Goal: Task Accomplishment & Management: Manage account settings

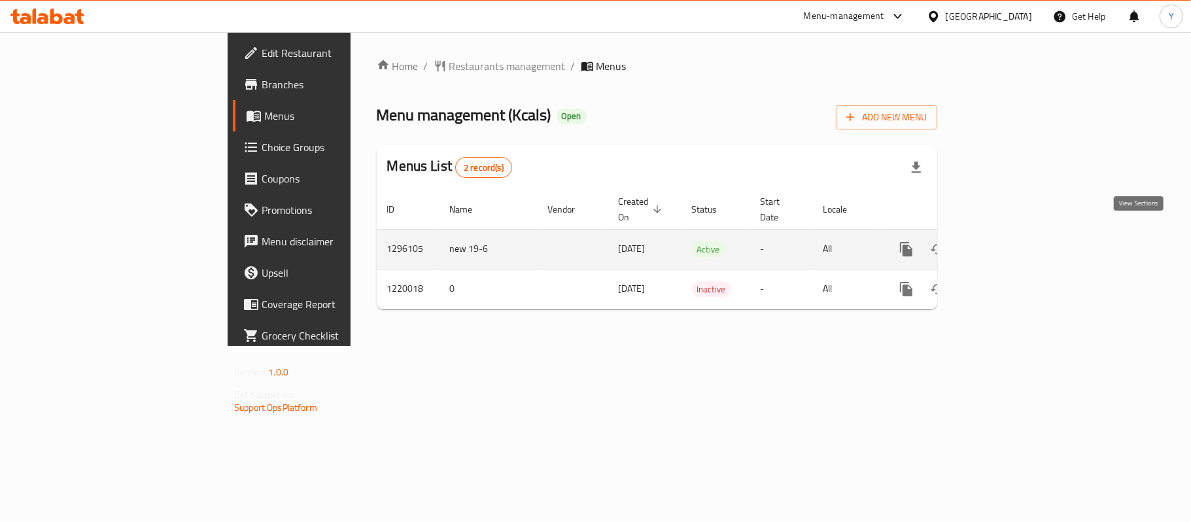
click at [1007, 243] on icon "enhanced table" at bounding box center [1001, 249] width 12 height 12
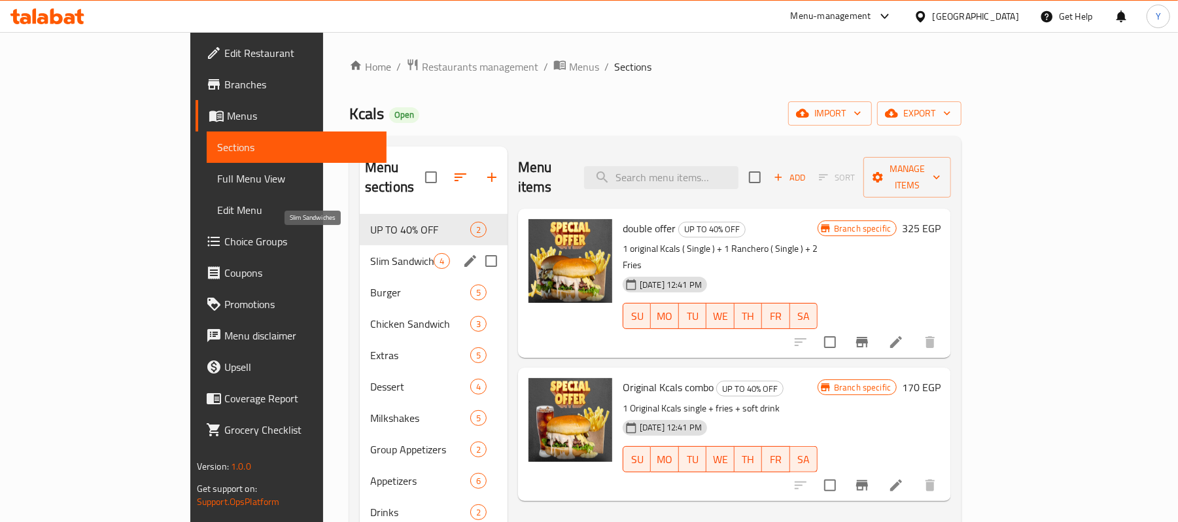
click at [370, 253] on span "Slim Sandwiches" at bounding box center [401, 261] width 63 height 16
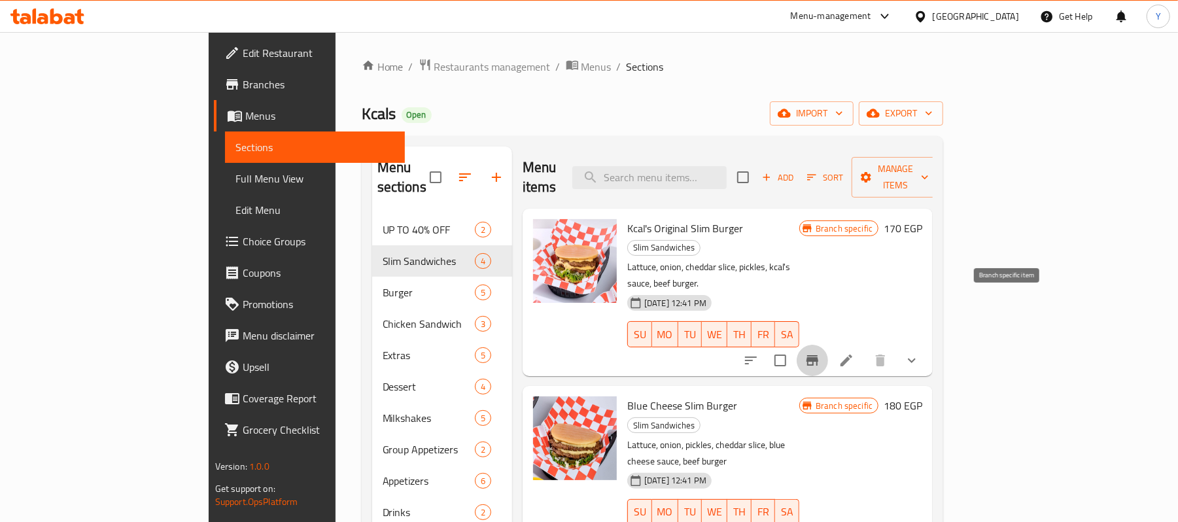
click at [818, 355] on icon "Branch-specific-item" at bounding box center [812, 360] width 12 height 10
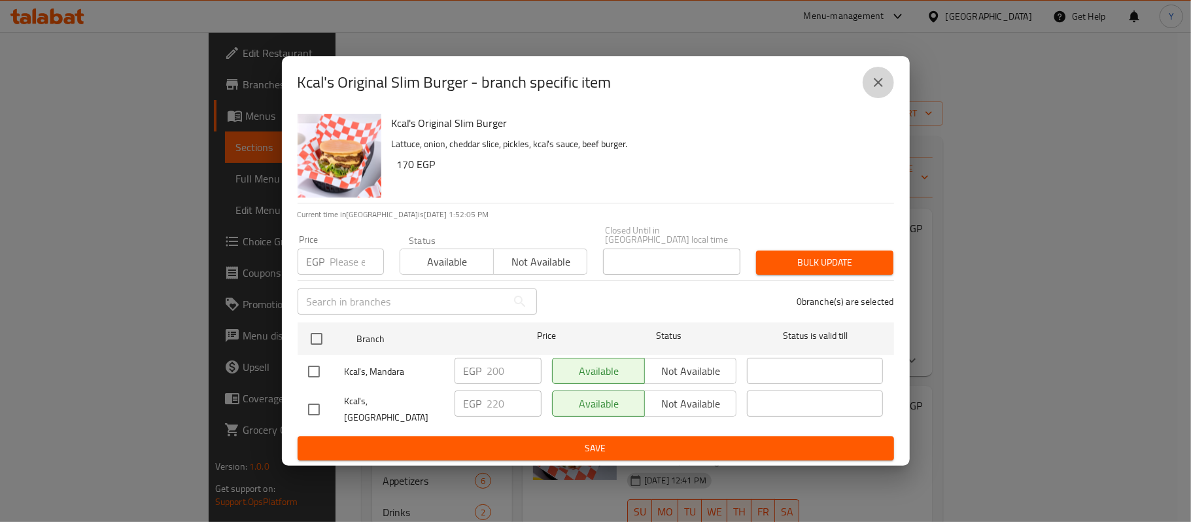
click at [885, 90] on icon "close" at bounding box center [879, 83] width 16 height 16
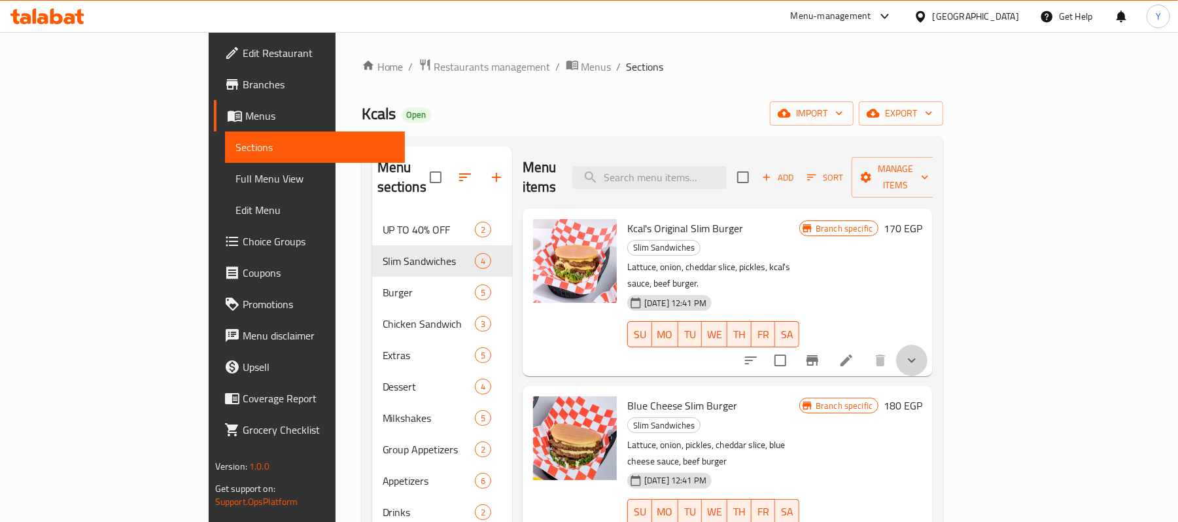
click at [927, 345] on button "show more" at bounding box center [911, 360] width 31 height 31
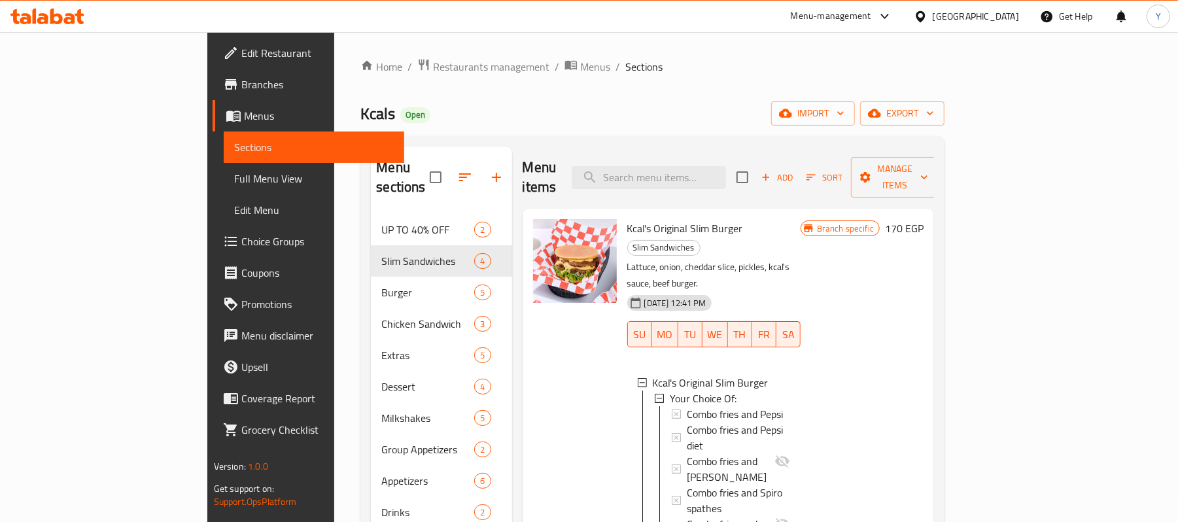
scroll to position [262, 0]
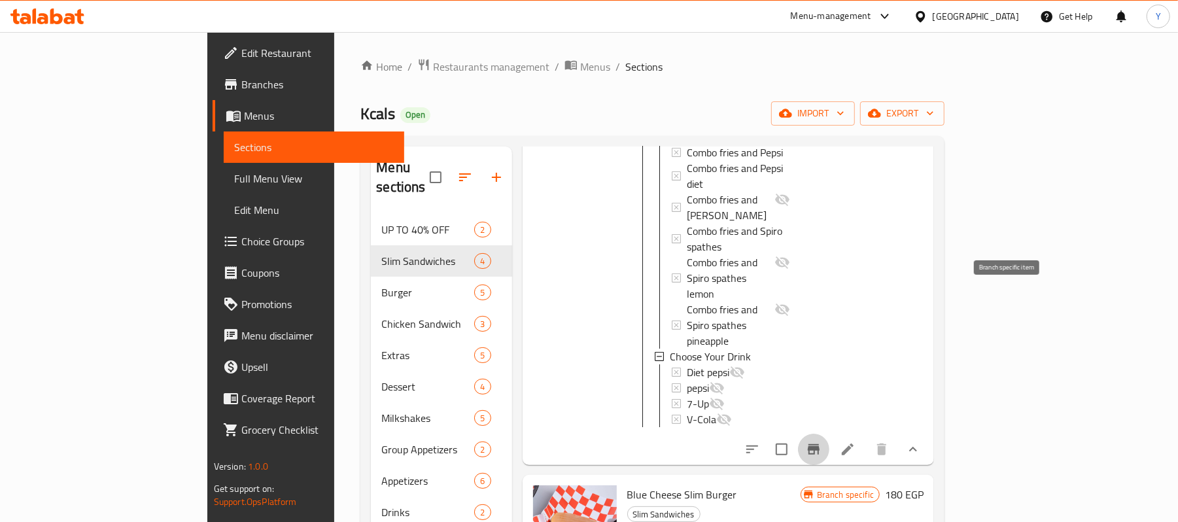
click at [821, 441] on icon "Branch-specific-item" at bounding box center [814, 449] width 16 height 16
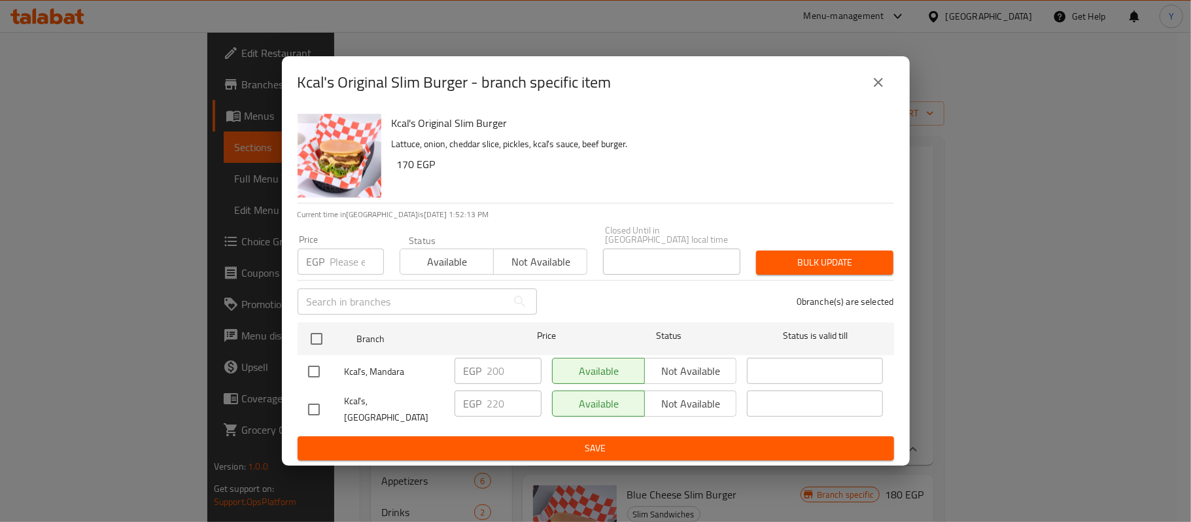
click at [317, 406] on input "checkbox" at bounding box center [313, 409] width 27 height 27
checkbox input "true"
click at [521, 406] on input "220" at bounding box center [514, 403] width 54 height 26
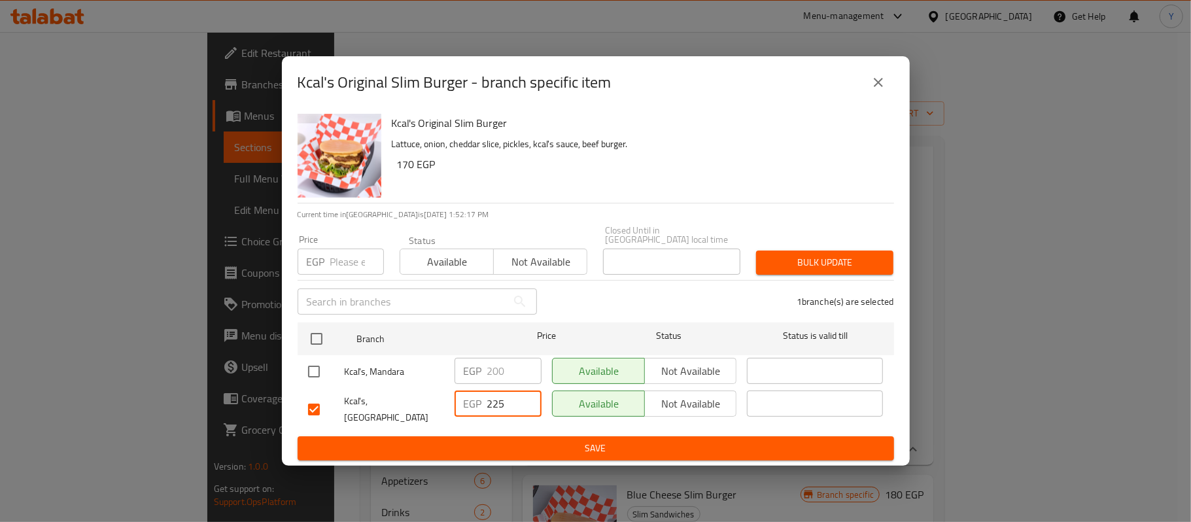
type input "225"
click at [778, 275] on div "Bulk update" at bounding box center [824, 263] width 153 height 40
click at [778, 260] on span "Bulk update" at bounding box center [825, 262] width 116 height 16
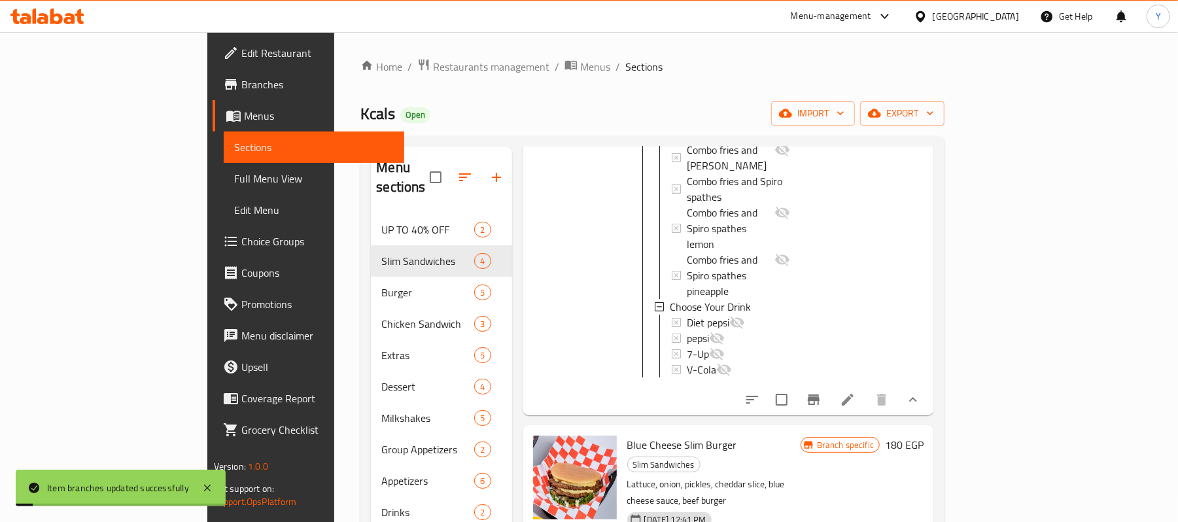
scroll to position [336, 0]
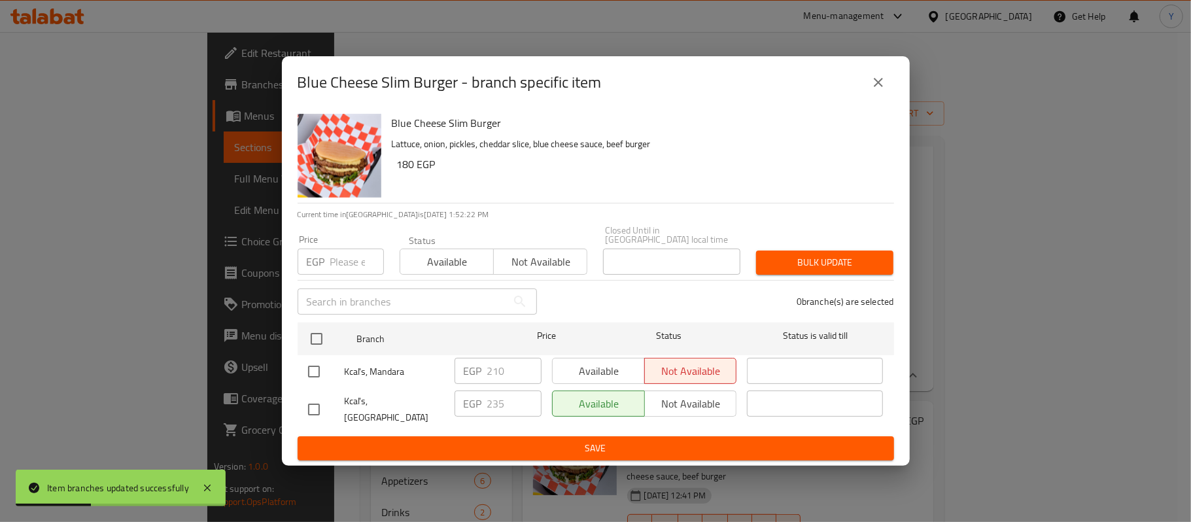
click at [311, 404] on input "checkbox" at bounding box center [313, 409] width 27 height 27
checkbox input "true"
click at [506, 402] on input "235" at bounding box center [514, 403] width 54 height 26
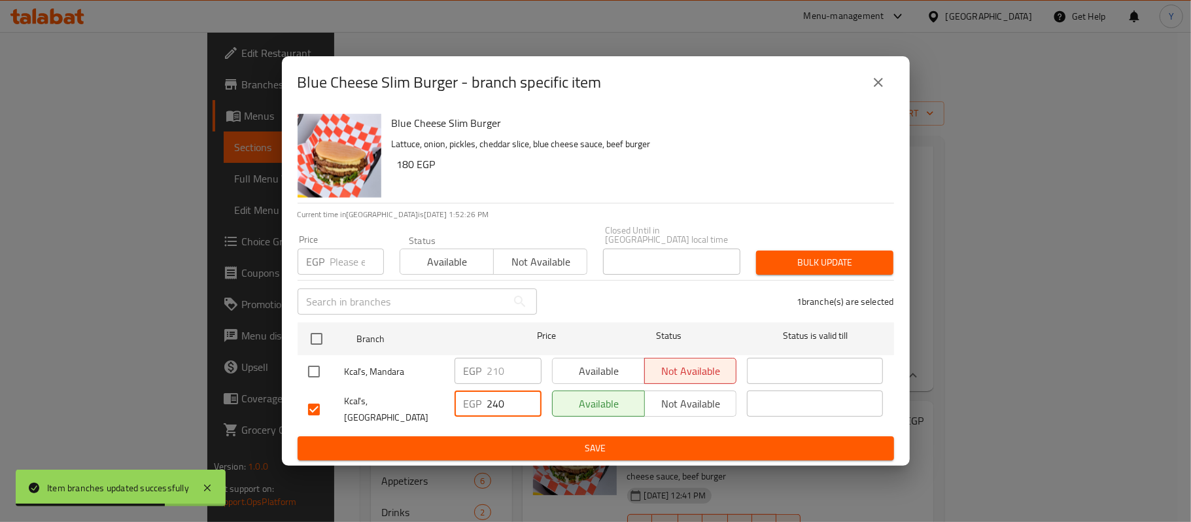
type input "240"
click at [746, 254] on div "Closed Until in [GEOGRAPHIC_DATA] local time Closed Until in [GEOGRAPHIC_DATA] …" at bounding box center [671, 250] width 153 height 65
click at [754, 254] on div "Bulk update" at bounding box center [824, 263] width 153 height 40
click at [755, 254] on div "Bulk update" at bounding box center [824, 263] width 153 height 40
click at [762, 257] on button "Bulk update" at bounding box center [824, 263] width 137 height 24
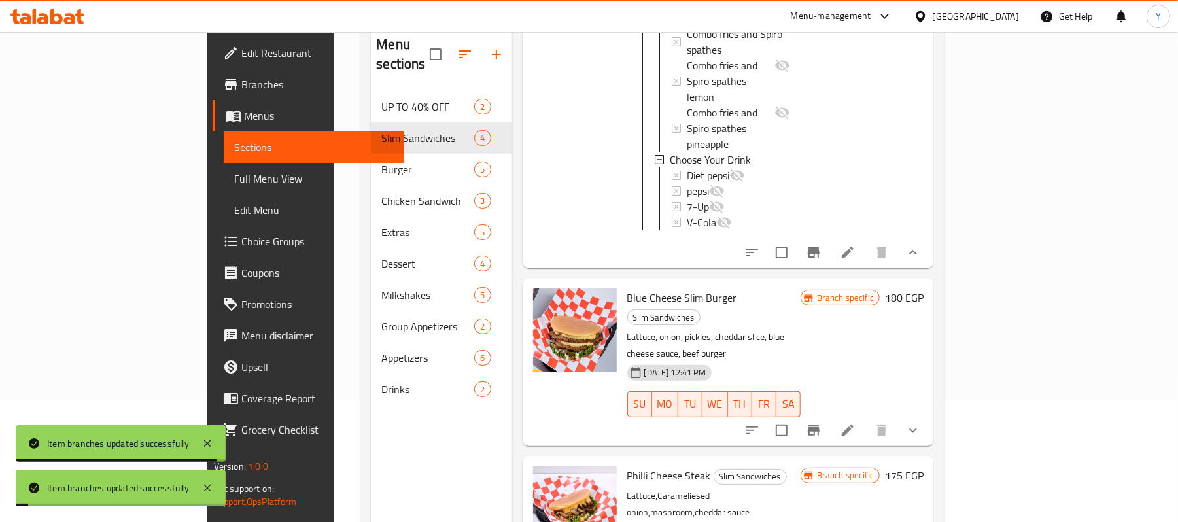
scroll to position [184, 0]
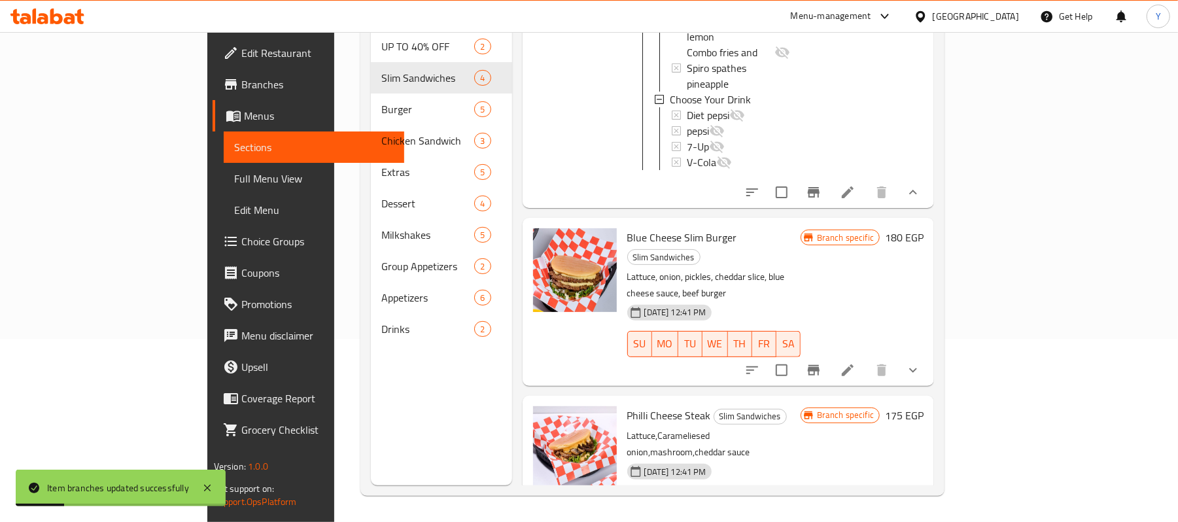
click at [820, 521] on icon "Branch-specific-item" at bounding box center [814, 529] width 12 height 10
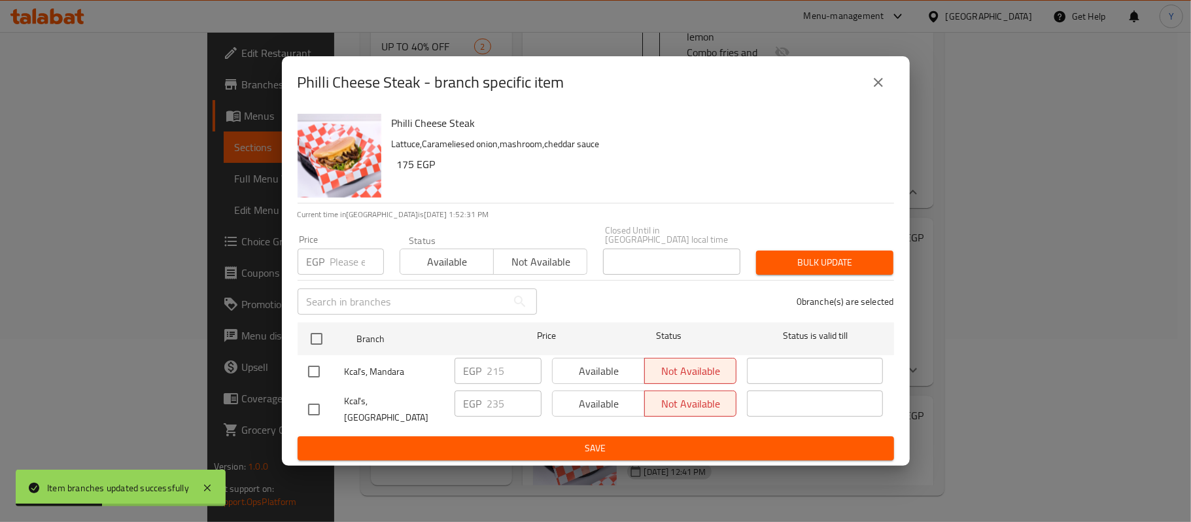
click at [311, 411] on input "checkbox" at bounding box center [313, 409] width 27 height 27
checkbox input "true"
click at [492, 404] on input "235" at bounding box center [514, 403] width 54 height 26
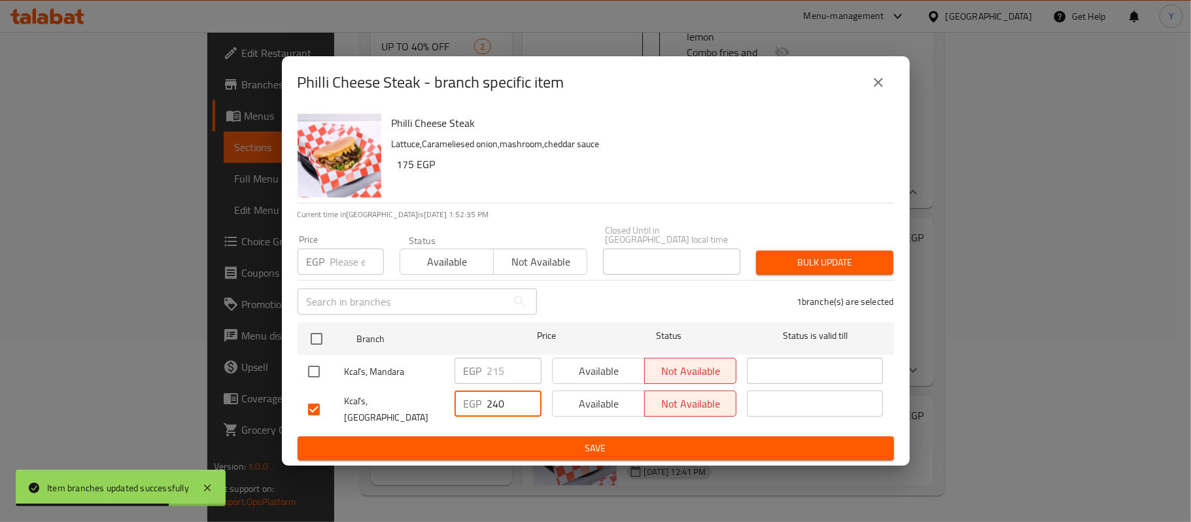
type input "240"
click at [791, 260] on span "Bulk update" at bounding box center [825, 262] width 116 height 16
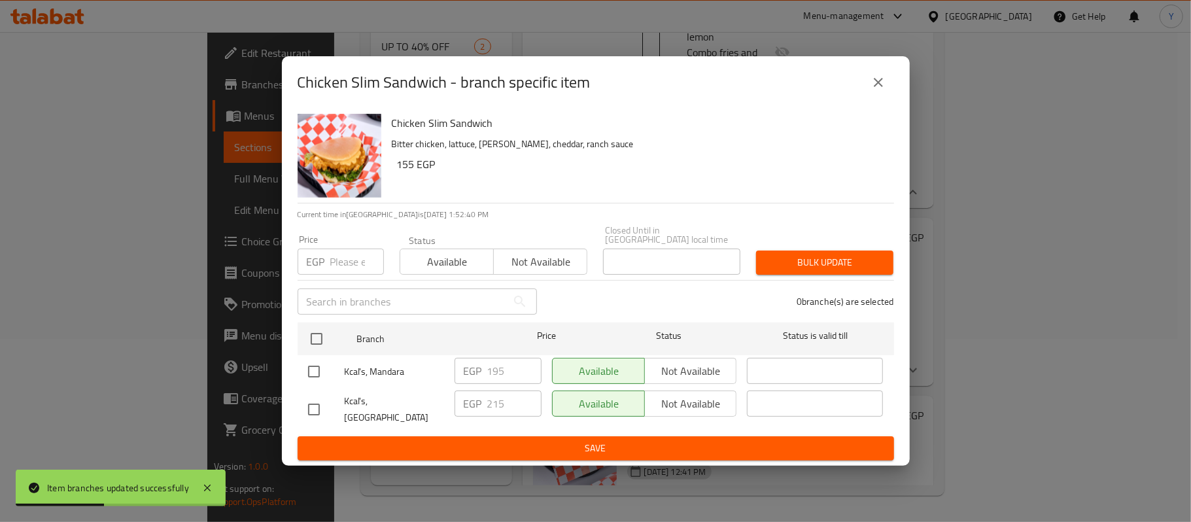
click at [318, 402] on input "checkbox" at bounding box center [313, 409] width 27 height 27
checkbox input "true"
click at [518, 393] on input "215" at bounding box center [514, 403] width 54 height 26
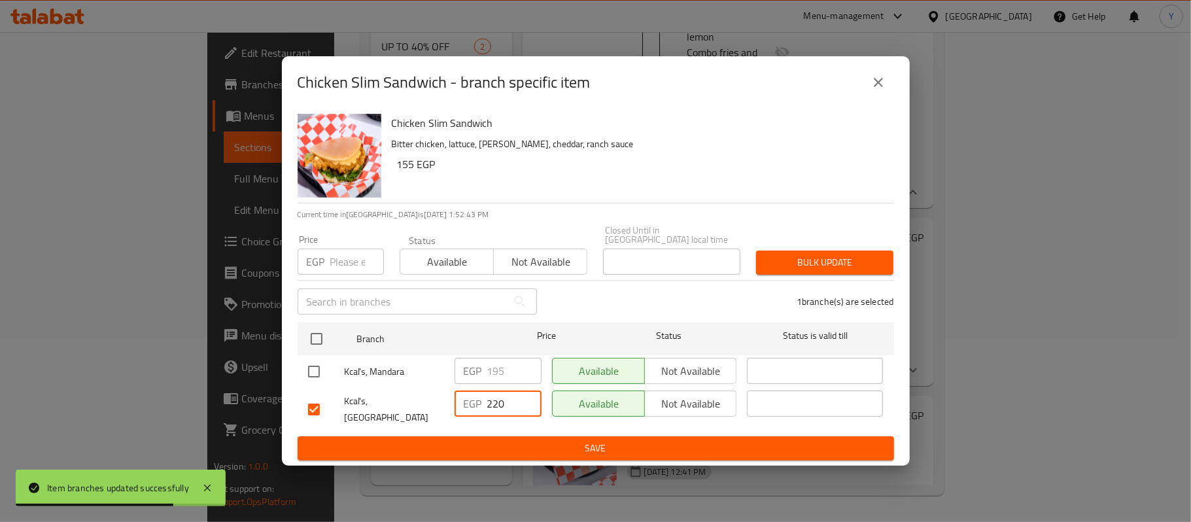
type input "220"
click at [775, 254] on button "Bulk update" at bounding box center [824, 263] width 137 height 24
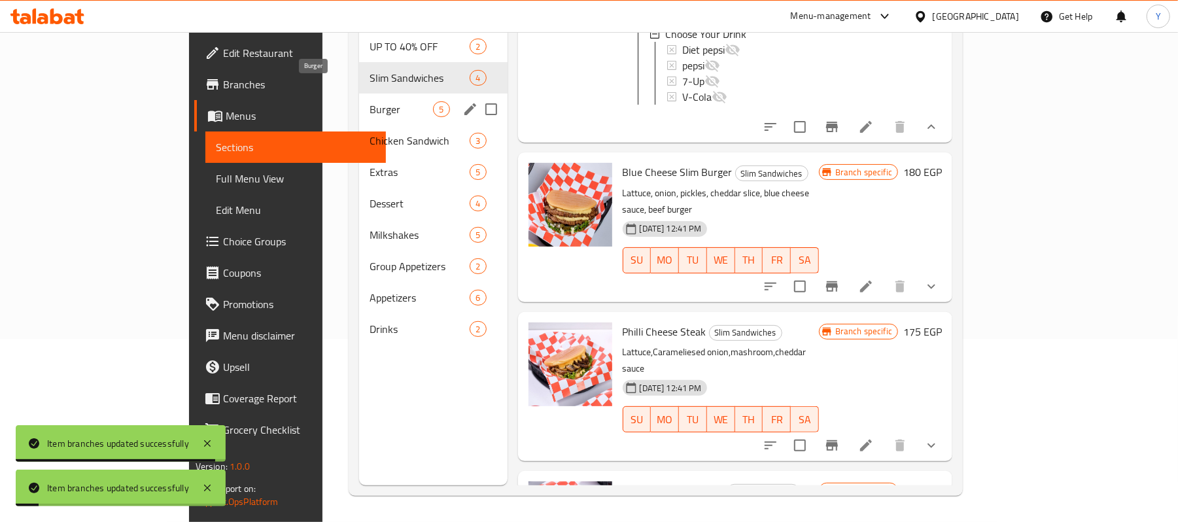
click at [370, 101] on span "Burger" at bounding box center [402, 109] width 64 height 16
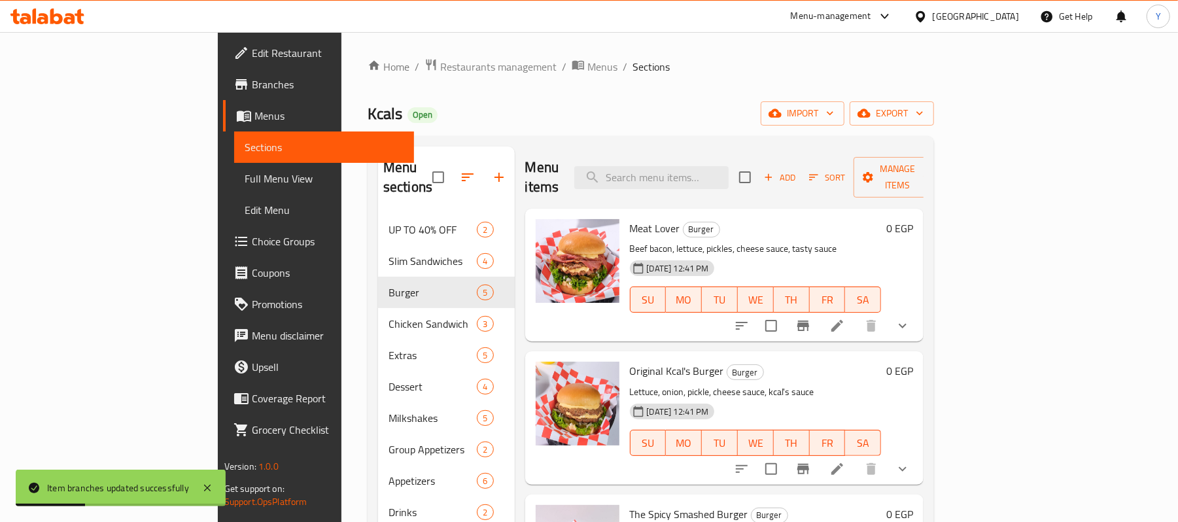
click at [819, 310] on button "Branch-specific-item" at bounding box center [802, 325] width 31 height 31
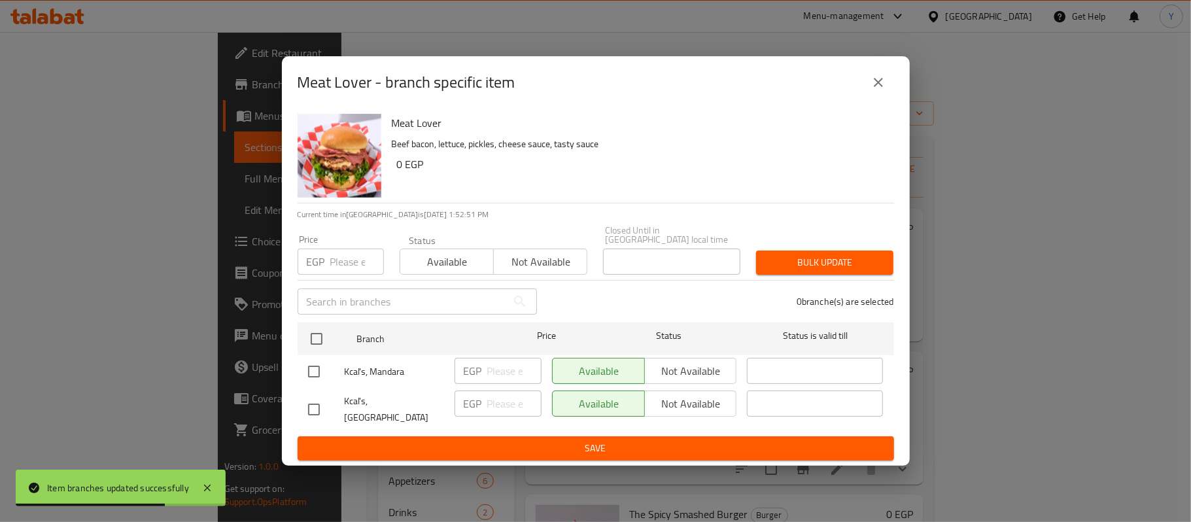
click at [878, 84] on button "close" at bounding box center [878, 82] width 31 height 31
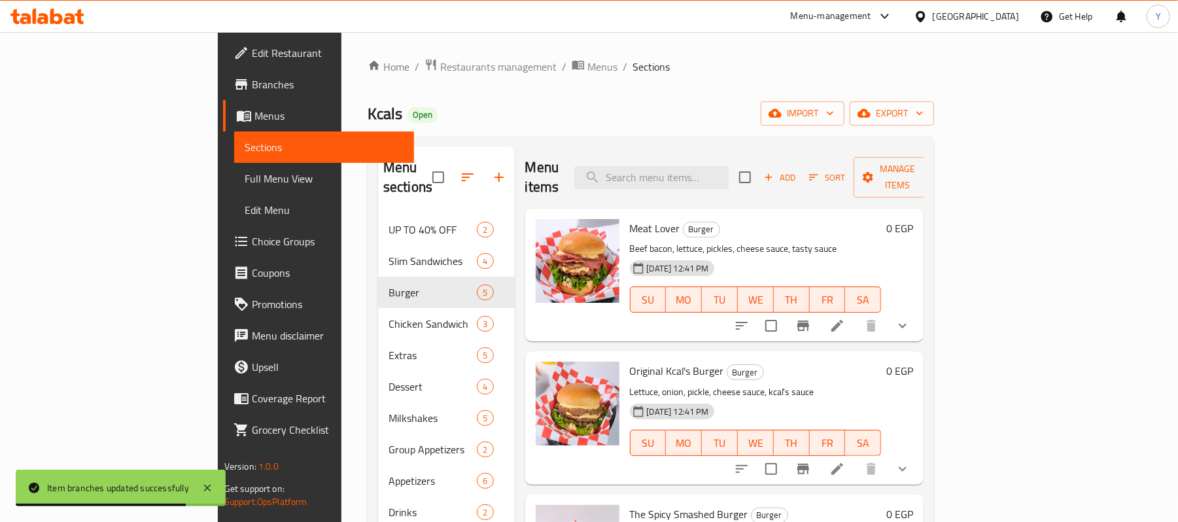
click at [910, 318] on icon "show more" at bounding box center [903, 326] width 16 height 16
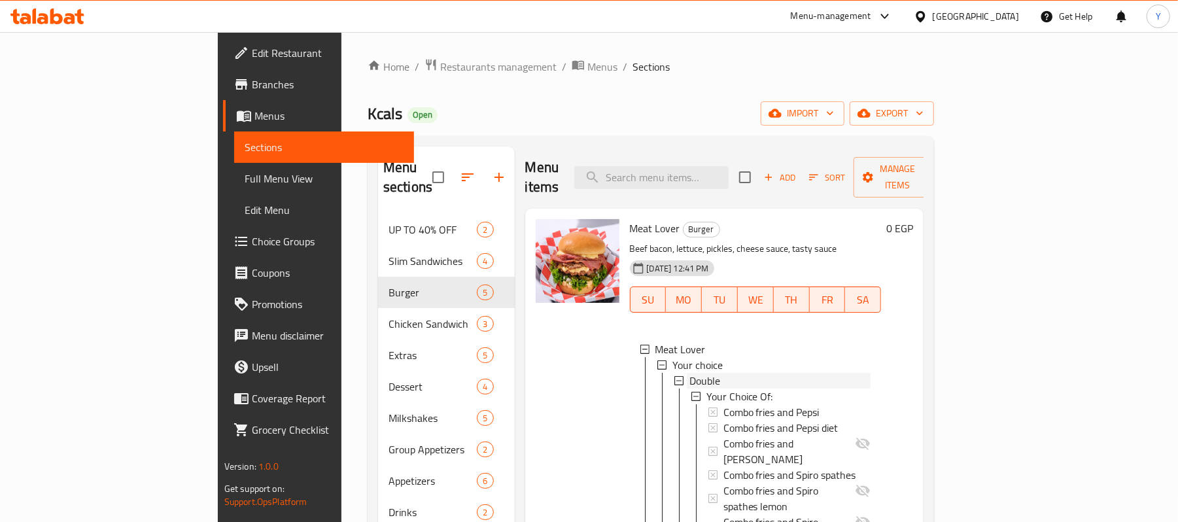
click at [746, 373] on div "Double" at bounding box center [780, 381] width 182 height 16
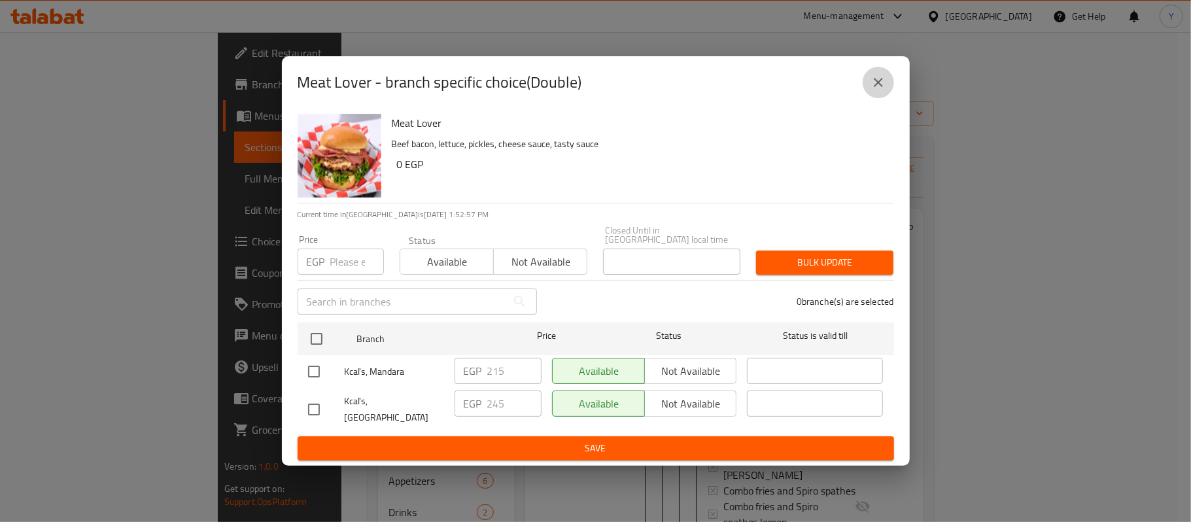
click at [867, 89] on button "close" at bounding box center [878, 82] width 31 height 31
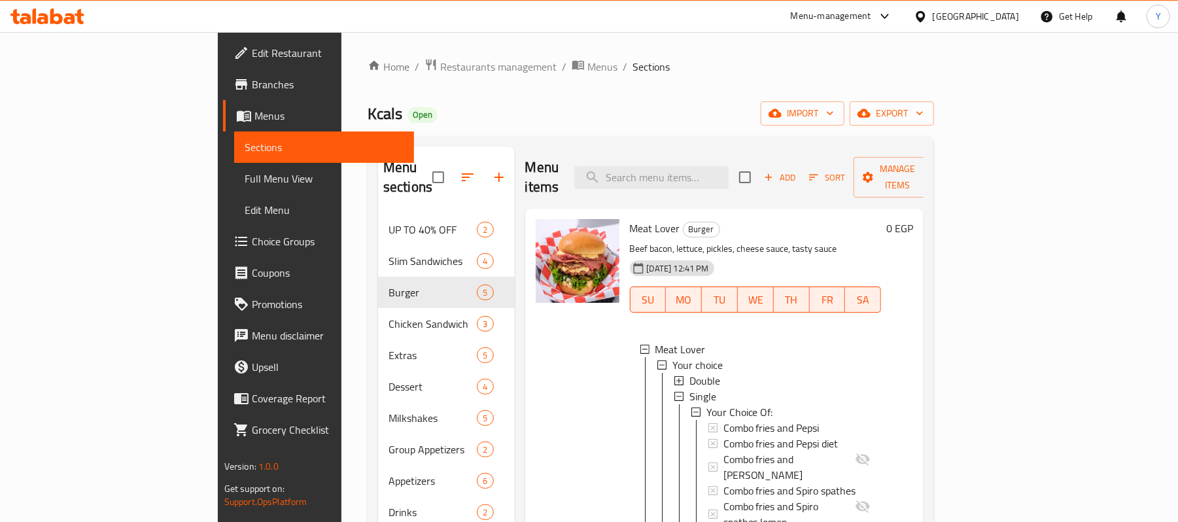
scroll to position [1, 0]
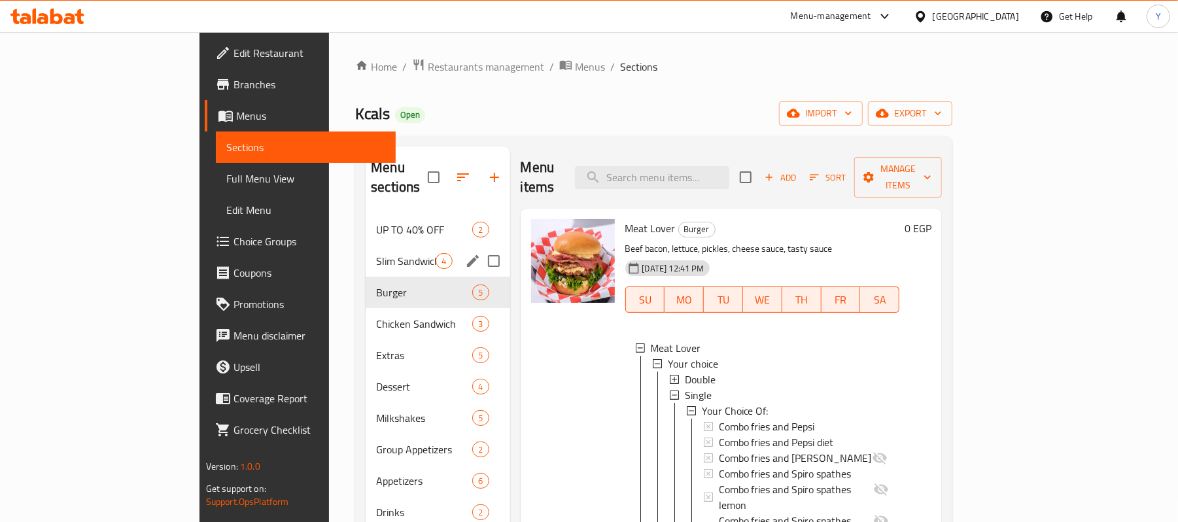
click at [385, 253] on span "Slim Sandwiches" at bounding box center [406, 261] width 60 height 16
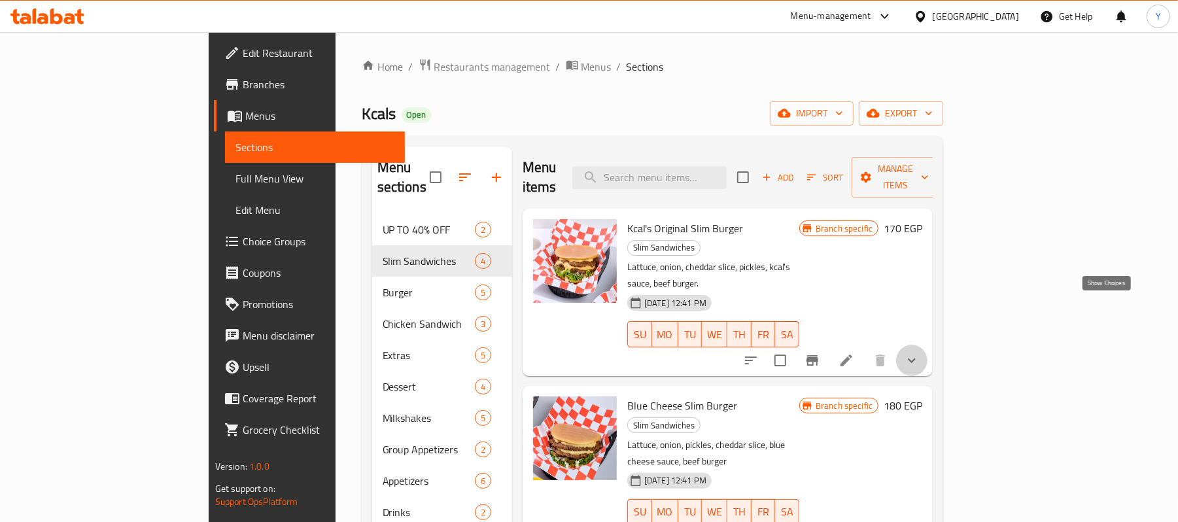
click at [916, 358] on icon "show more" at bounding box center [912, 360] width 8 height 5
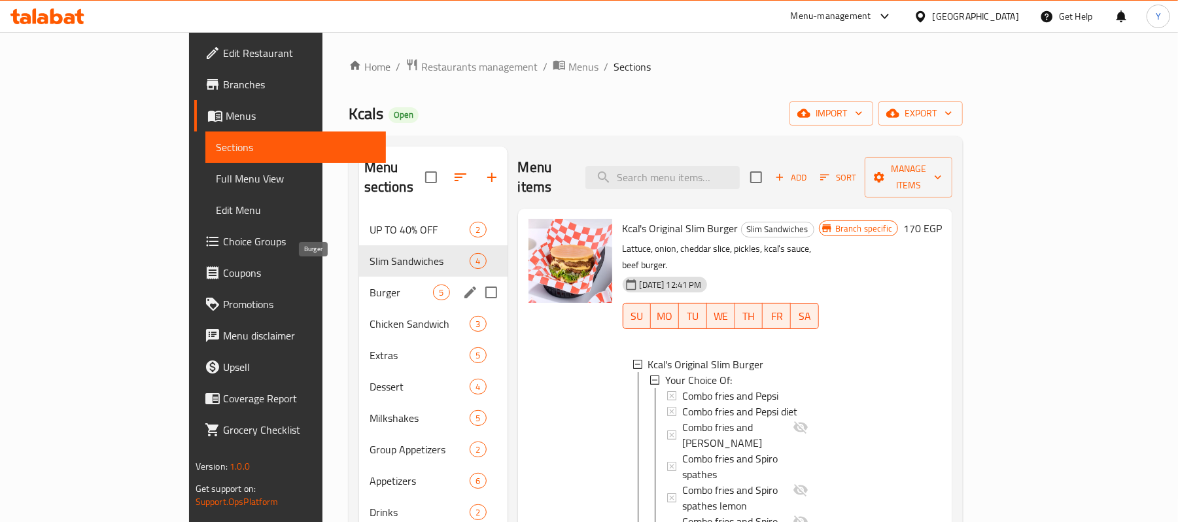
click at [370, 285] on span "Burger" at bounding box center [402, 293] width 64 height 16
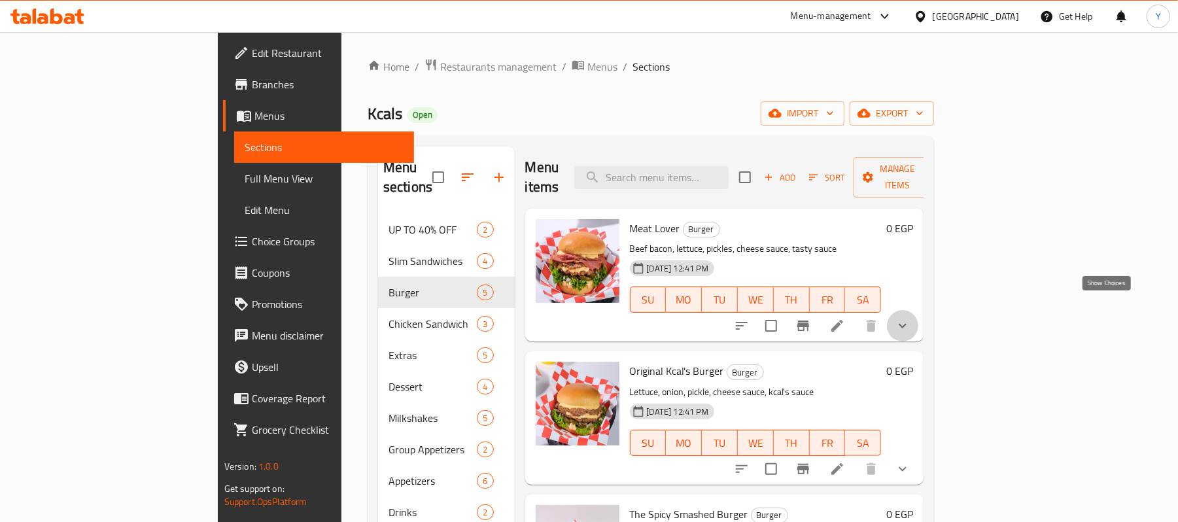
click at [910, 318] on icon "show more" at bounding box center [903, 326] width 16 height 16
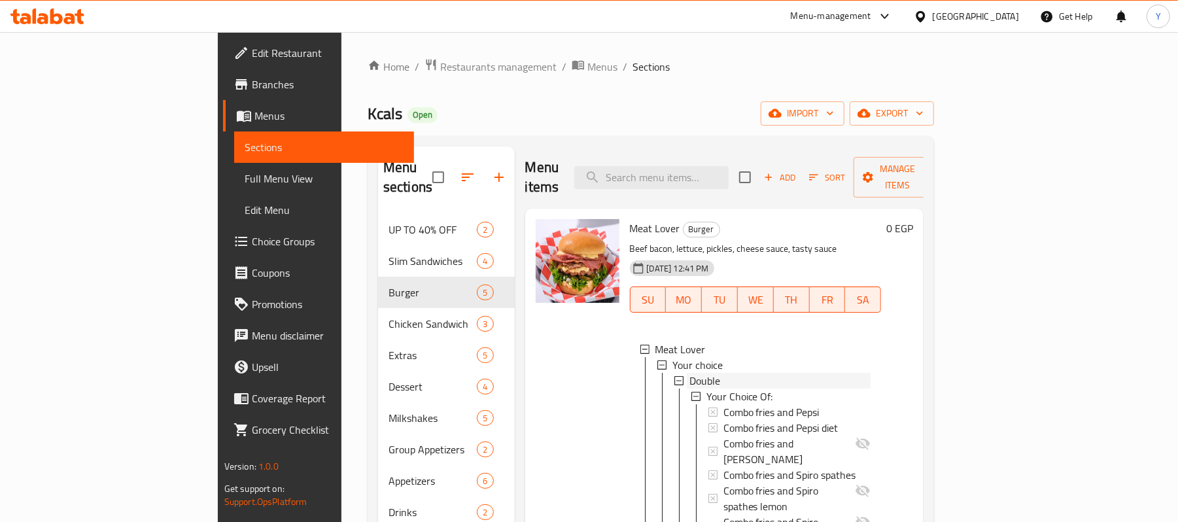
click at [740, 373] on div "Double" at bounding box center [780, 381] width 182 height 16
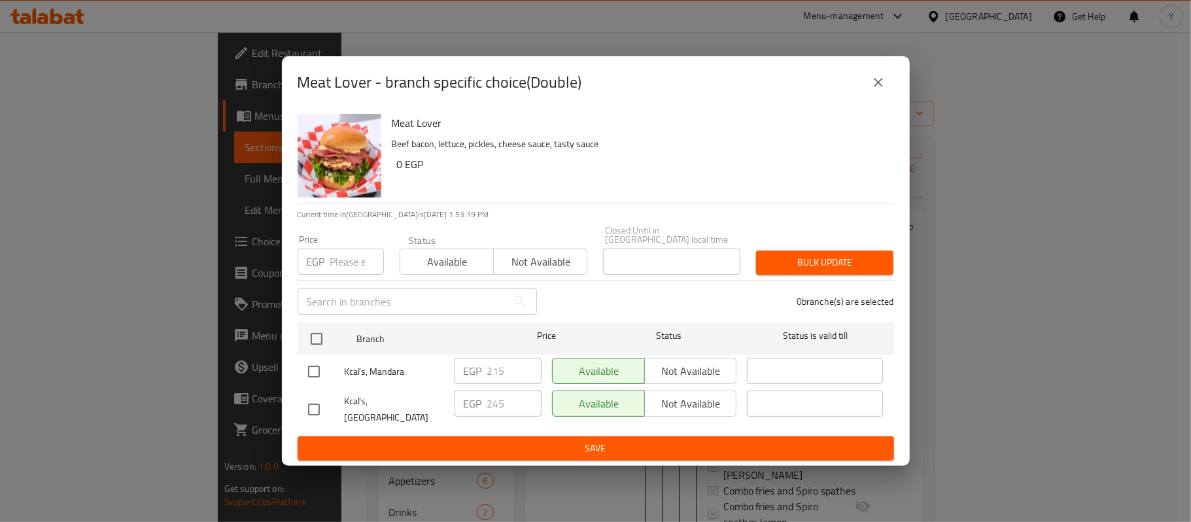
click at [318, 400] on input "checkbox" at bounding box center [313, 409] width 27 height 27
checkbox input "true"
click at [491, 404] on input "245" at bounding box center [514, 403] width 54 height 26
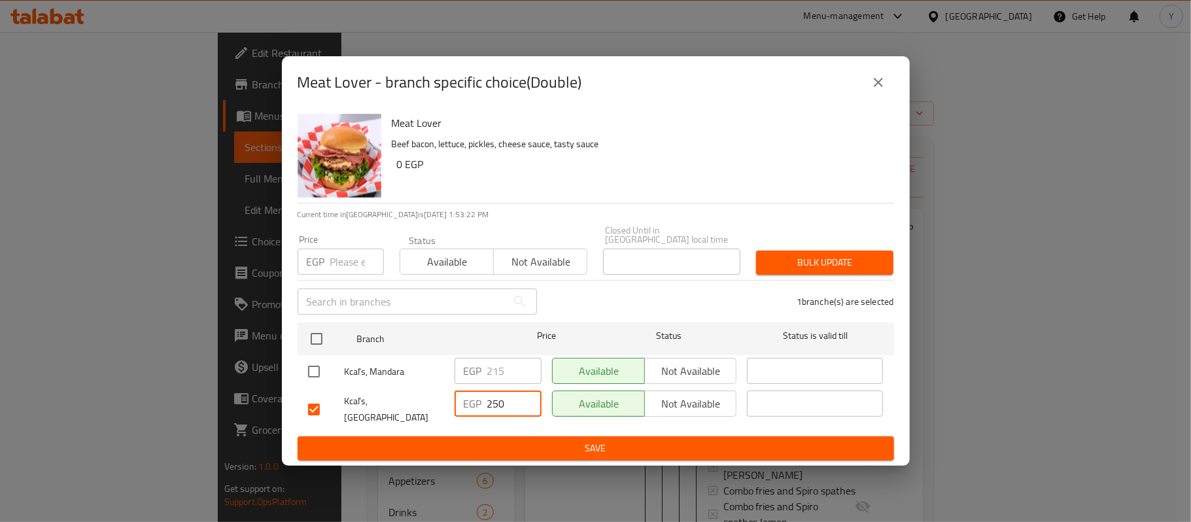
type input "250"
click at [768, 263] on span "Bulk update" at bounding box center [825, 262] width 116 height 16
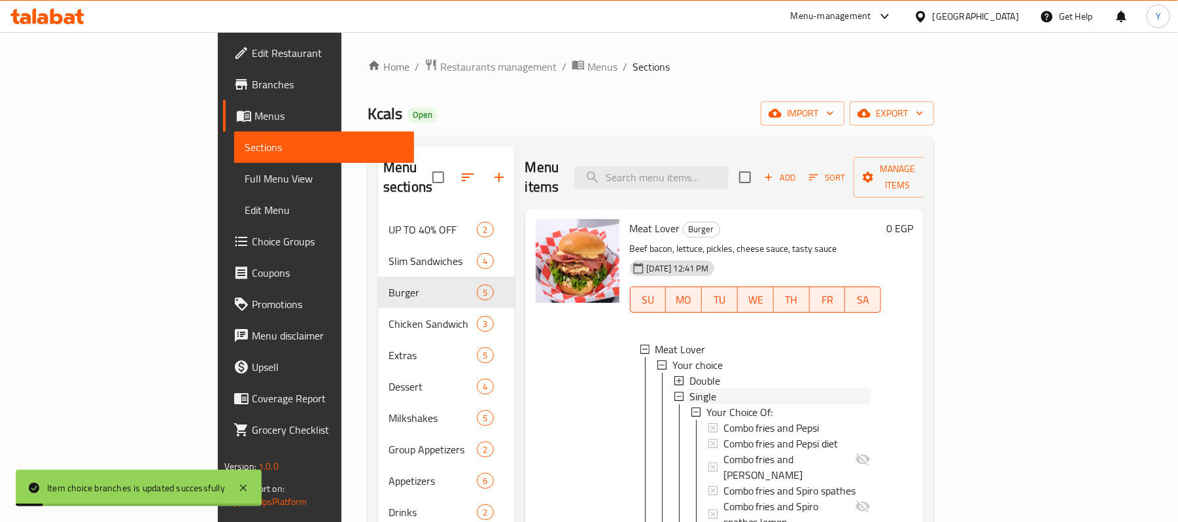
click at [689, 389] on div "Single" at bounding box center [780, 397] width 182 height 16
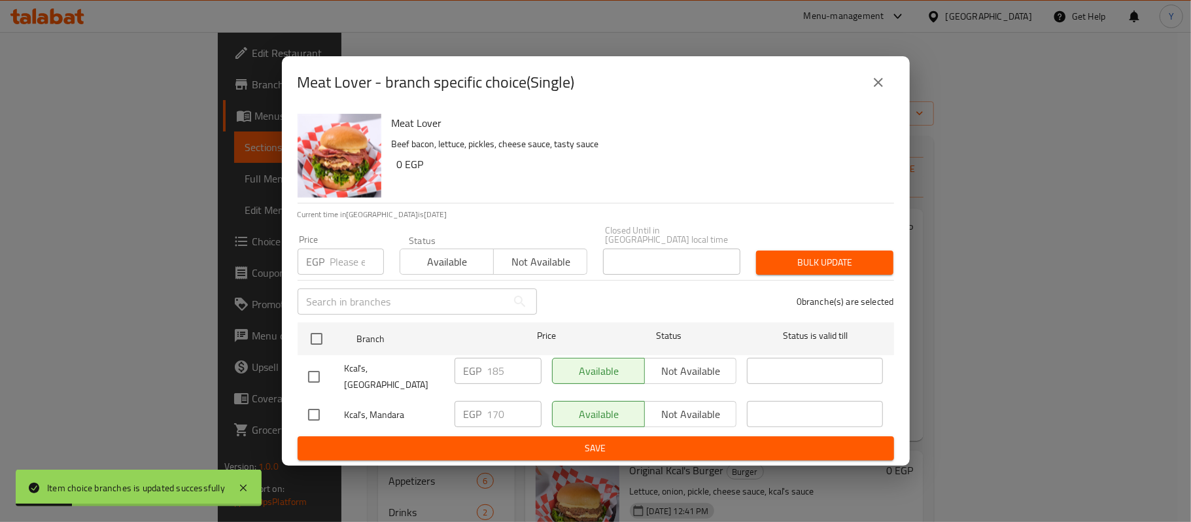
click at [309, 401] on input "checkbox" at bounding box center [313, 414] width 27 height 27
checkbox input "true"
click at [315, 373] on input "checkbox" at bounding box center [313, 376] width 27 height 27
checkbox input "true"
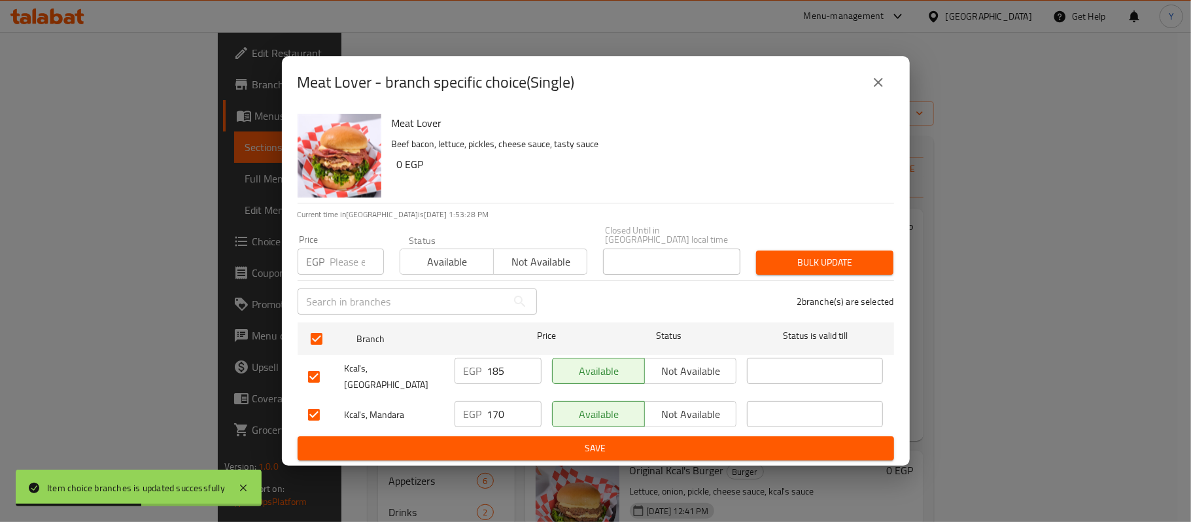
click at [502, 375] on input "185" at bounding box center [514, 371] width 54 height 26
click at [356, 250] on input "number" at bounding box center [357, 262] width 54 height 26
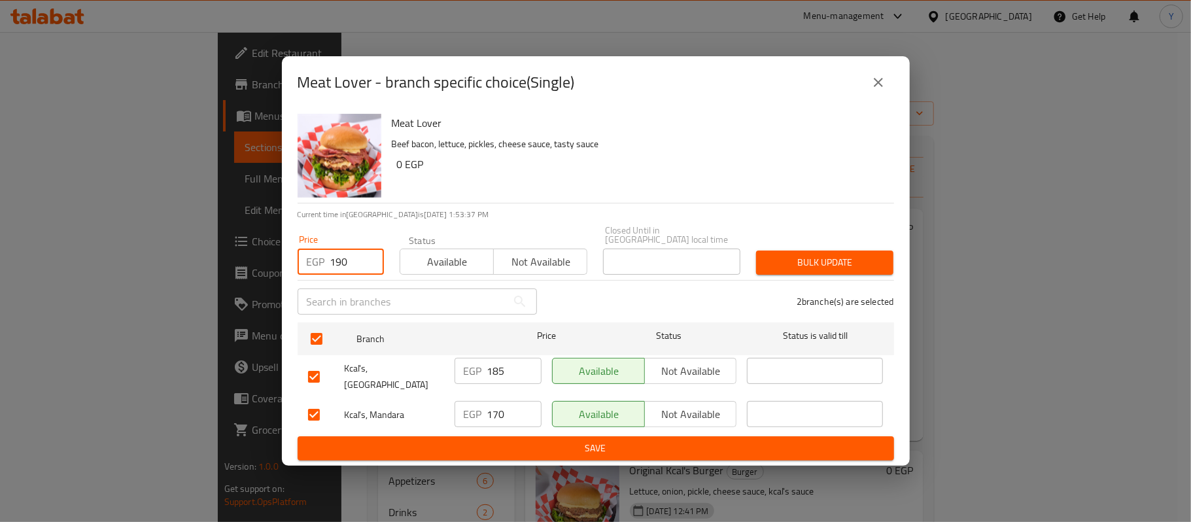
type input "190"
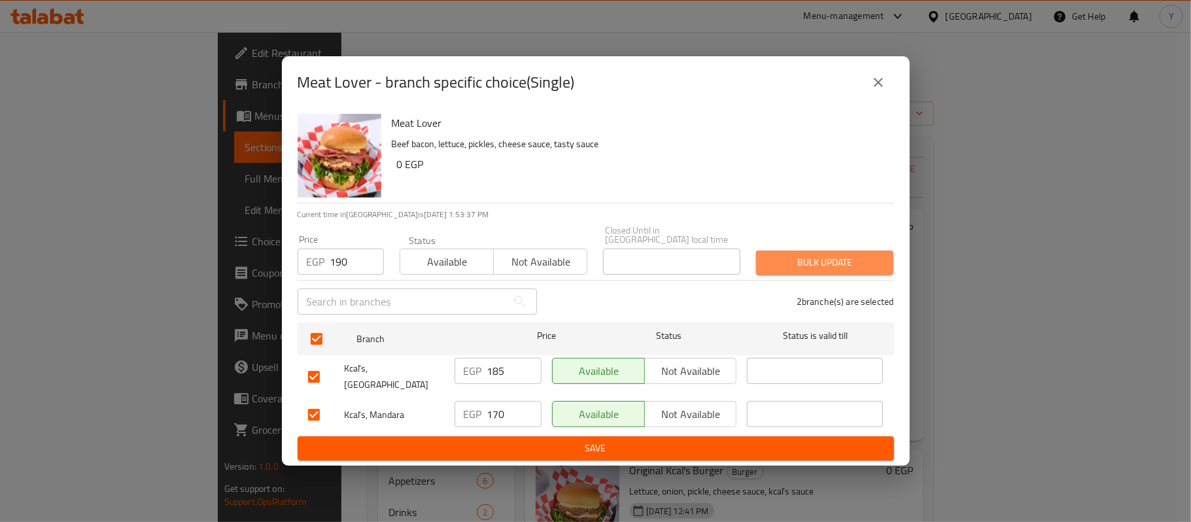
click at [822, 266] on span "Bulk update" at bounding box center [825, 262] width 116 height 16
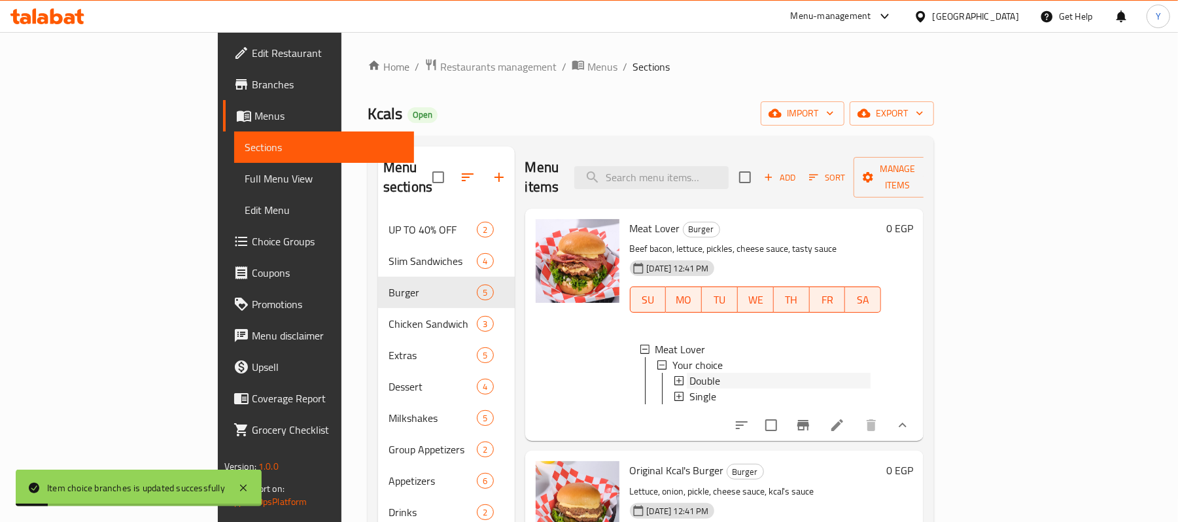
click at [689, 373] on div "Double" at bounding box center [780, 381] width 182 height 16
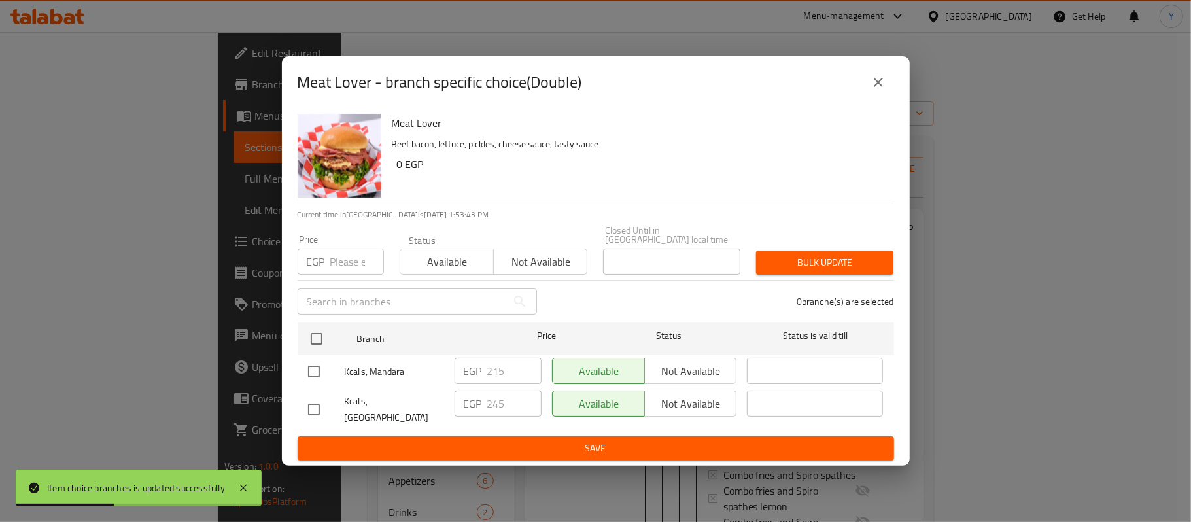
drag, startPoint x: 903, startPoint y: 90, endPoint x: 892, endPoint y: 90, distance: 11.1
click at [896, 90] on div "Meat Lover - branch specific choice(Double)" at bounding box center [596, 82] width 628 height 52
click at [892, 90] on button "close" at bounding box center [878, 82] width 31 height 31
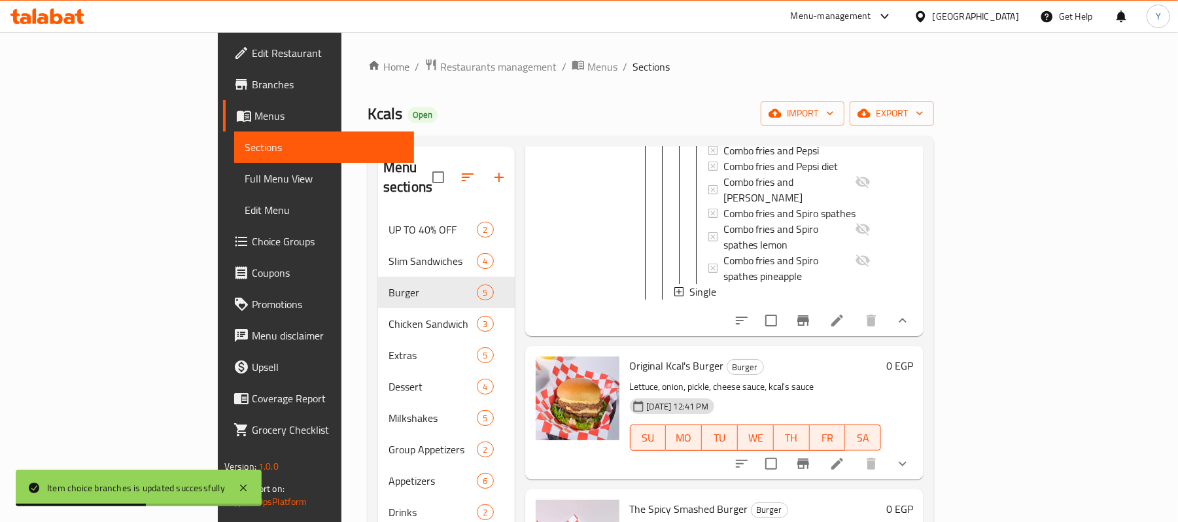
scroll to position [447, 0]
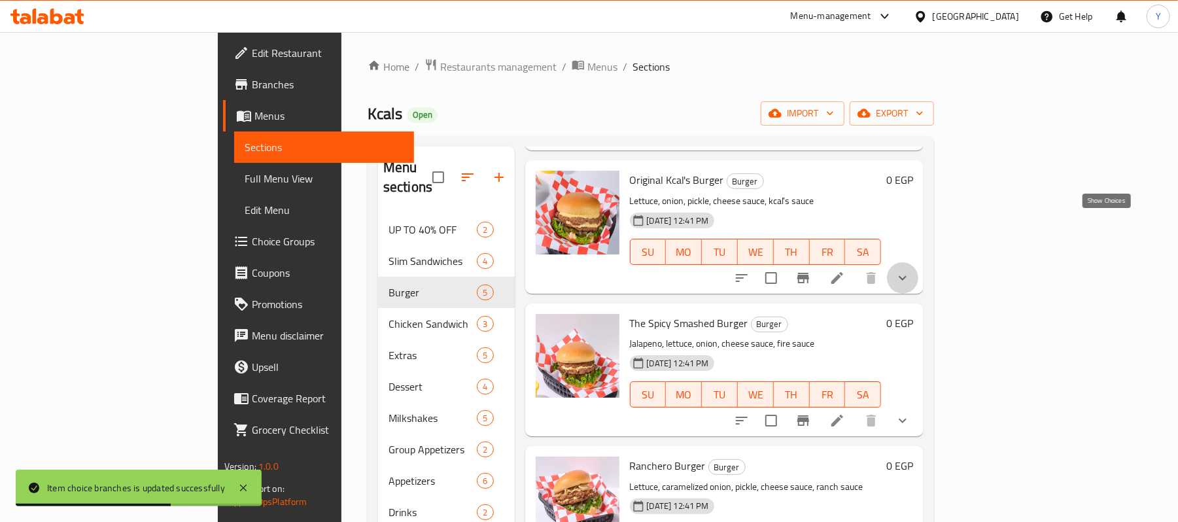
click at [910, 270] on icon "show more" at bounding box center [903, 278] width 16 height 16
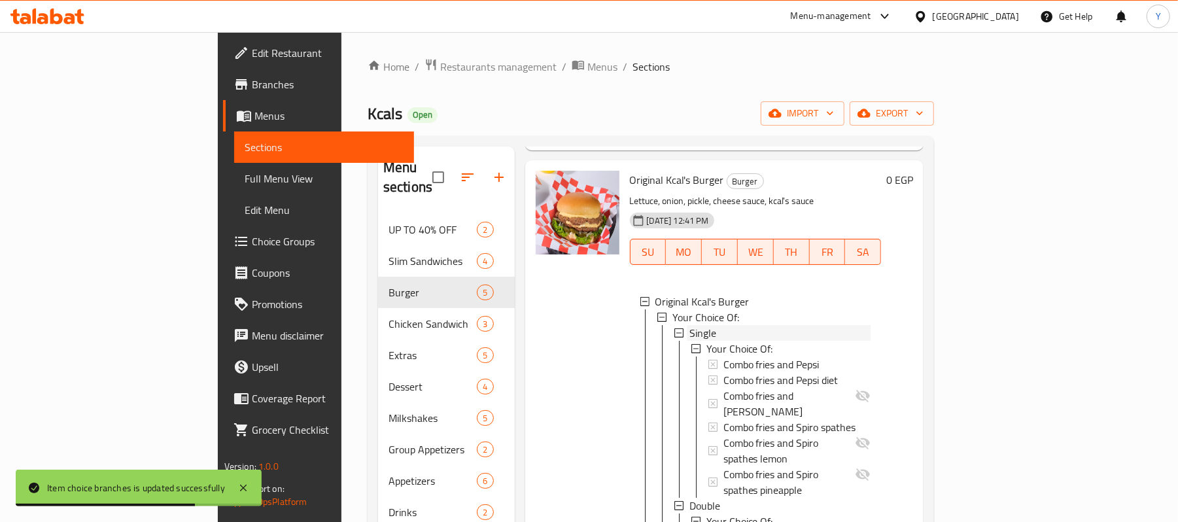
click at [702, 325] on div "Single" at bounding box center [780, 333] width 182 height 16
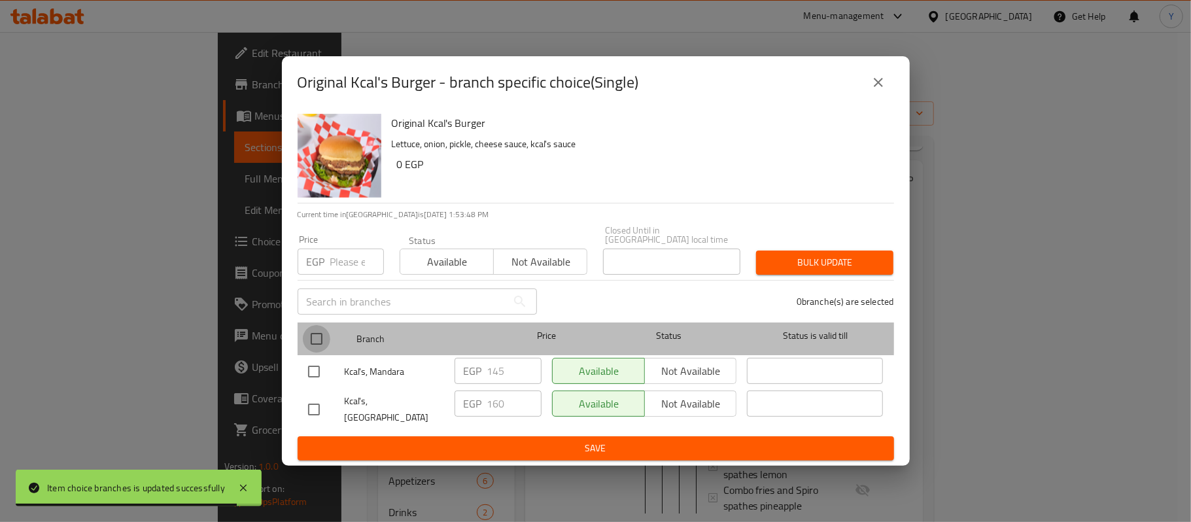
click at [309, 330] on input "checkbox" at bounding box center [316, 338] width 27 height 27
checkbox input "true"
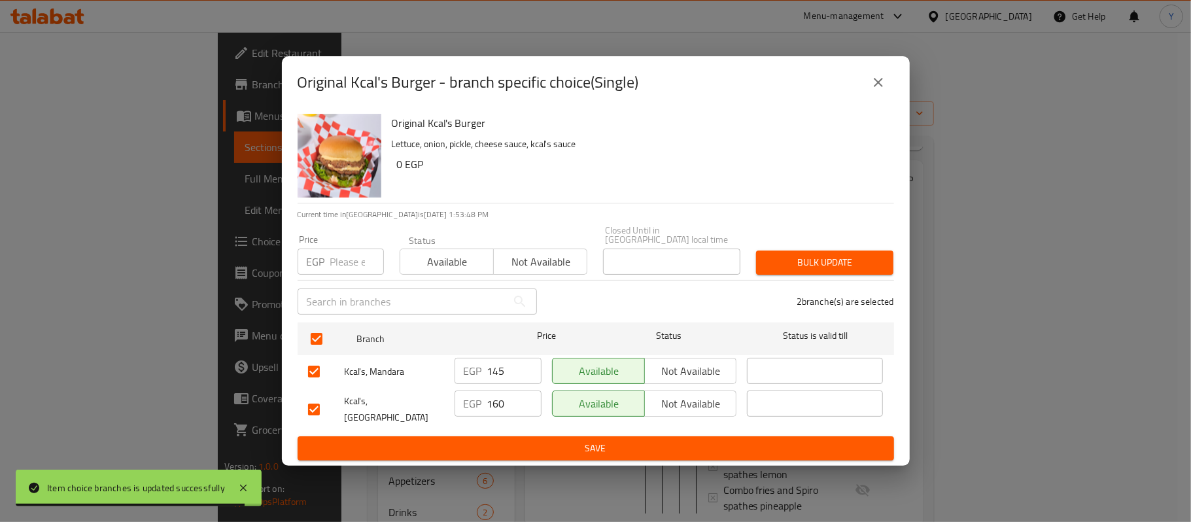
click at [339, 249] on input "number" at bounding box center [357, 262] width 54 height 26
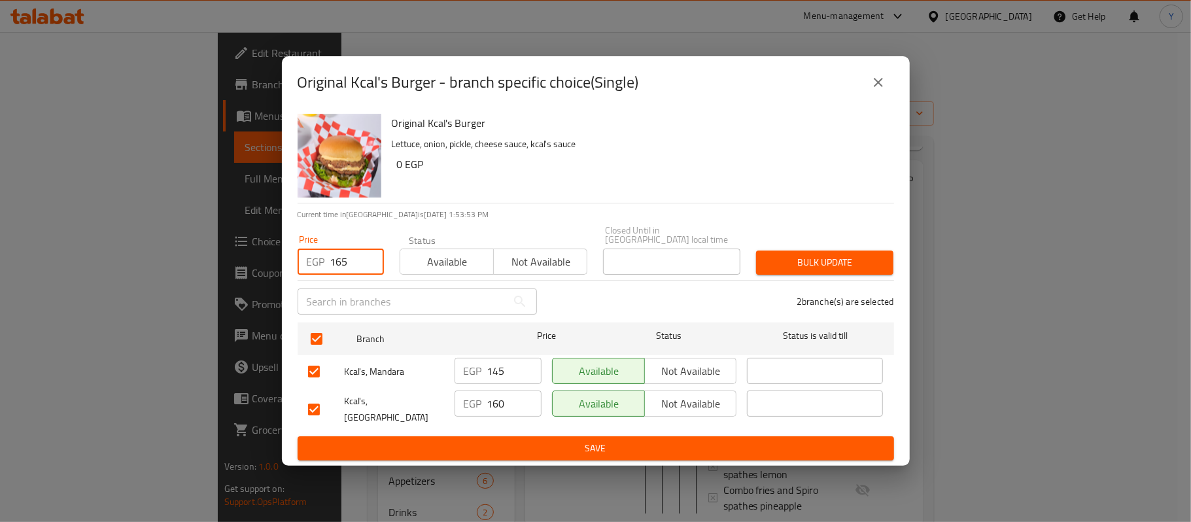
type input "165"
click at [811, 257] on span "Bulk update" at bounding box center [825, 262] width 116 height 16
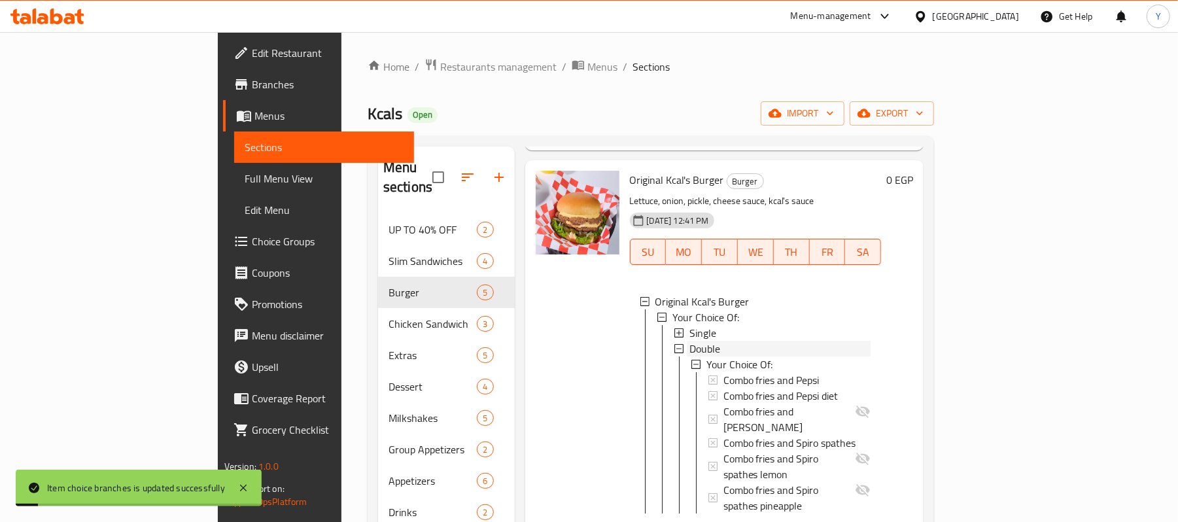
click at [689, 341] on span "Double" at bounding box center [704, 349] width 31 height 16
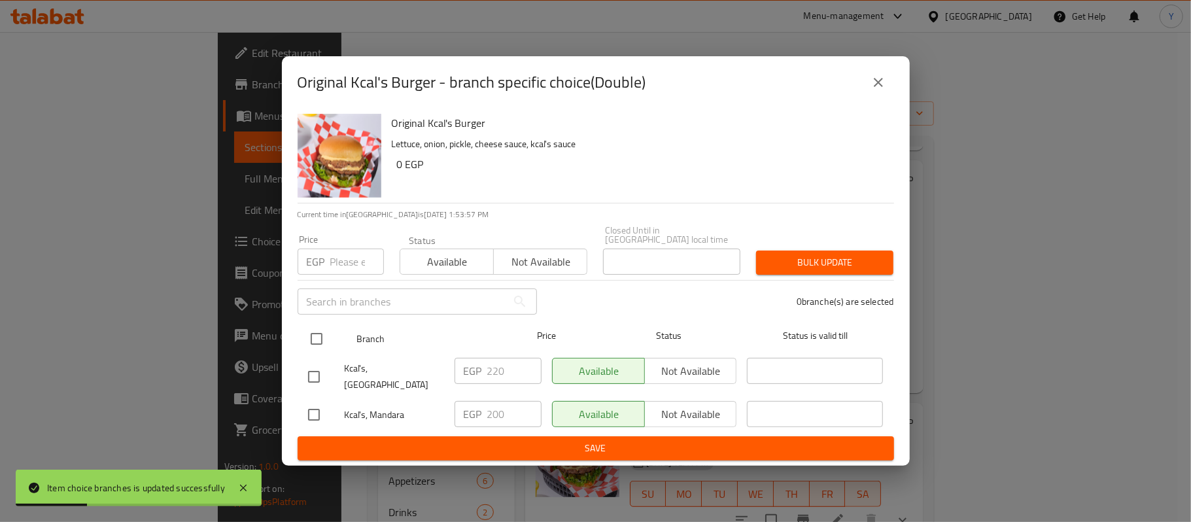
click at [315, 336] on input "checkbox" at bounding box center [316, 338] width 27 height 27
checkbox input "true"
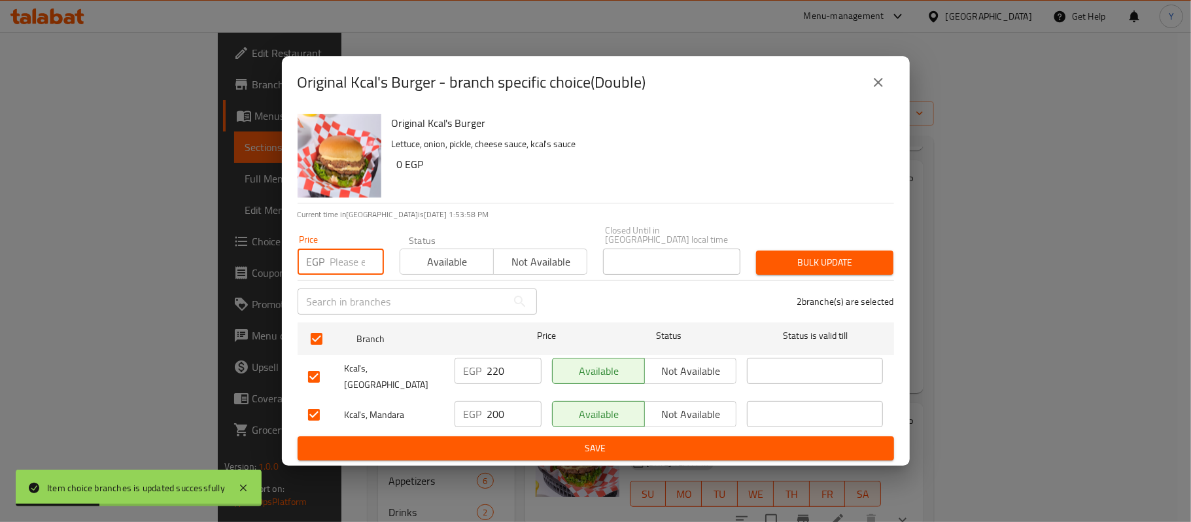
click at [360, 252] on input "number" at bounding box center [357, 262] width 54 height 26
type input "225"
click at [825, 278] on div "2 branche(s) are selected" at bounding box center [723, 301] width 357 height 47
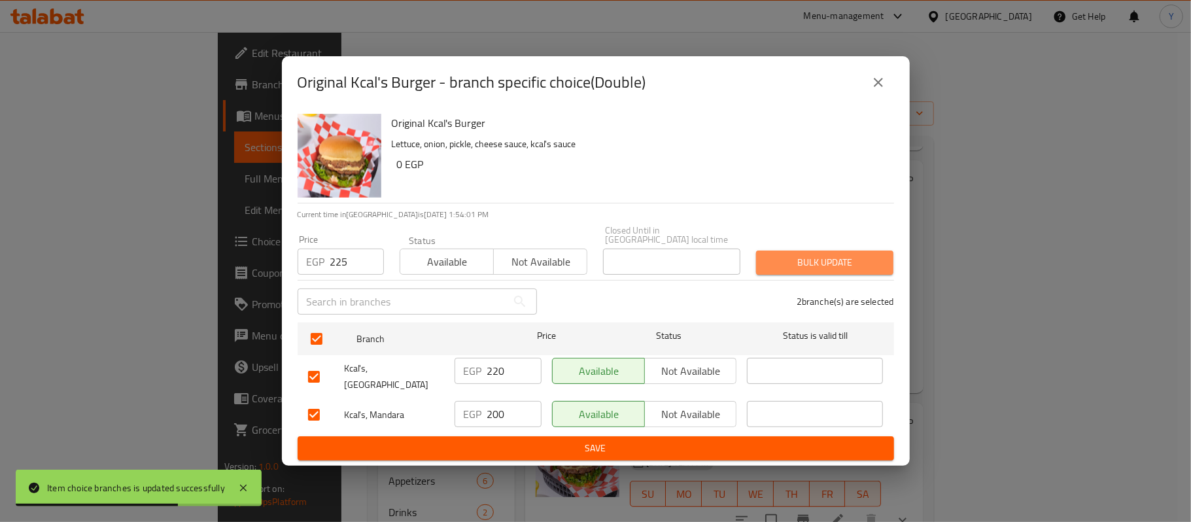
click at [832, 266] on span "Bulk update" at bounding box center [825, 262] width 116 height 16
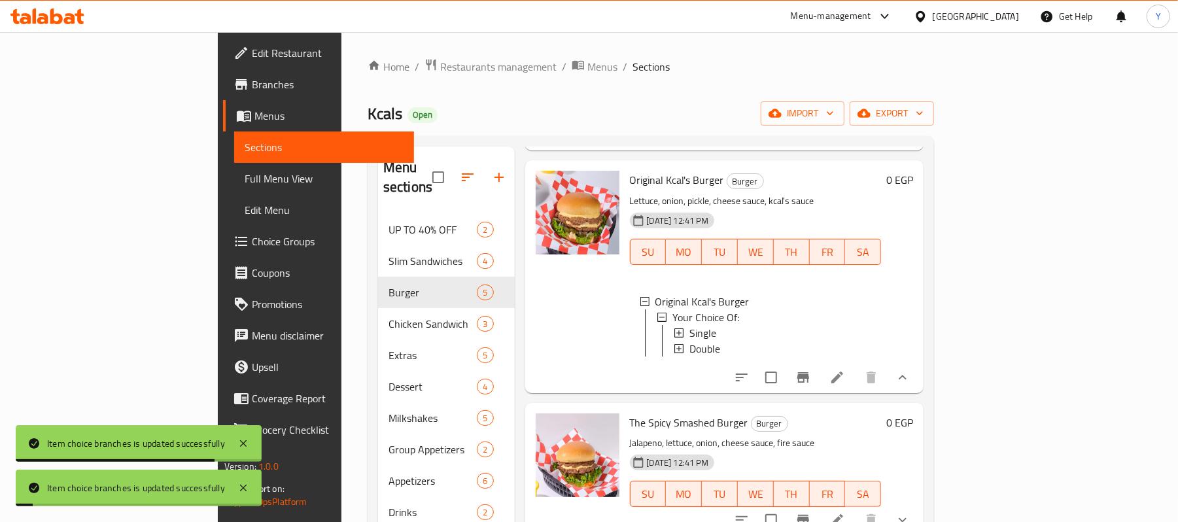
scroll to position [560, 0]
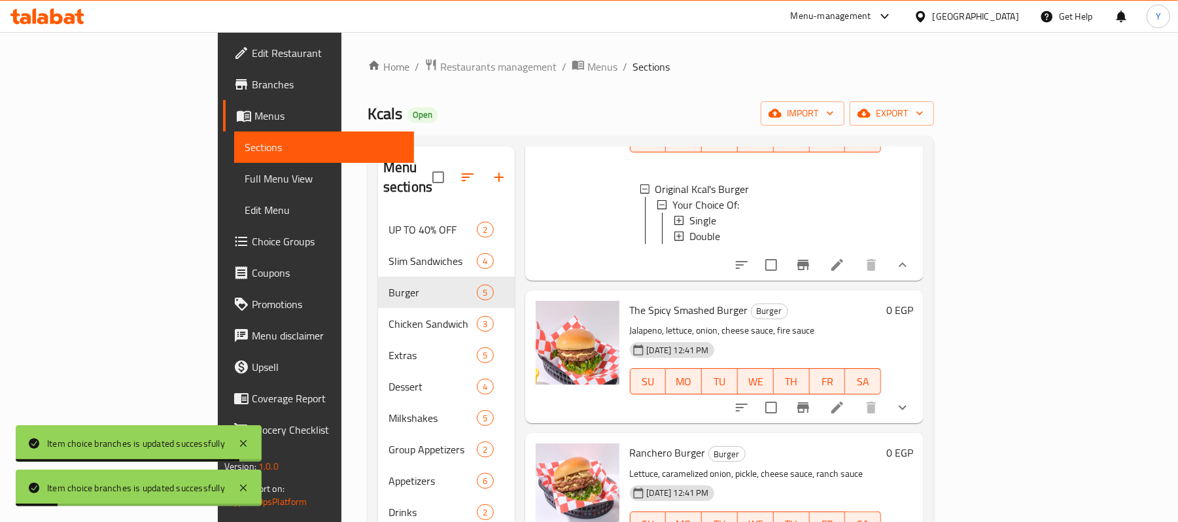
click at [910, 400] on icon "show more" at bounding box center [903, 408] width 16 height 16
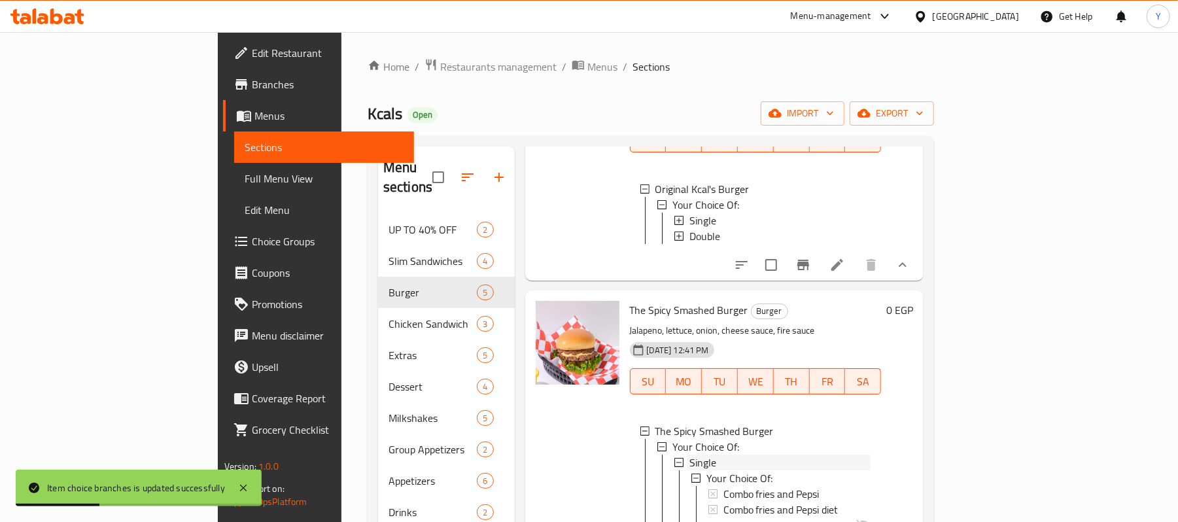
click at [723, 455] on div "Single" at bounding box center [780, 463] width 182 height 16
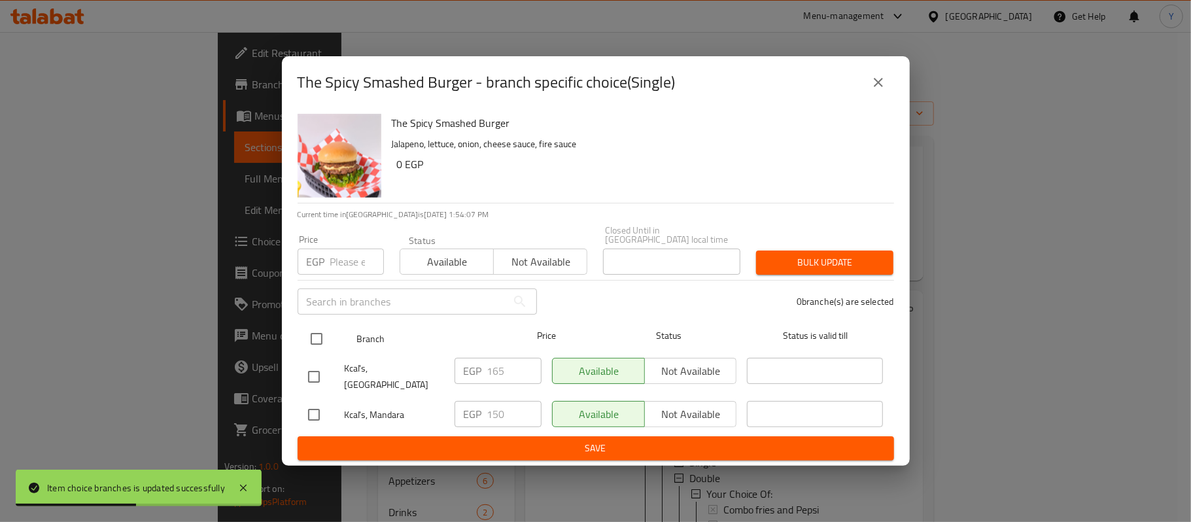
click at [324, 344] on input "checkbox" at bounding box center [316, 338] width 27 height 27
checkbox input "true"
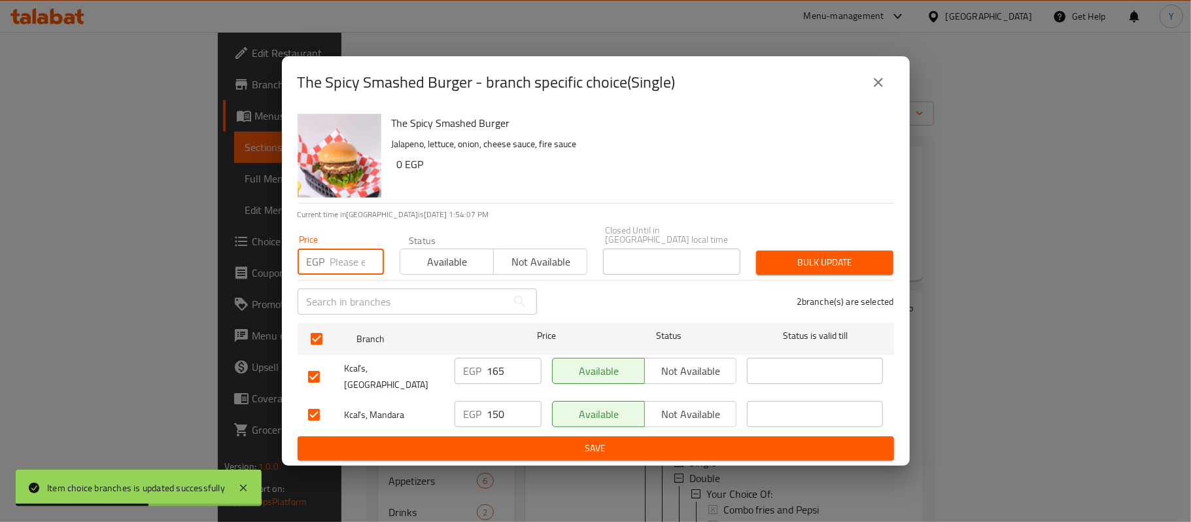
click at [331, 265] on input "number" at bounding box center [357, 262] width 54 height 26
type input "170"
click at [816, 247] on div "Bulk update" at bounding box center [824, 263] width 153 height 40
click at [835, 262] on span "Bulk update" at bounding box center [825, 262] width 116 height 16
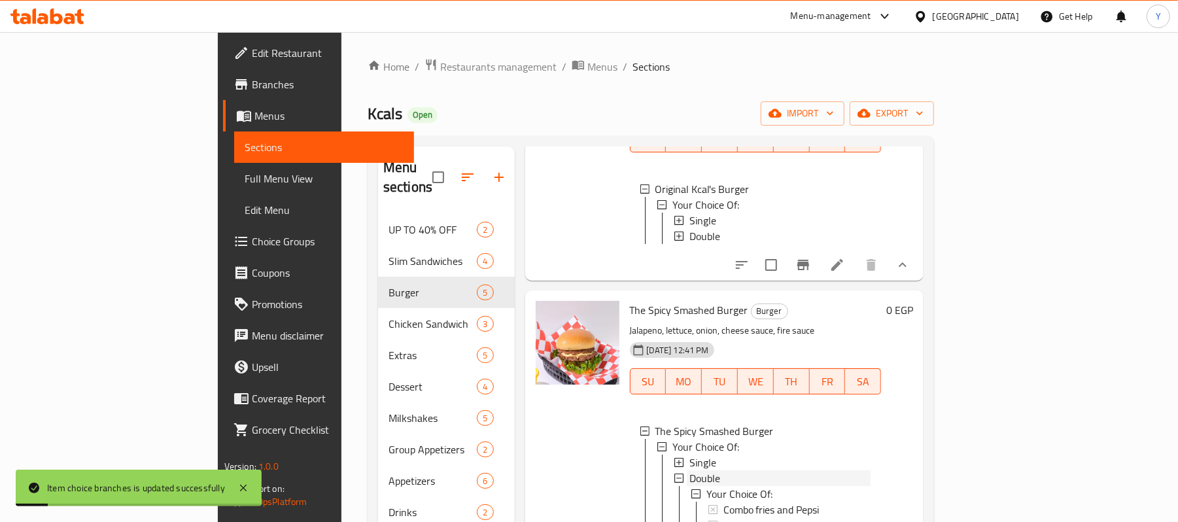
click at [701, 470] on div "Double" at bounding box center [780, 478] width 182 height 16
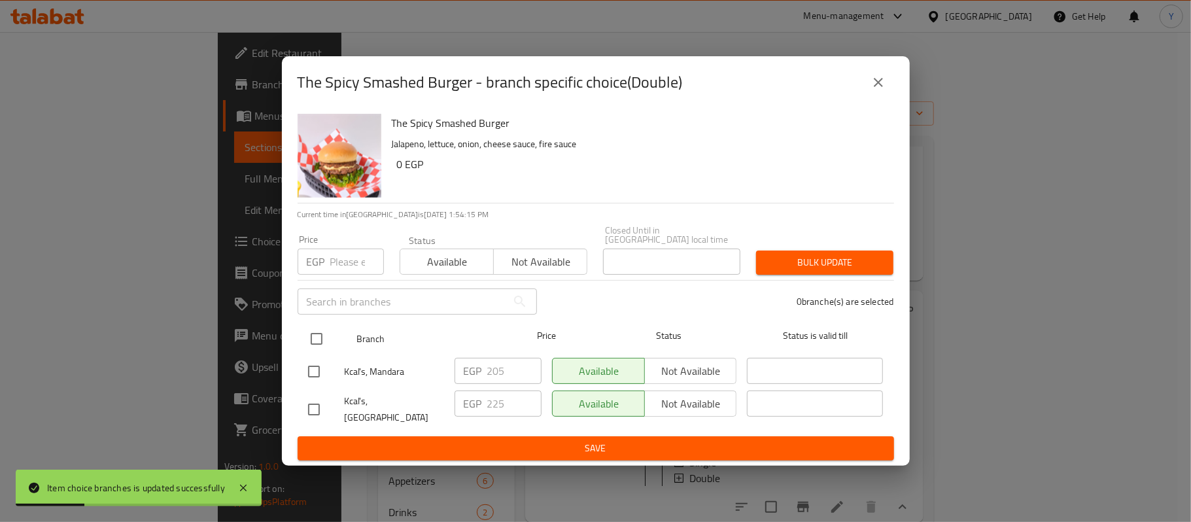
click at [320, 328] on input "checkbox" at bounding box center [316, 338] width 27 height 27
checkbox input "true"
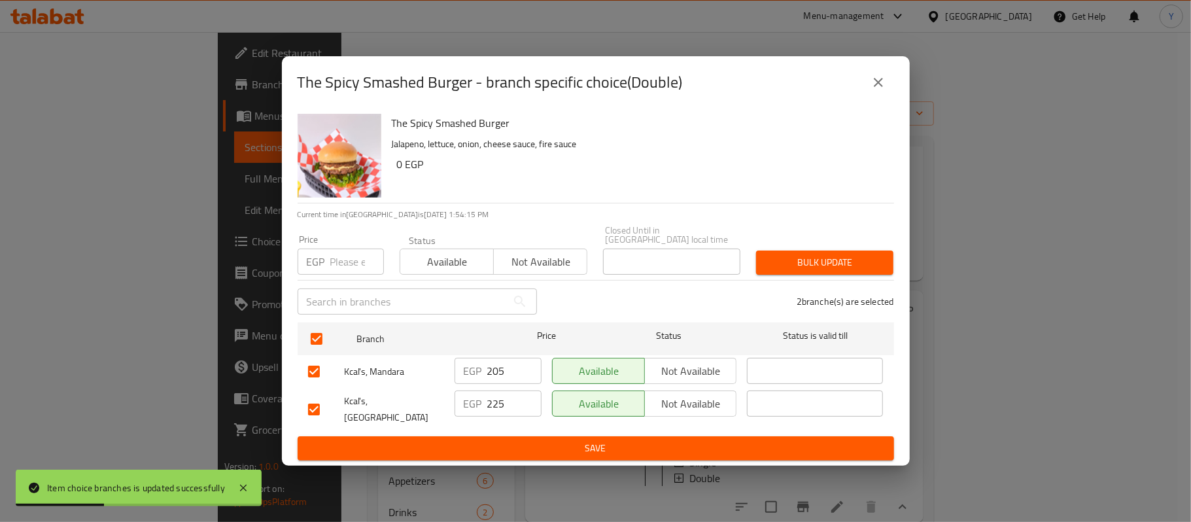
click at [327, 265] on div "EGP Price" at bounding box center [341, 262] width 86 height 26
type input "230"
click at [842, 265] on span "Bulk update" at bounding box center [825, 262] width 116 height 16
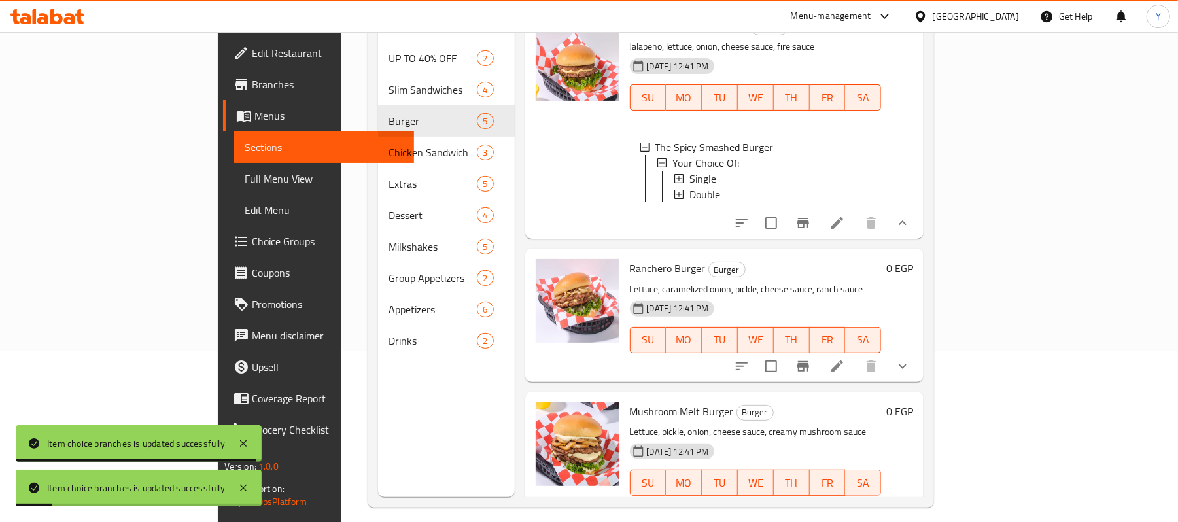
scroll to position [184, 0]
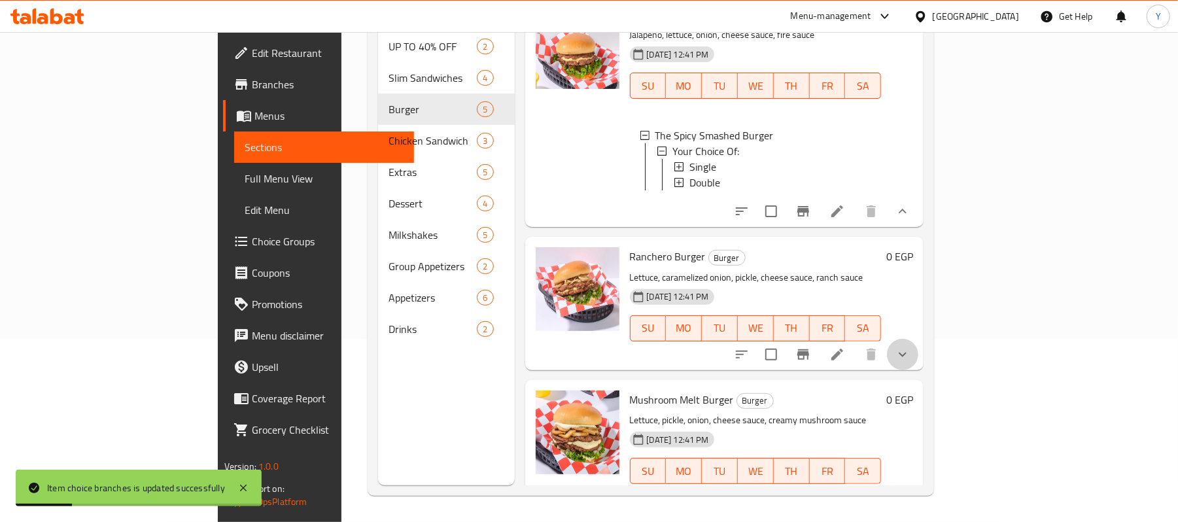
click at [918, 339] on button "show more" at bounding box center [902, 354] width 31 height 31
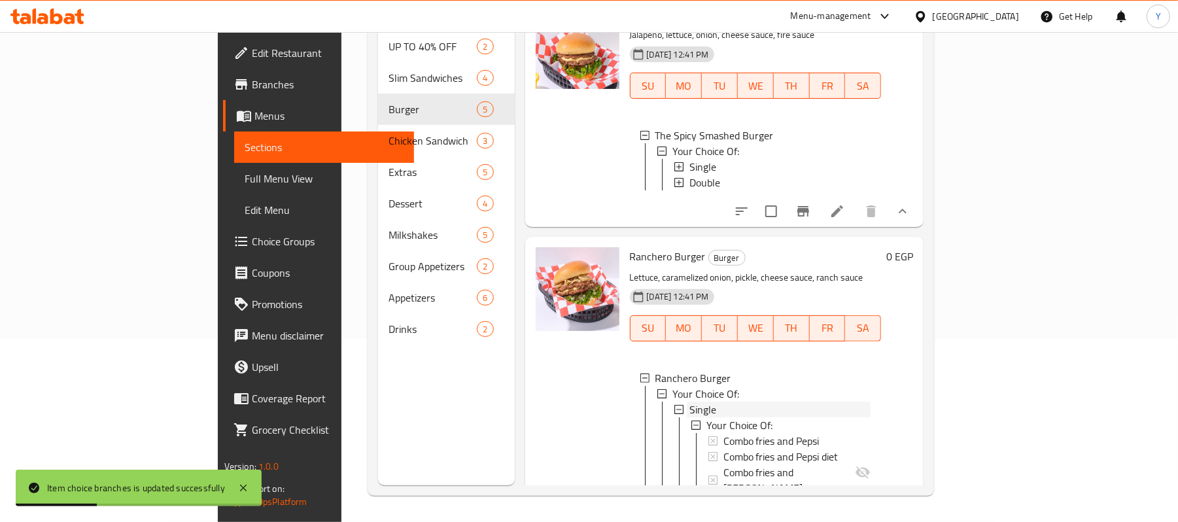
click at [689, 402] on div "Single" at bounding box center [780, 410] width 182 height 16
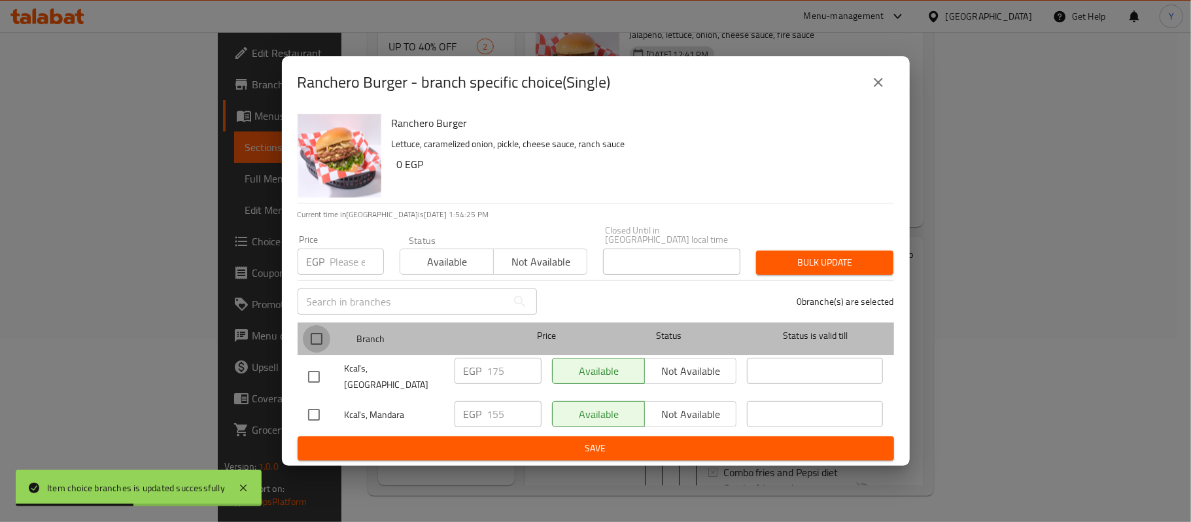
click at [320, 334] on input "checkbox" at bounding box center [316, 338] width 27 height 27
checkbox input "true"
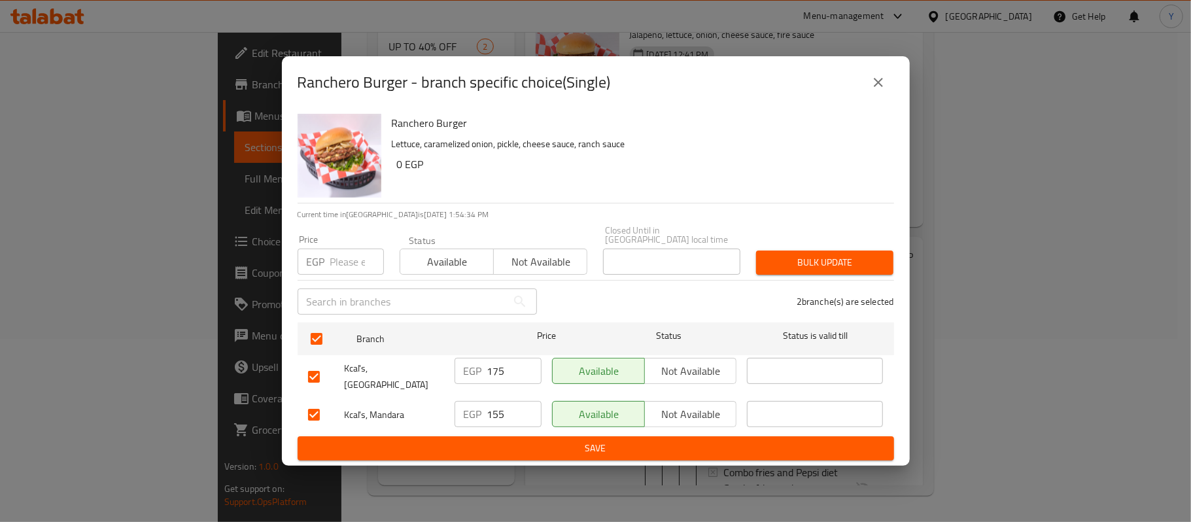
click at [345, 273] on input "number" at bounding box center [357, 262] width 54 height 26
type input "180"
click at [844, 252] on button "Bulk update" at bounding box center [824, 263] width 137 height 24
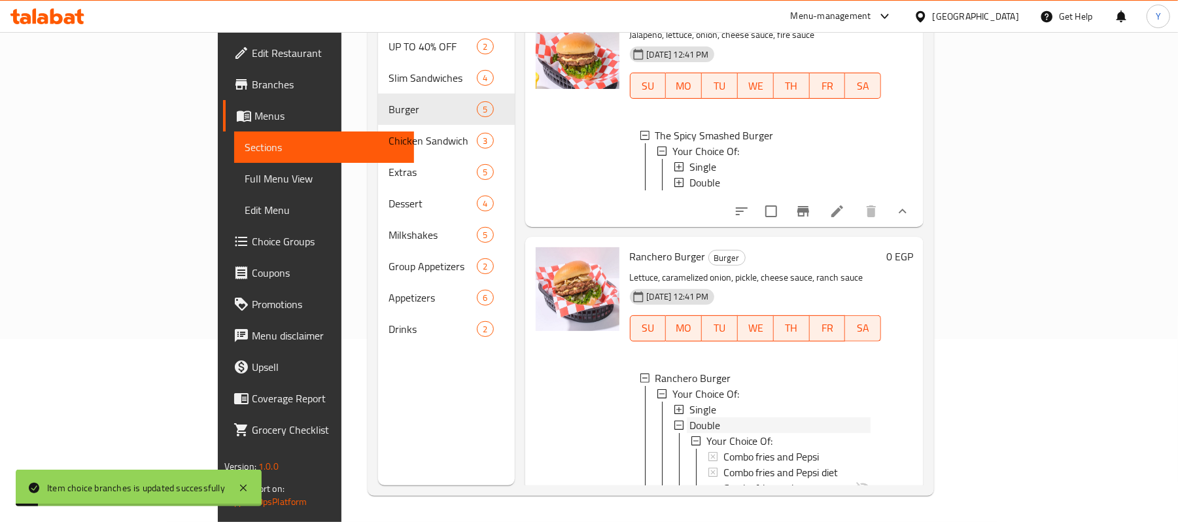
click at [734, 417] on div "Double" at bounding box center [780, 425] width 182 height 16
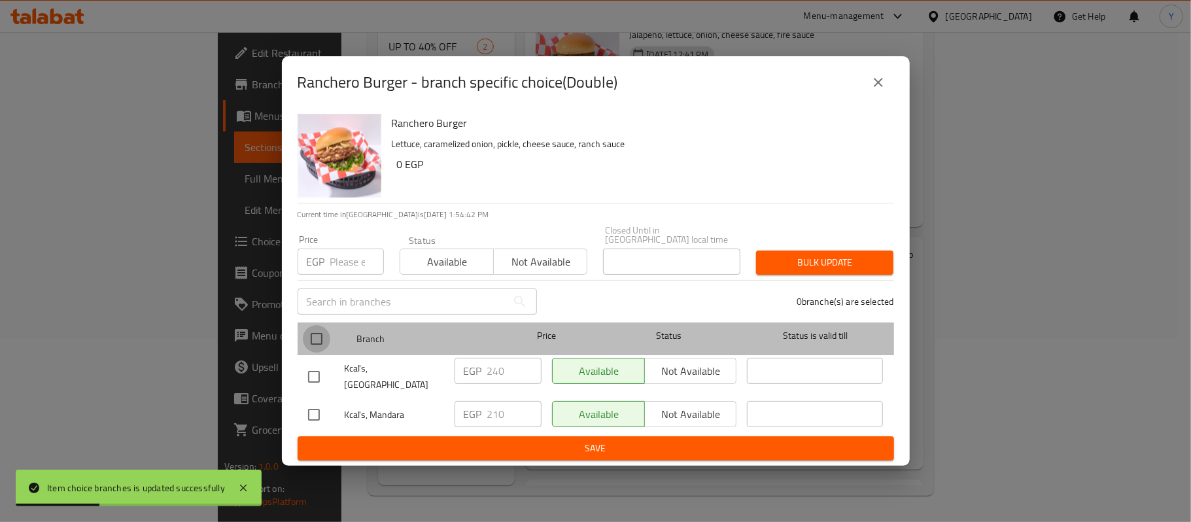
click at [312, 336] on input "checkbox" at bounding box center [316, 338] width 27 height 27
checkbox input "true"
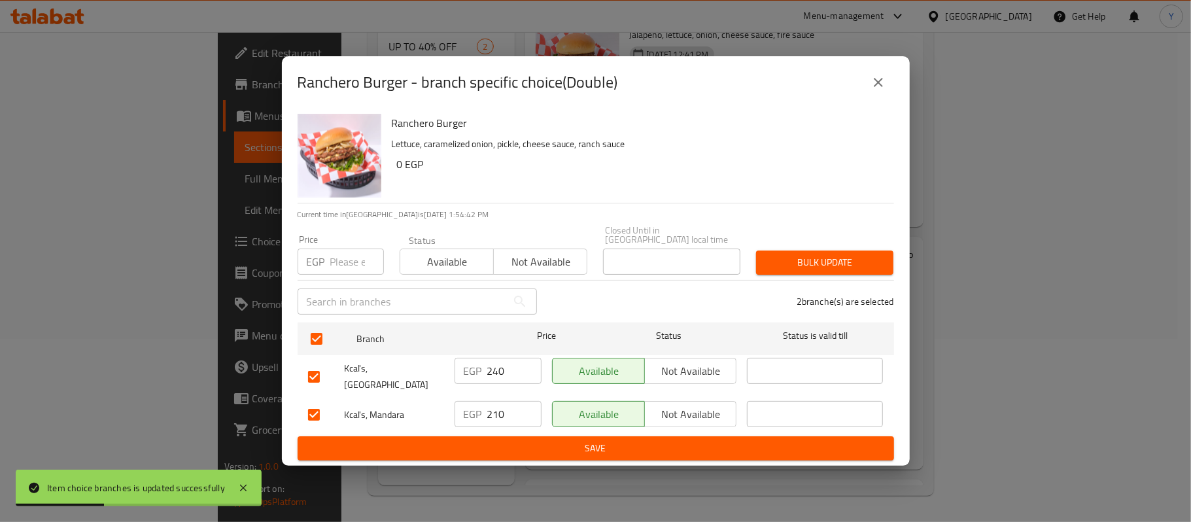
click at [351, 250] on input "number" at bounding box center [357, 262] width 54 height 26
type input "245"
click at [799, 268] on span "Bulk update" at bounding box center [825, 262] width 116 height 16
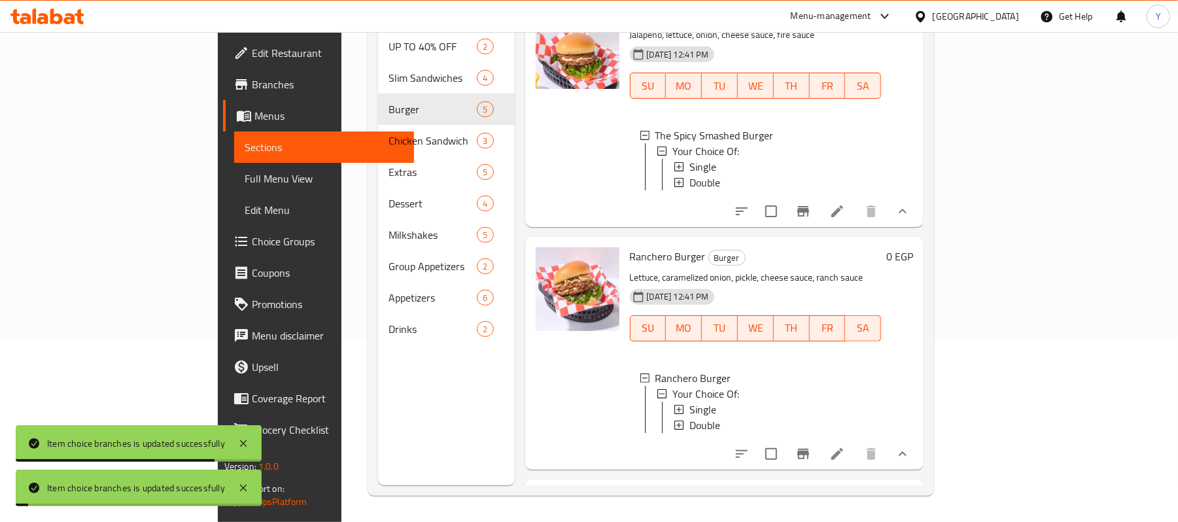
scroll to position [785, 0]
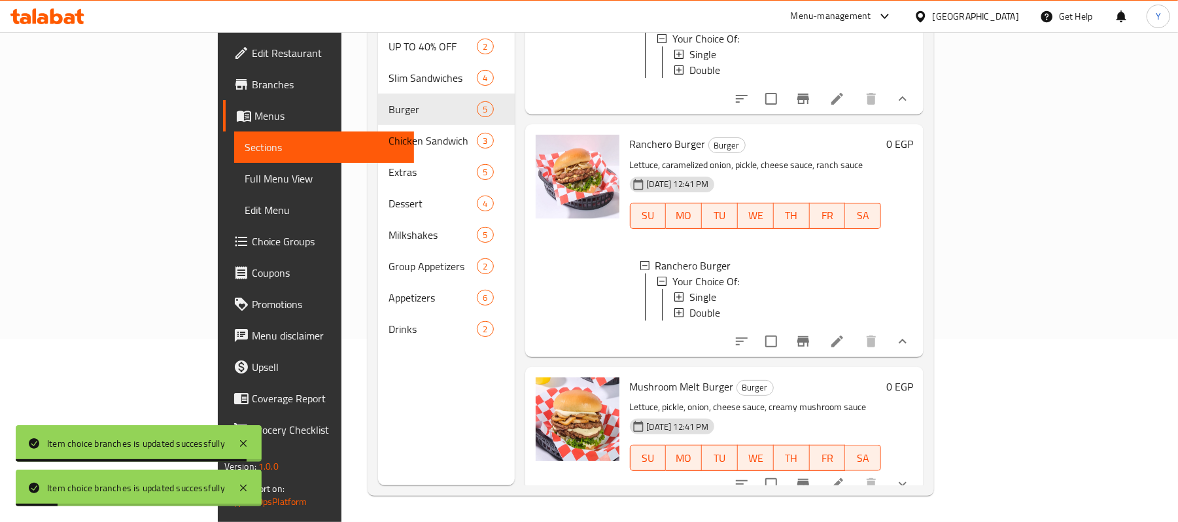
click at [918, 477] on button "show more" at bounding box center [902, 483] width 31 height 31
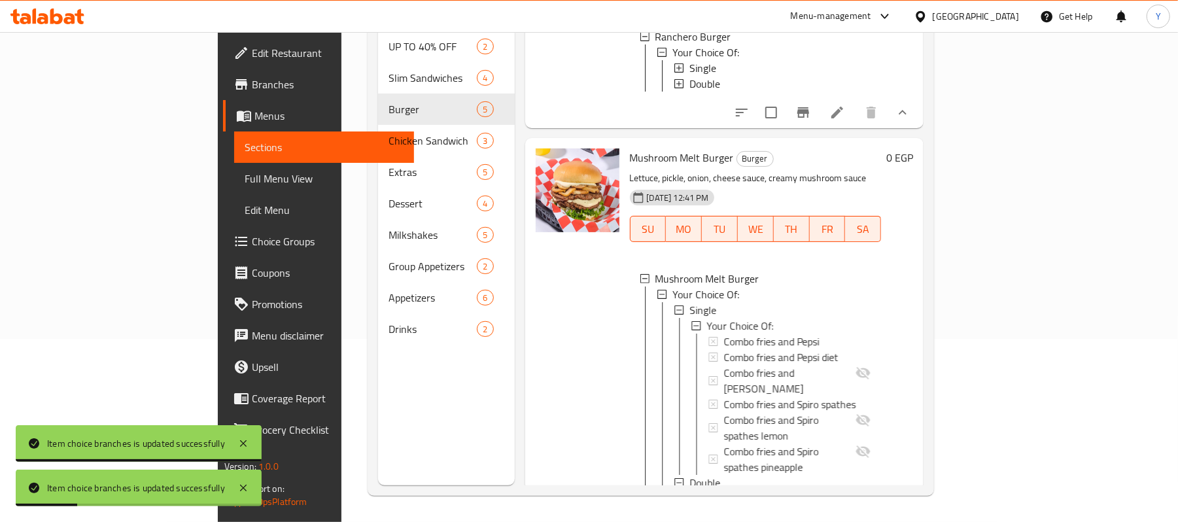
scroll to position [1117, 0]
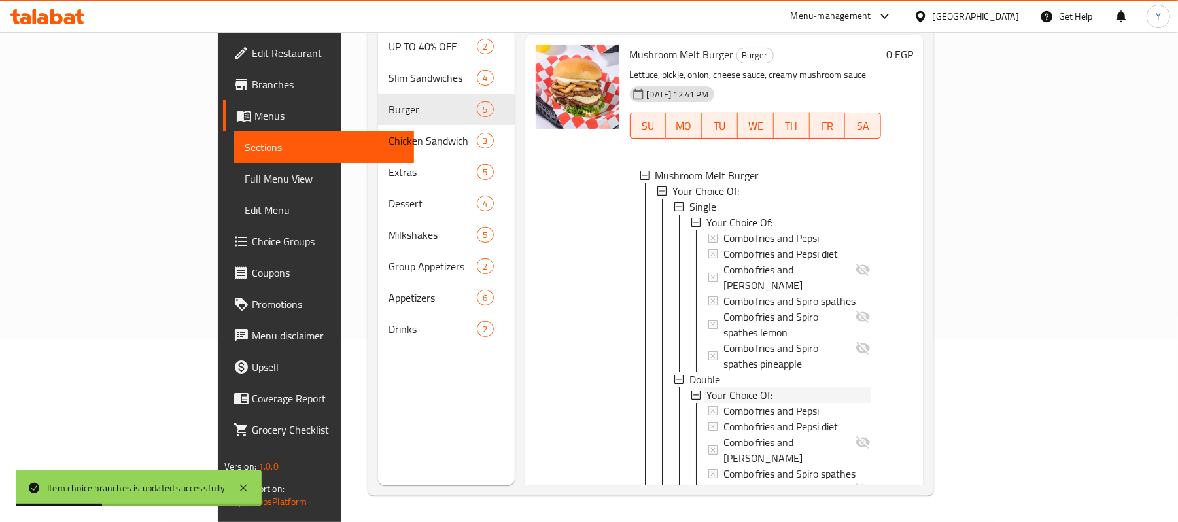
click at [706, 215] on span "Your Choice Of:" at bounding box center [739, 223] width 67 height 16
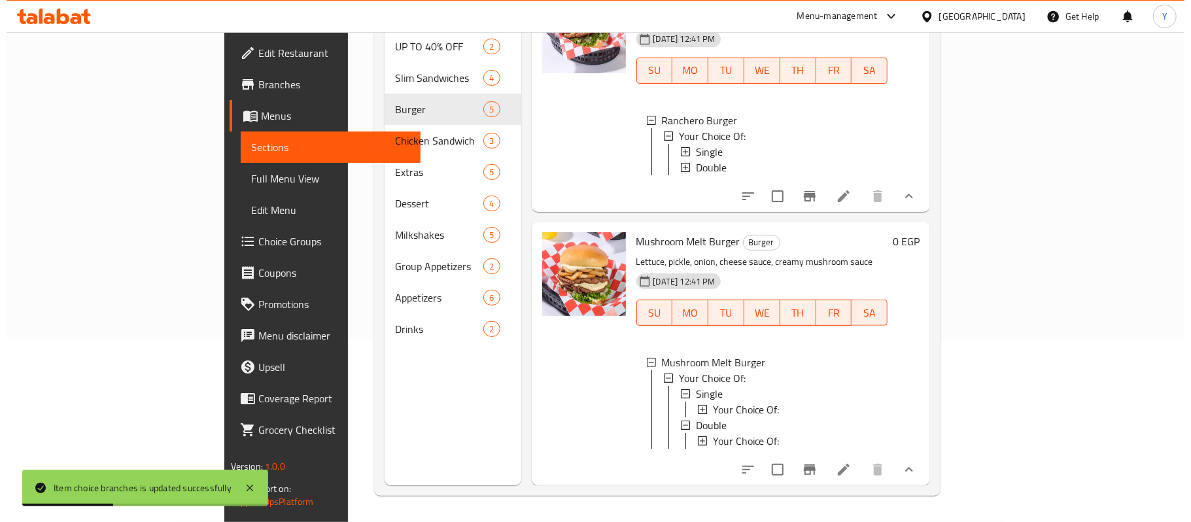
scroll to position [929, 0]
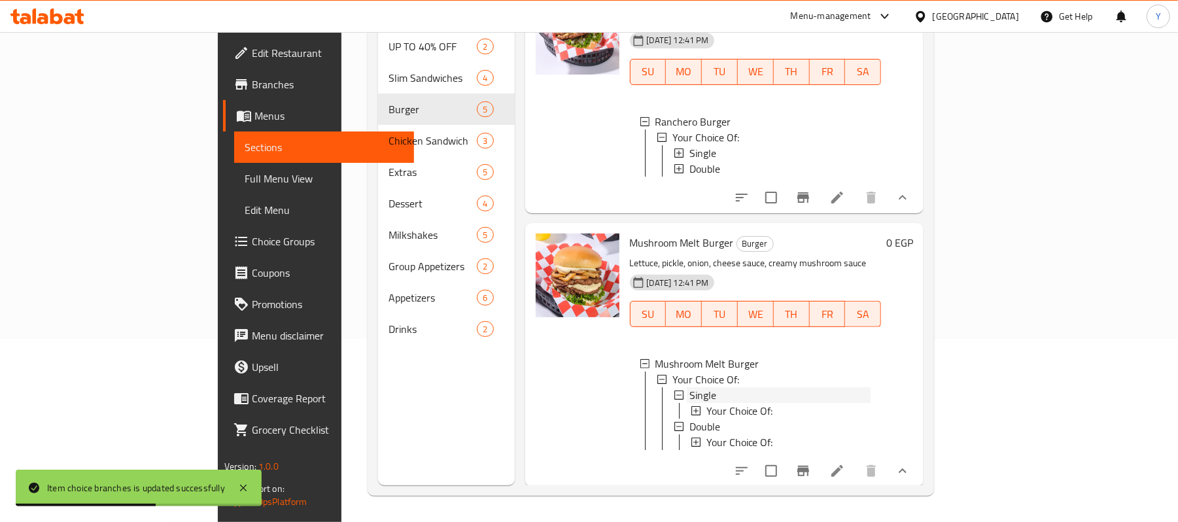
click at [689, 387] on div "Single" at bounding box center [780, 395] width 182 height 16
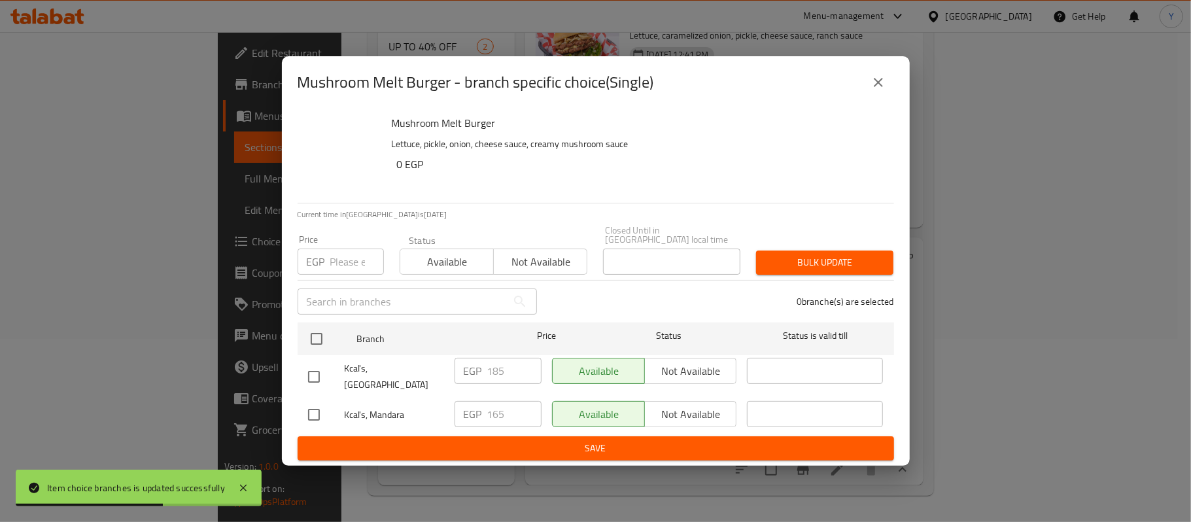
scroll to position [913, 0]
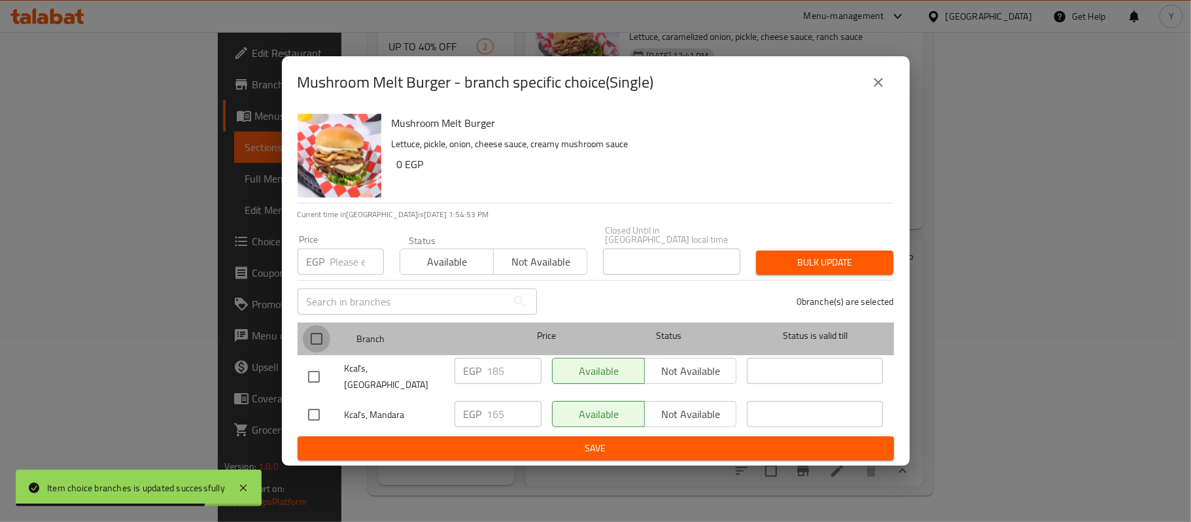
click at [325, 339] on input "checkbox" at bounding box center [316, 338] width 27 height 27
checkbox input "true"
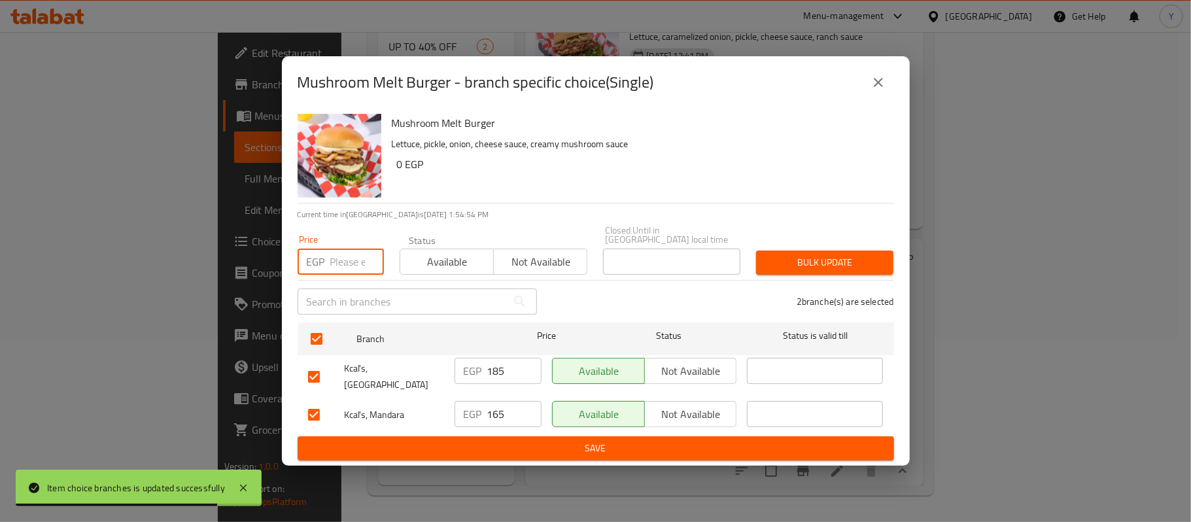
click at [344, 257] on input "number" at bounding box center [357, 262] width 54 height 26
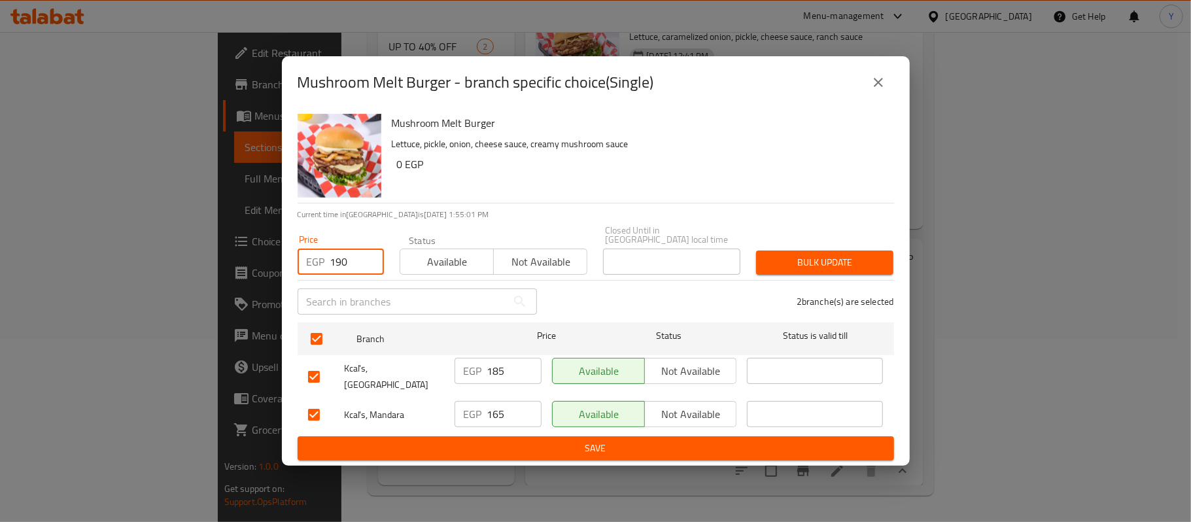
type input "190"
click at [888, 256] on button "Bulk update" at bounding box center [824, 263] width 137 height 24
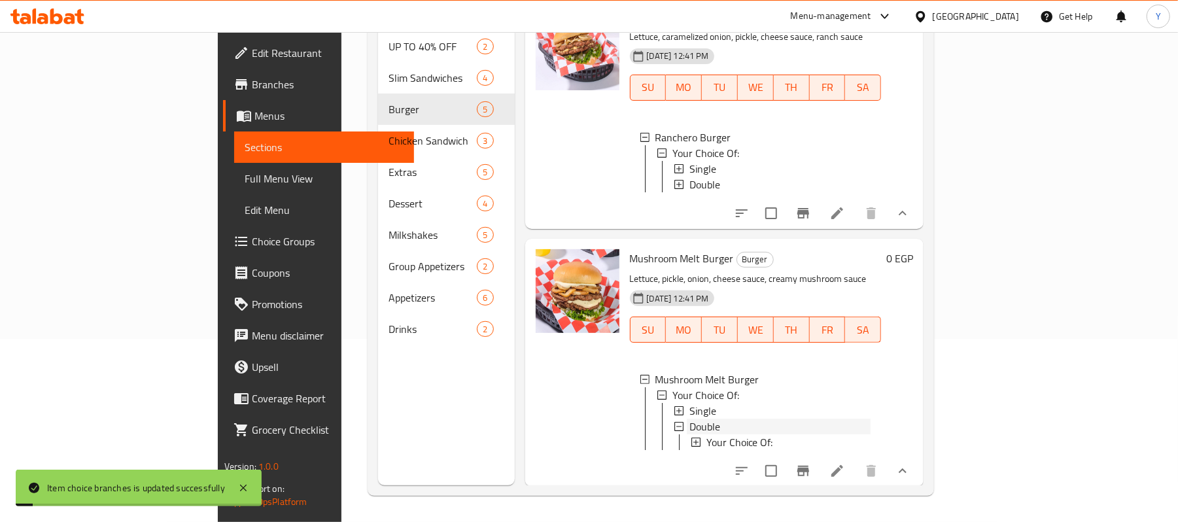
click at [715, 419] on div "Double" at bounding box center [780, 427] width 182 height 16
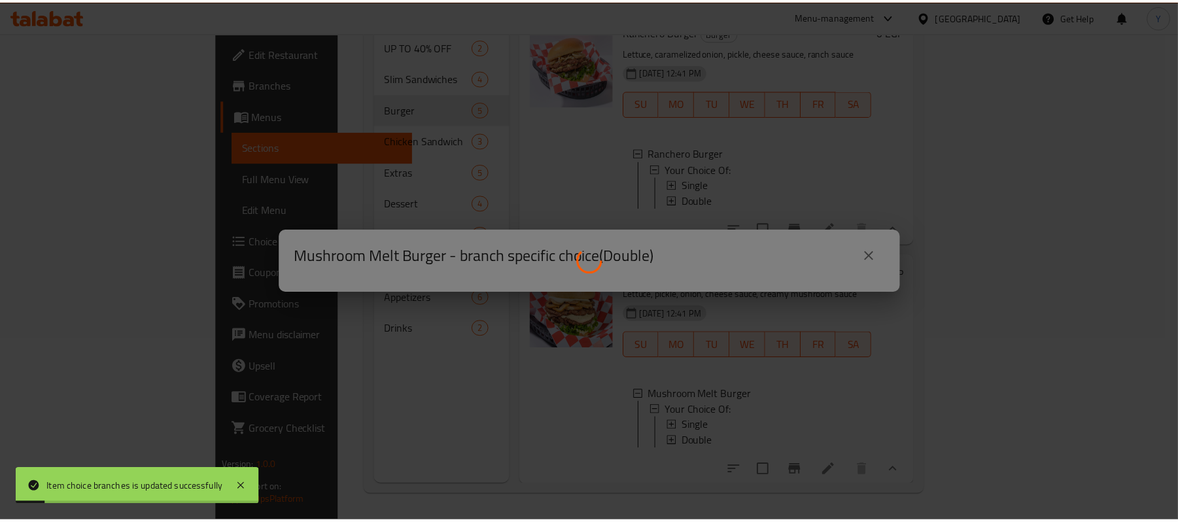
scroll to position [897, 0]
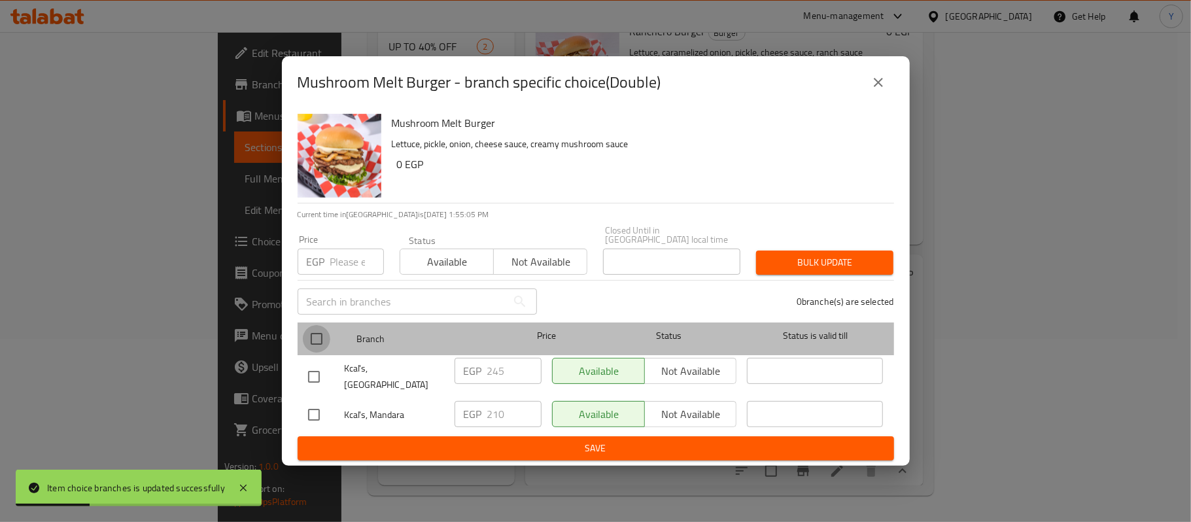
click at [323, 346] on input "checkbox" at bounding box center [316, 338] width 27 height 27
checkbox input "true"
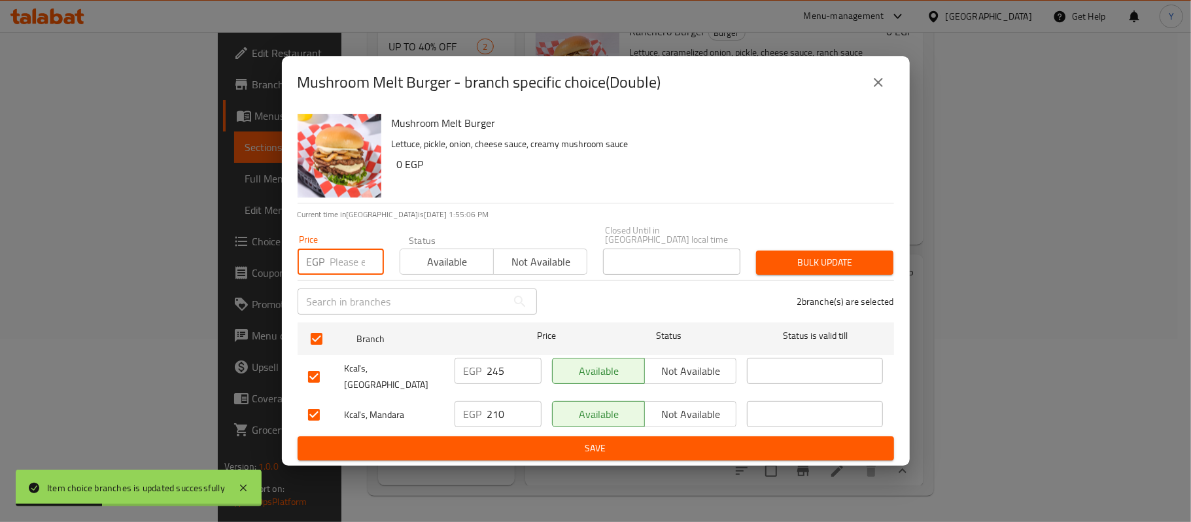
click at [341, 273] on input "number" at bounding box center [357, 262] width 54 height 26
type input "250"
click at [777, 255] on span "Bulk update" at bounding box center [825, 262] width 116 height 16
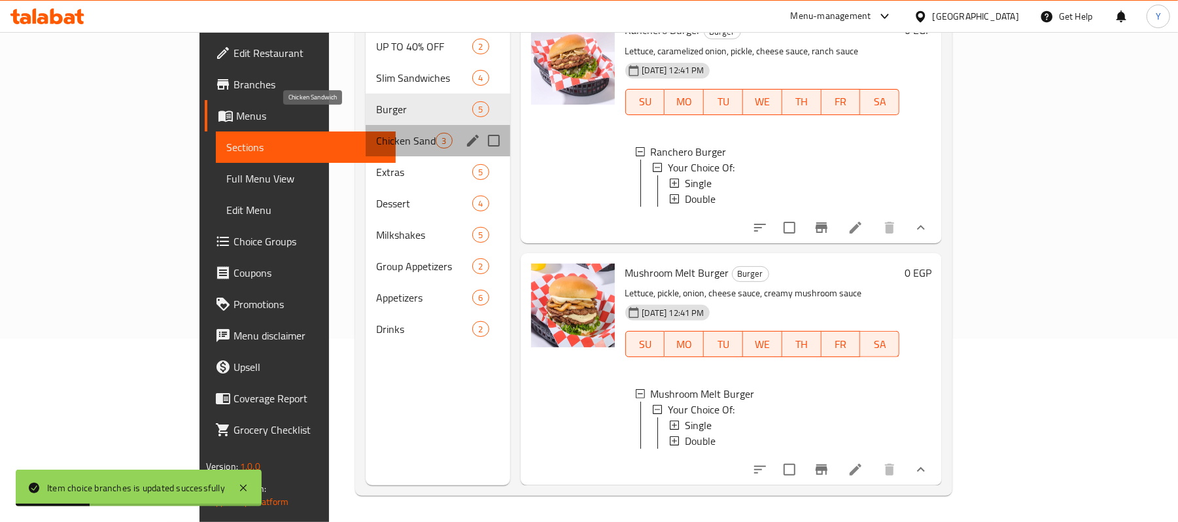
click at [381, 133] on span "Chicken Sandwich" at bounding box center [406, 141] width 60 height 16
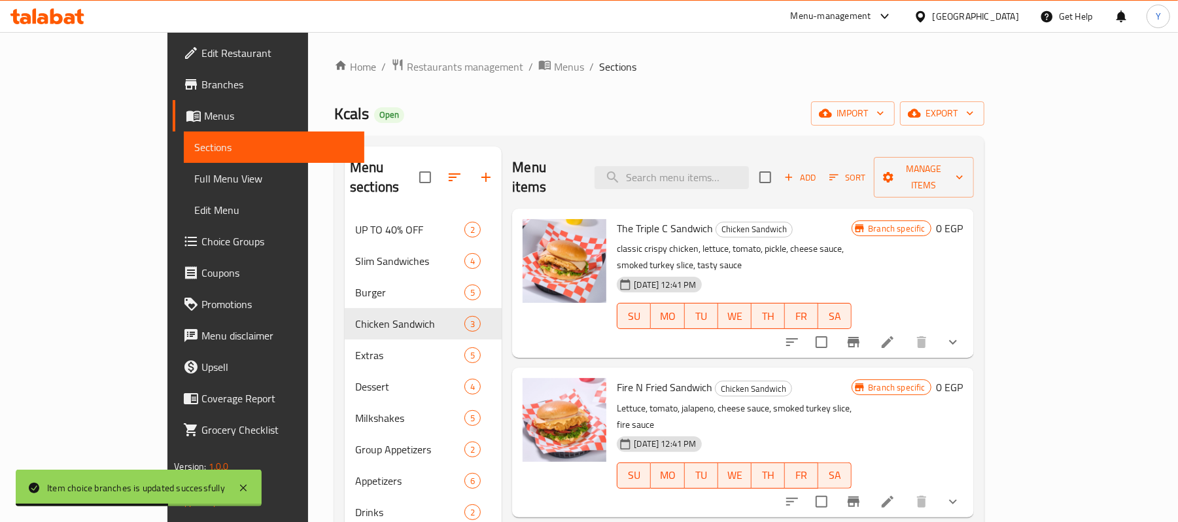
click at [969, 326] on button "show more" at bounding box center [952, 341] width 31 height 31
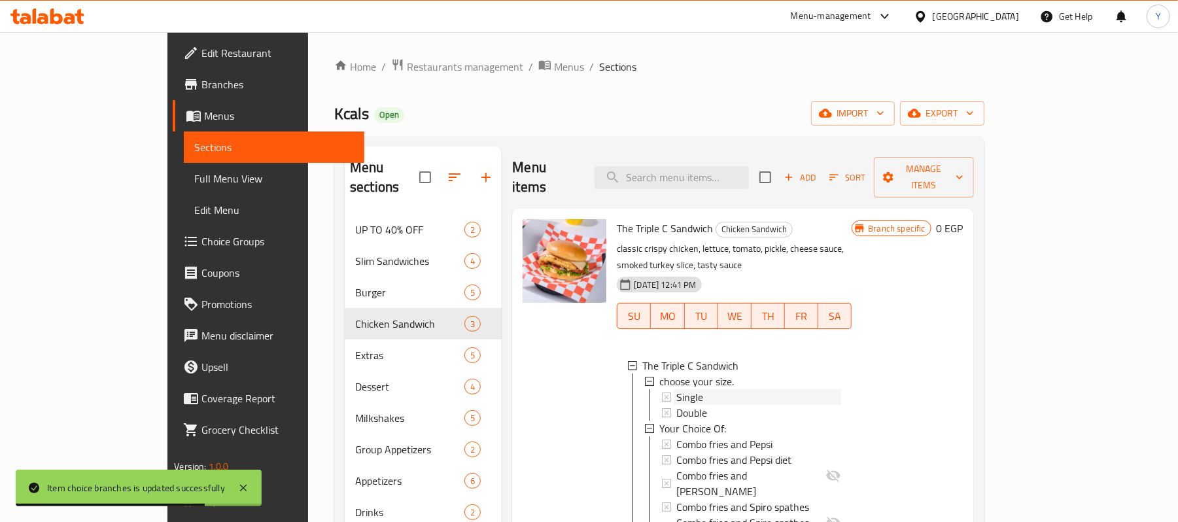
click at [723, 389] on div "Single" at bounding box center [758, 397] width 165 height 16
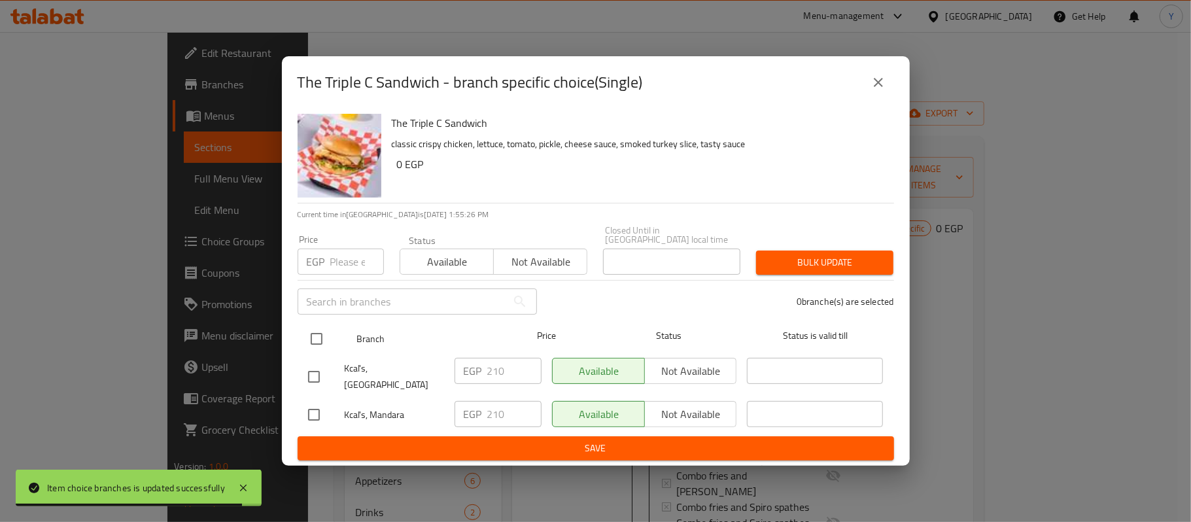
click at [306, 345] on input "checkbox" at bounding box center [316, 338] width 27 height 27
checkbox input "true"
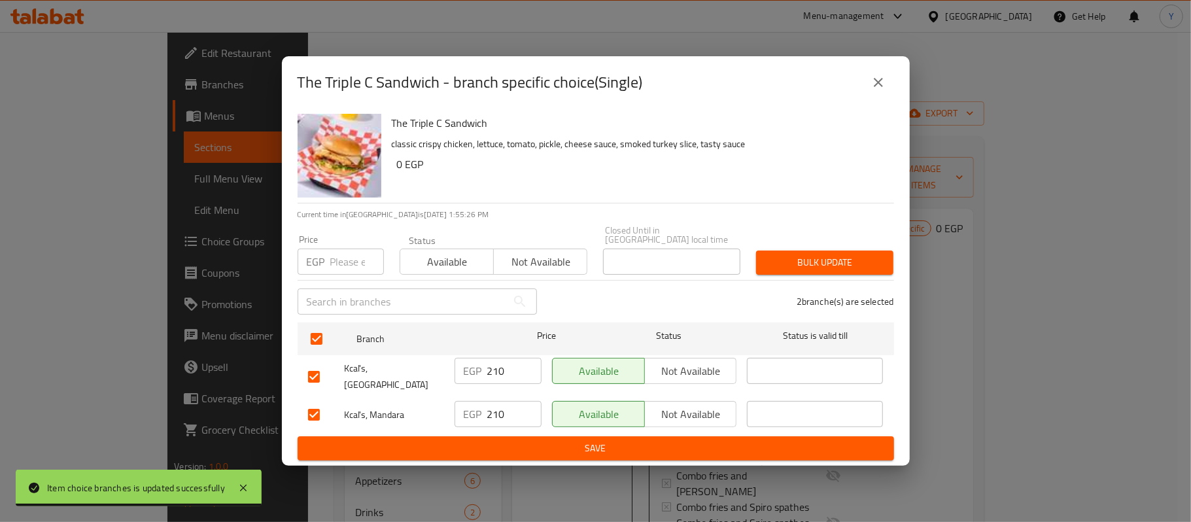
click at [344, 267] on input "number" at bounding box center [357, 262] width 54 height 26
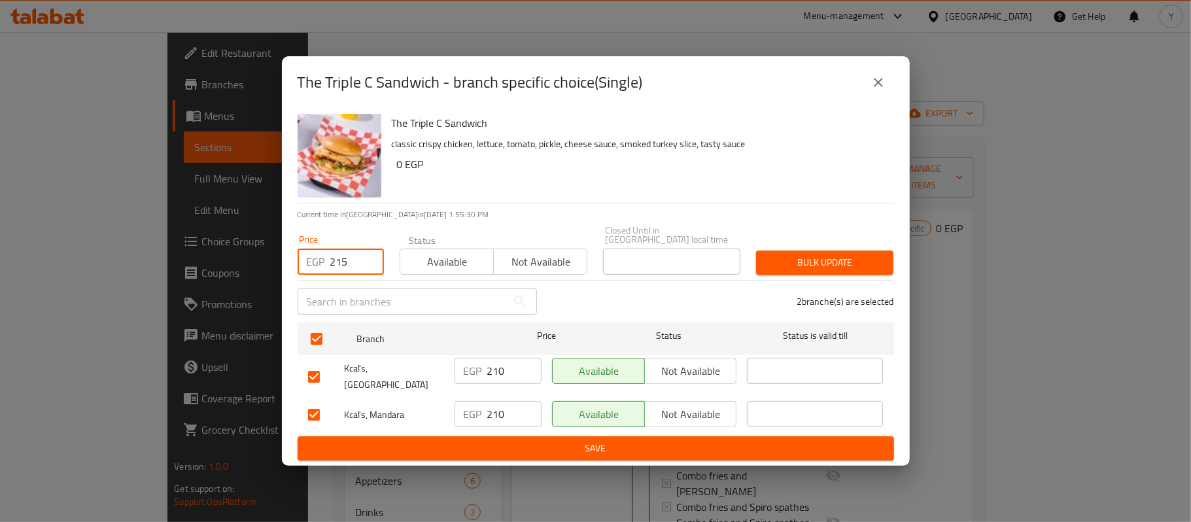
type input "215"
click at [788, 276] on div "Bulk update" at bounding box center [824, 263] width 153 height 40
click at [791, 250] on div "Bulk update" at bounding box center [824, 263] width 153 height 40
click at [791, 254] on span "Bulk update" at bounding box center [825, 262] width 116 height 16
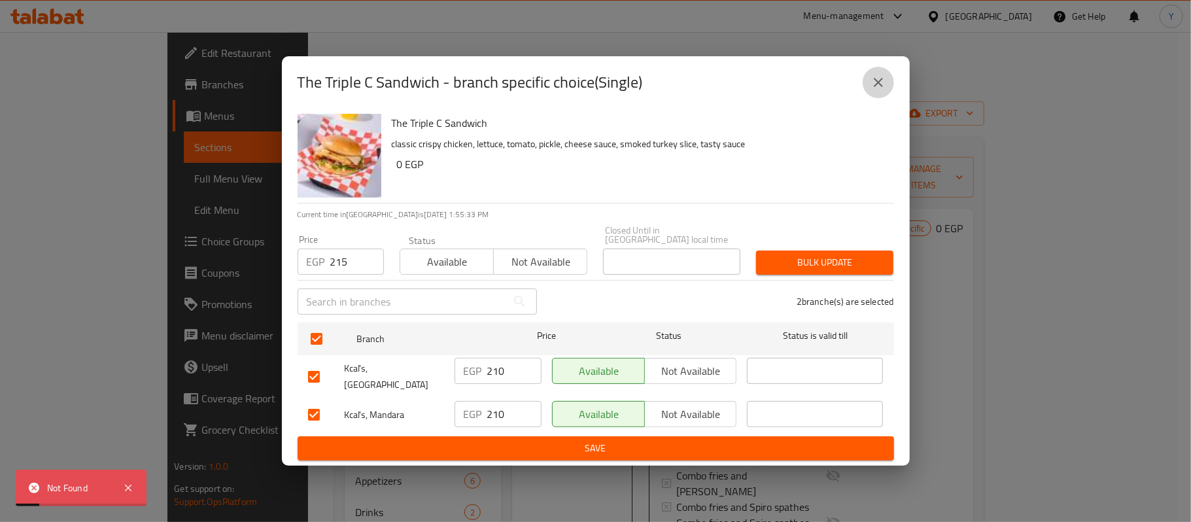
click at [876, 87] on icon "close" at bounding box center [878, 82] width 9 height 9
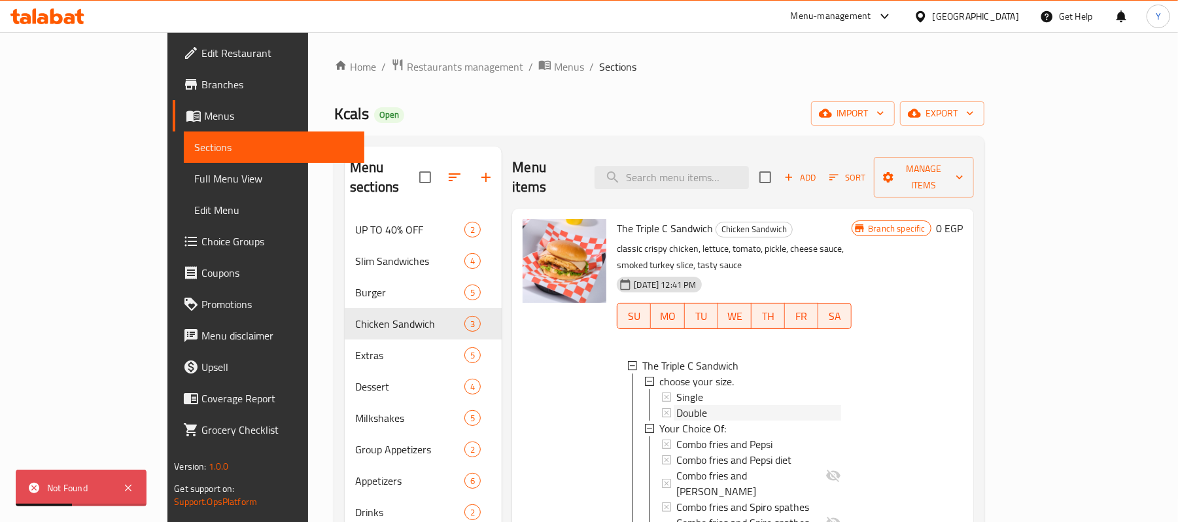
click at [676, 405] on div "Double" at bounding box center [758, 413] width 165 height 16
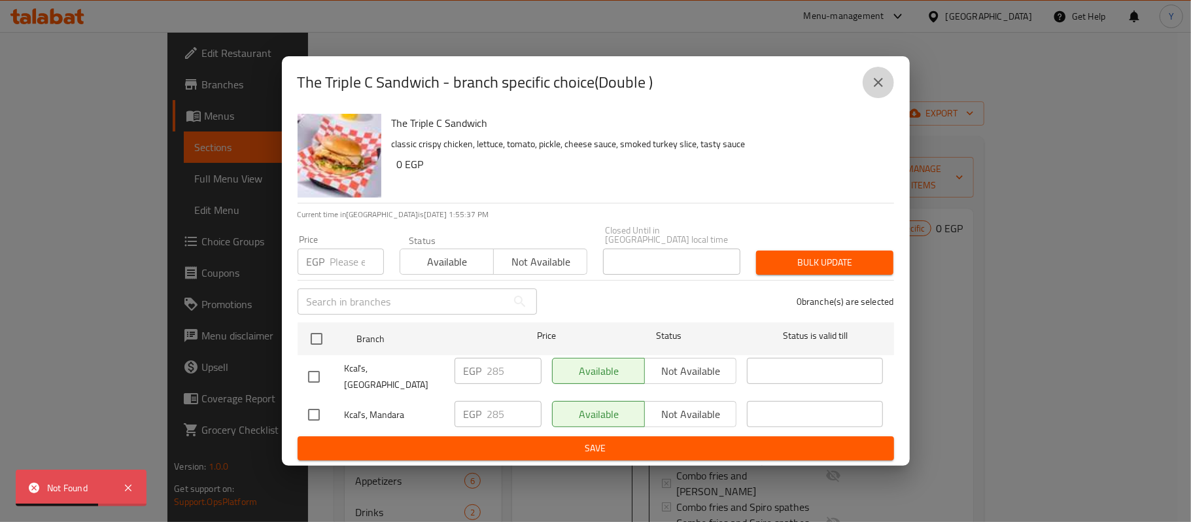
click at [875, 98] on button "close" at bounding box center [878, 82] width 31 height 31
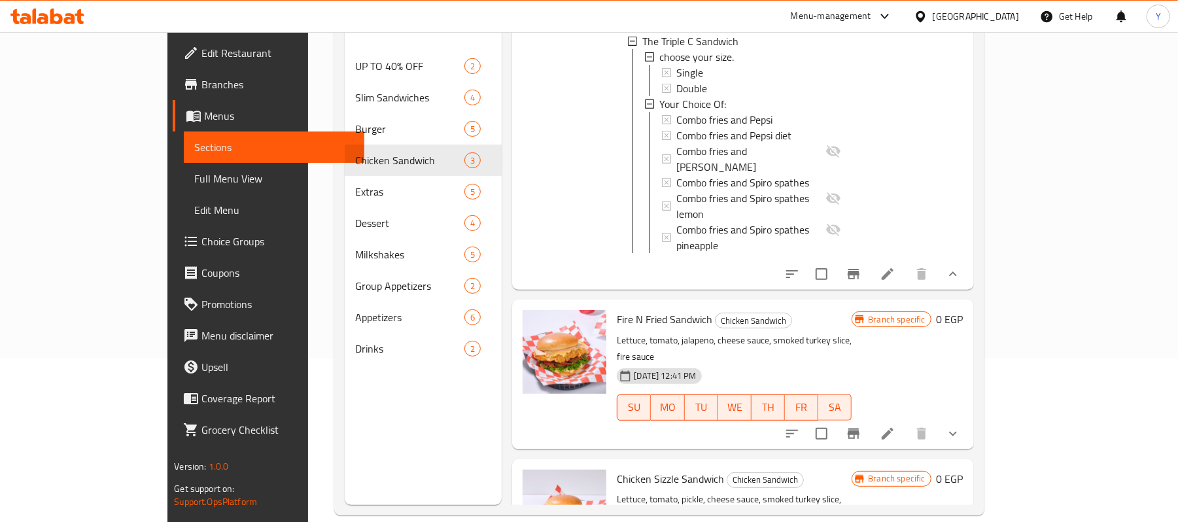
scroll to position [184, 0]
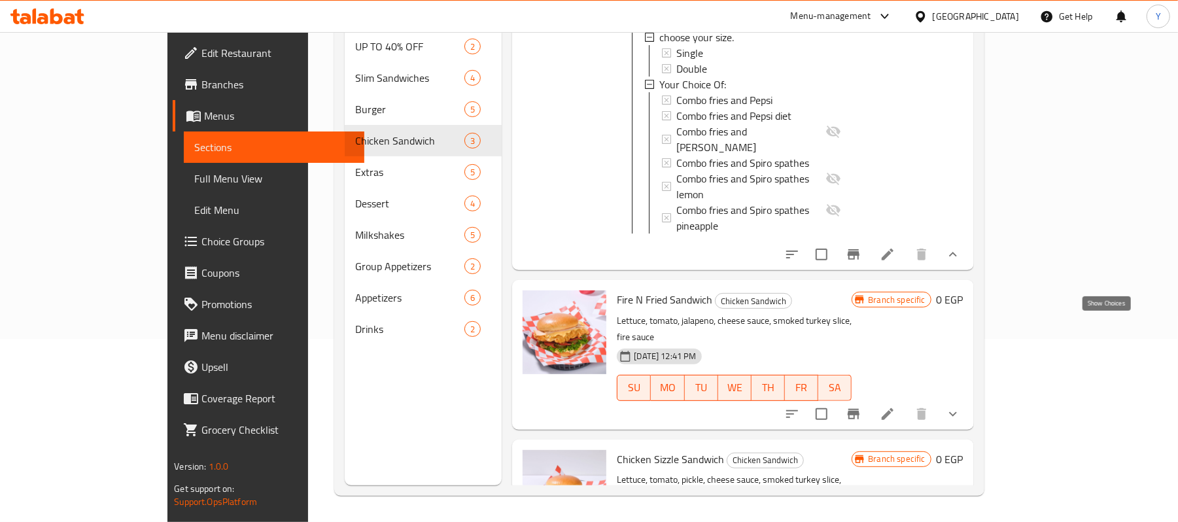
click at [961, 406] on icon "show more" at bounding box center [953, 414] width 16 height 16
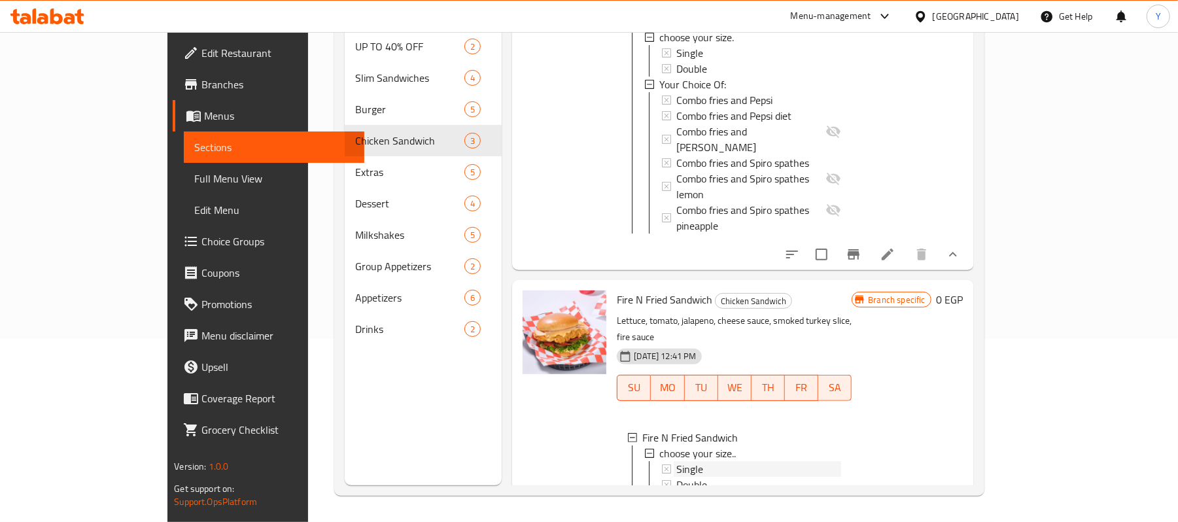
click at [786, 461] on div "Single" at bounding box center [758, 469] width 165 height 16
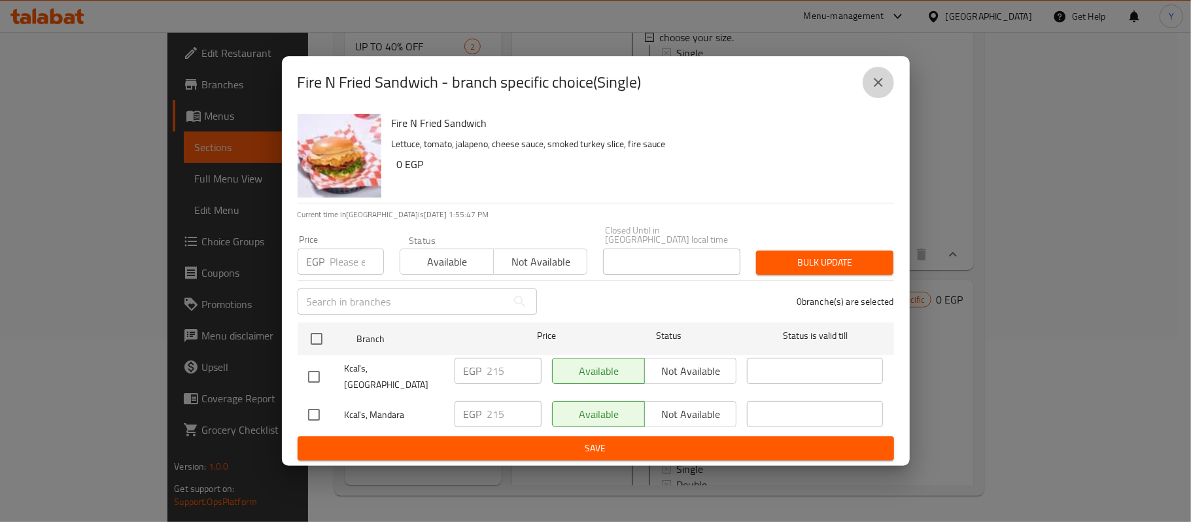
click at [877, 85] on icon "close" at bounding box center [879, 83] width 16 height 16
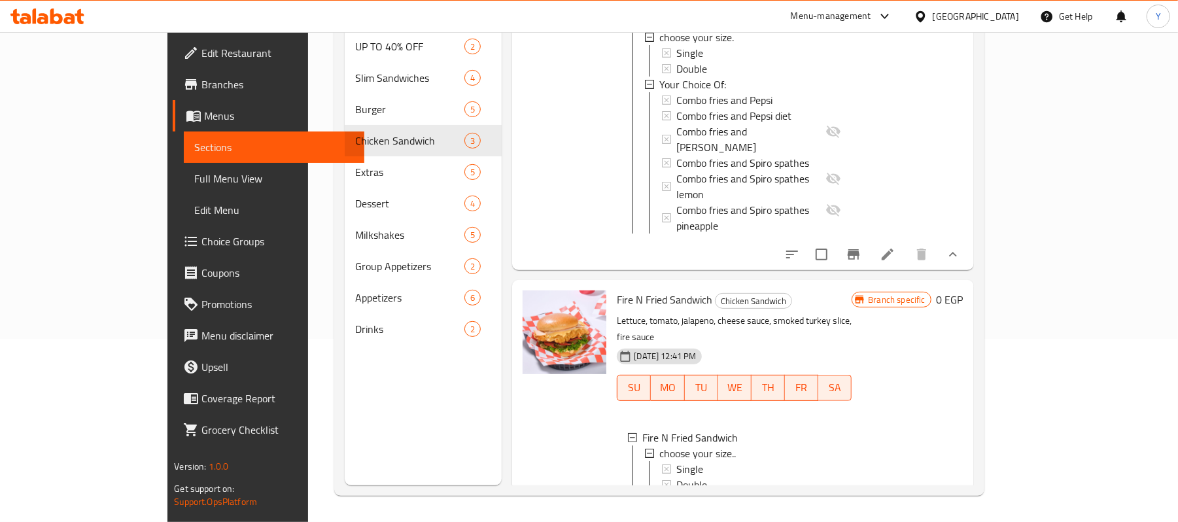
scroll to position [1, 0]
click at [201, 242] on span "Choice Groups" at bounding box center [277, 241] width 152 height 16
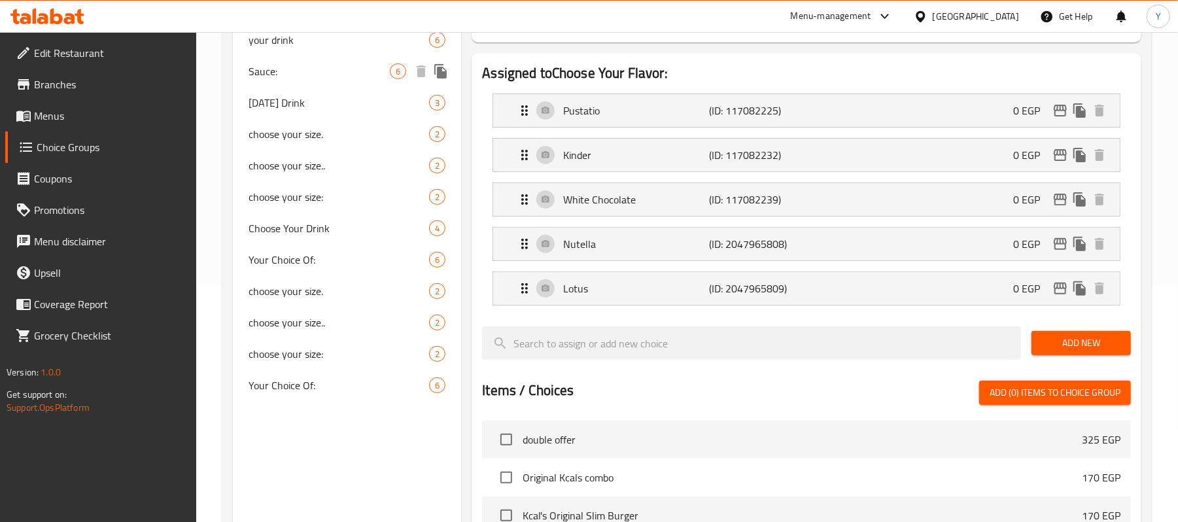
scroll to position [262, 0]
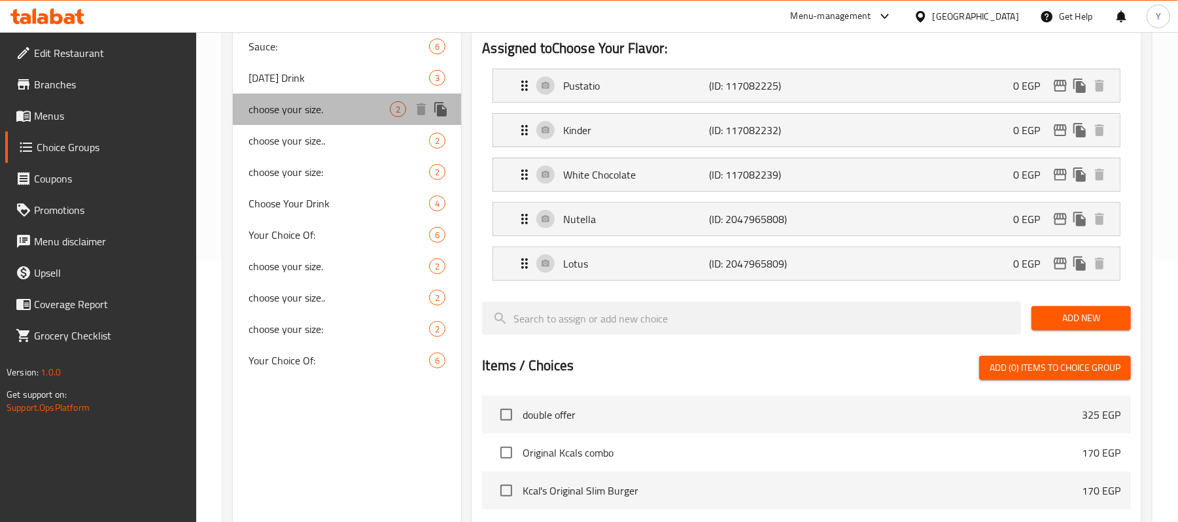
click at [311, 110] on span "choose your size." at bounding box center [319, 109] width 141 height 16
type input "choose your size."
type input "اختيارك من الحجم"
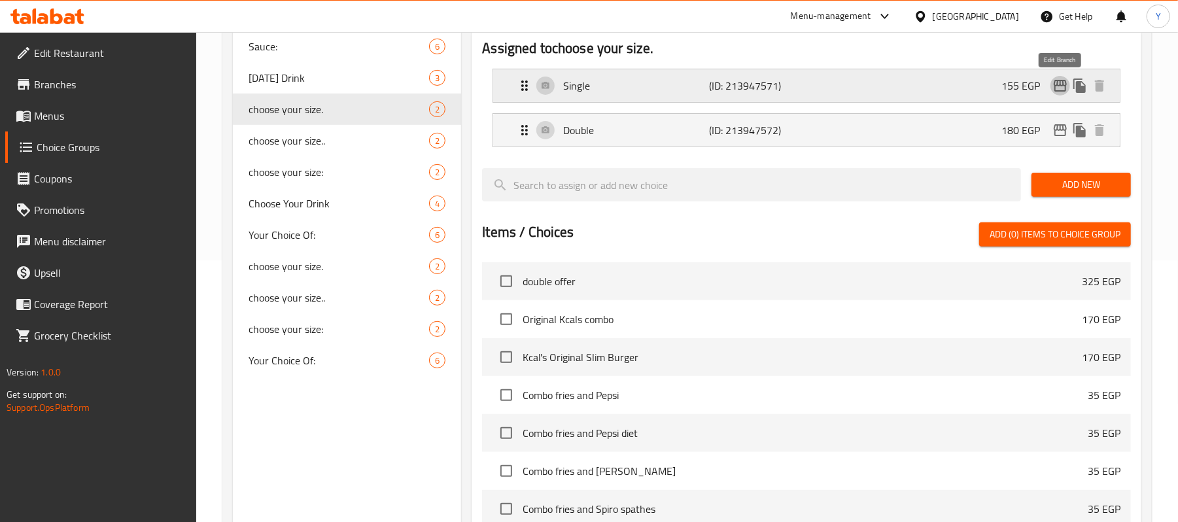
click at [1058, 90] on icon "edit" at bounding box center [1060, 86] width 16 height 16
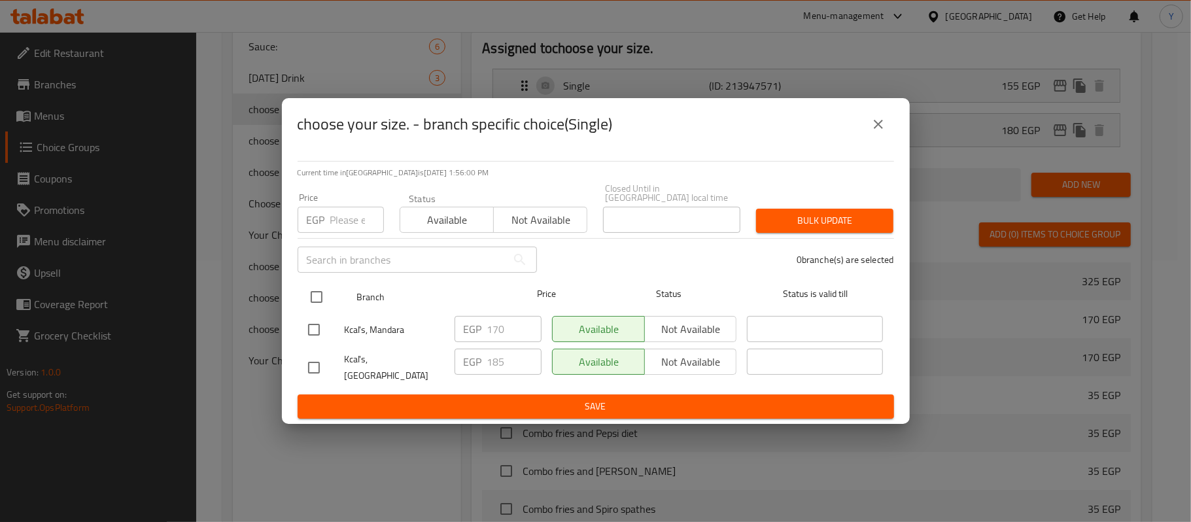
click at [324, 293] on input "checkbox" at bounding box center [316, 296] width 27 height 27
checkbox input "true"
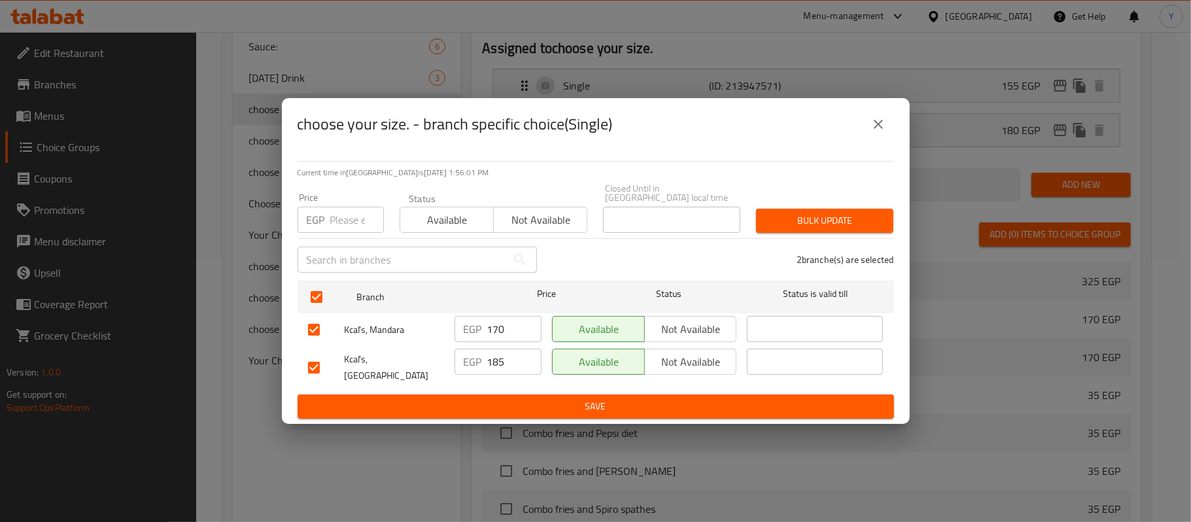
click at [343, 225] on input "number" at bounding box center [357, 220] width 54 height 26
type input "190"
click at [854, 213] on span "Bulk update" at bounding box center [825, 221] width 116 height 16
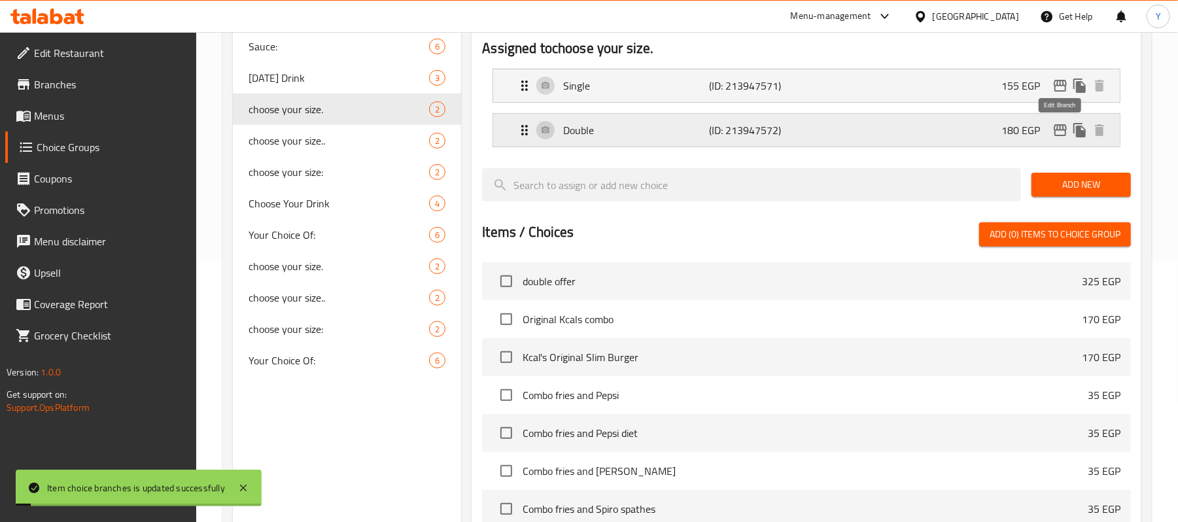
click at [1066, 130] on icon "edit" at bounding box center [1060, 130] width 13 height 12
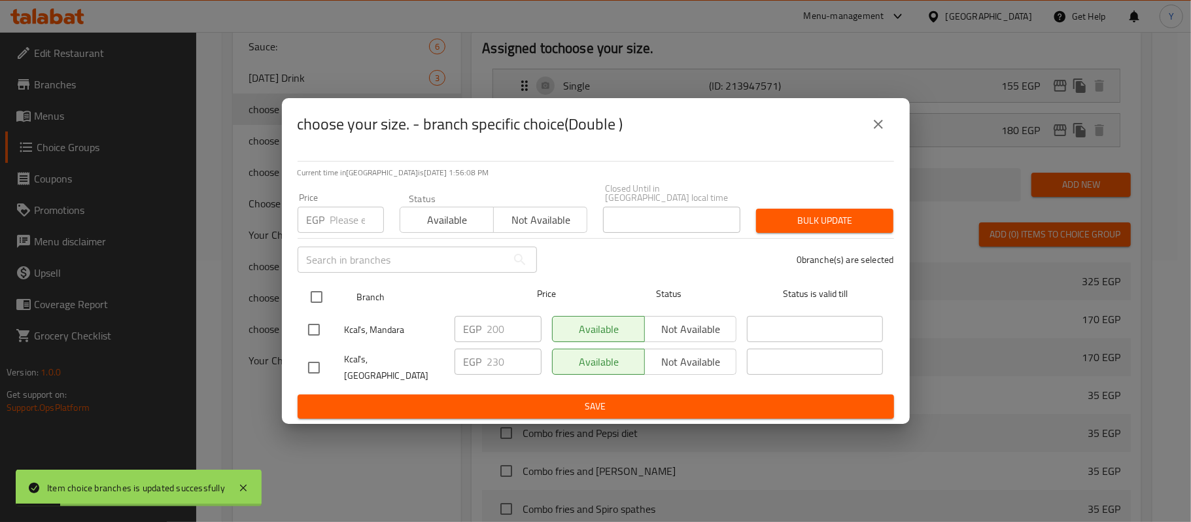
click at [322, 290] on input "checkbox" at bounding box center [316, 296] width 27 height 27
checkbox input "true"
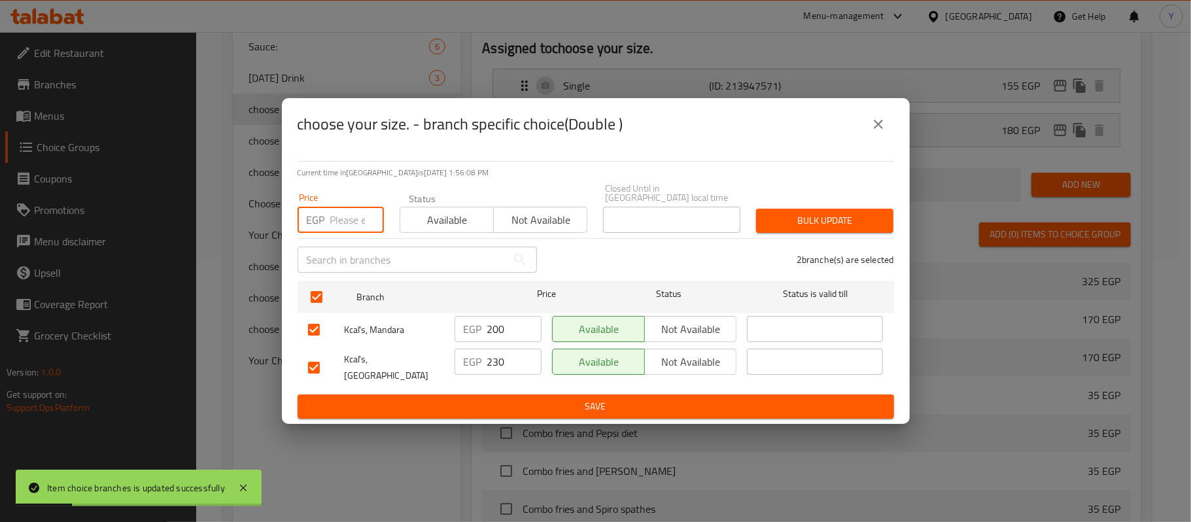
click at [348, 228] on input "number" at bounding box center [357, 220] width 54 height 26
type input "235"
click at [846, 226] on span "Bulk update" at bounding box center [825, 221] width 116 height 16
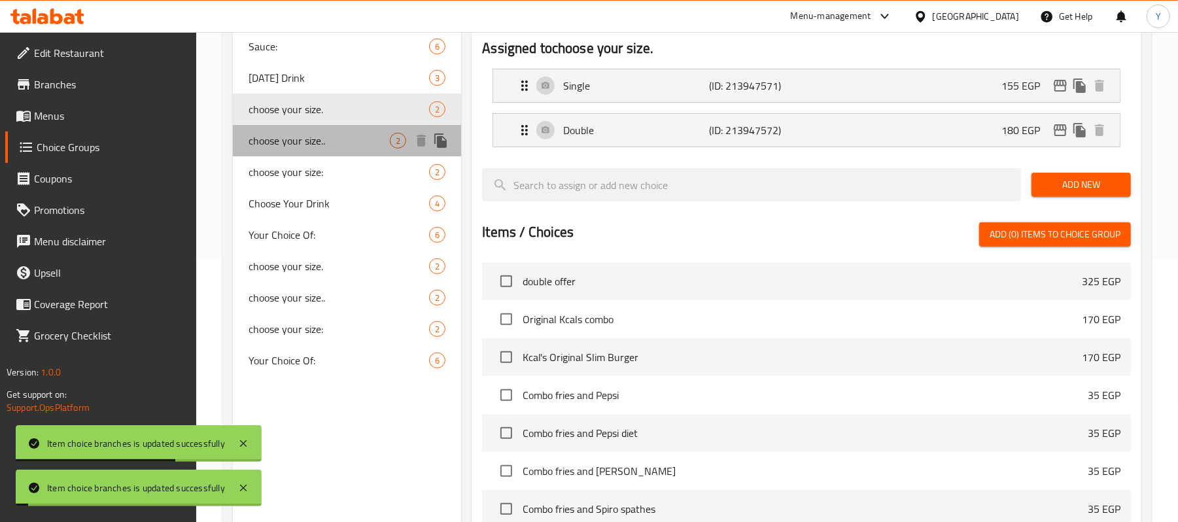
click at [322, 133] on span "choose your size.." at bounding box center [319, 141] width 141 height 16
type input "choose your size.."
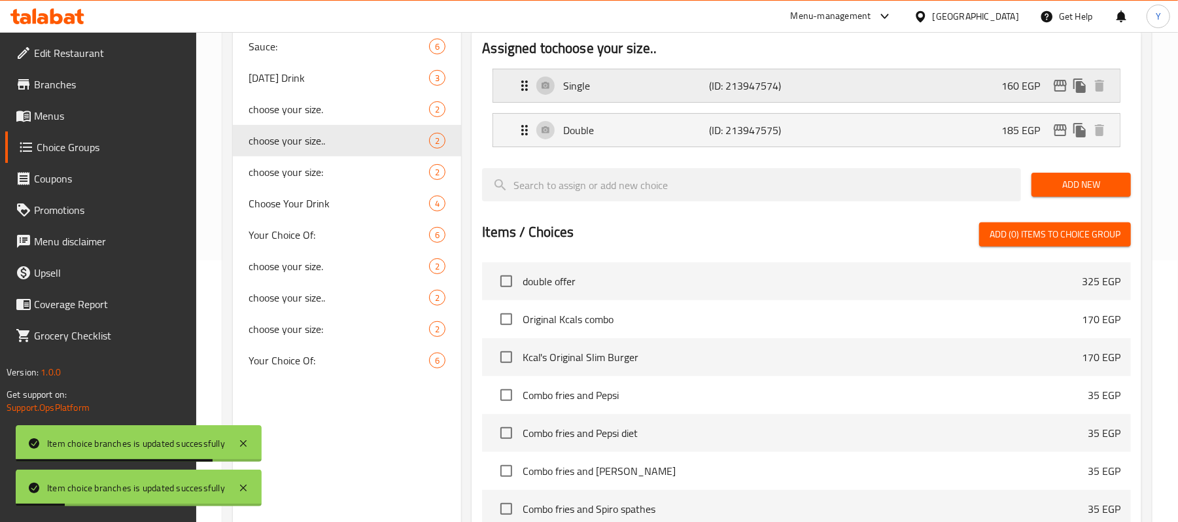
click at [1054, 77] on div "160 EGP" at bounding box center [1055, 86] width 108 height 20
click at [1049, 87] on p "160 EGP" at bounding box center [1025, 86] width 49 height 16
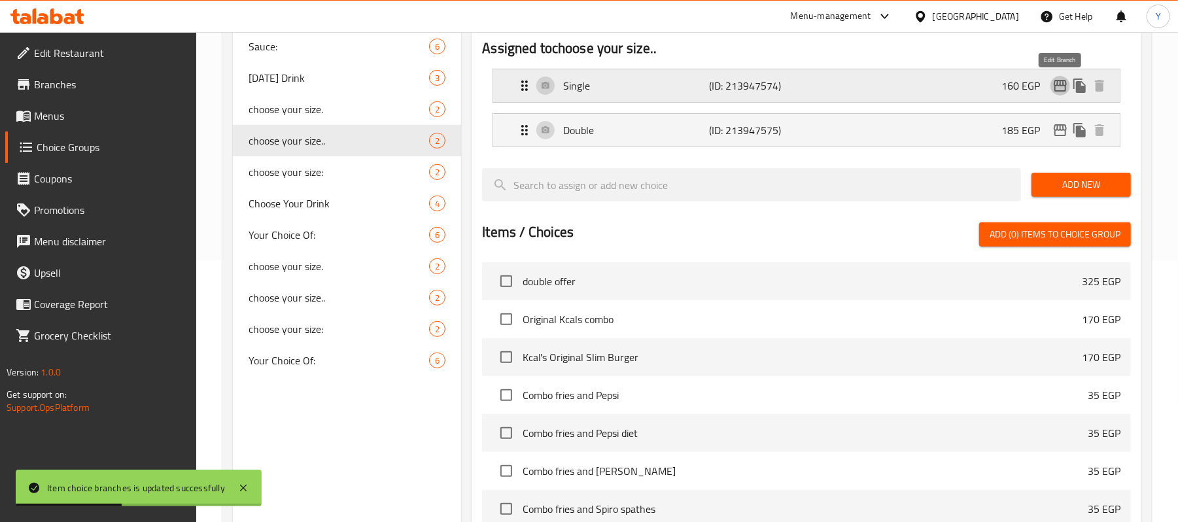
click at [1057, 87] on icon "edit" at bounding box center [1060, 86] width 16 height 16
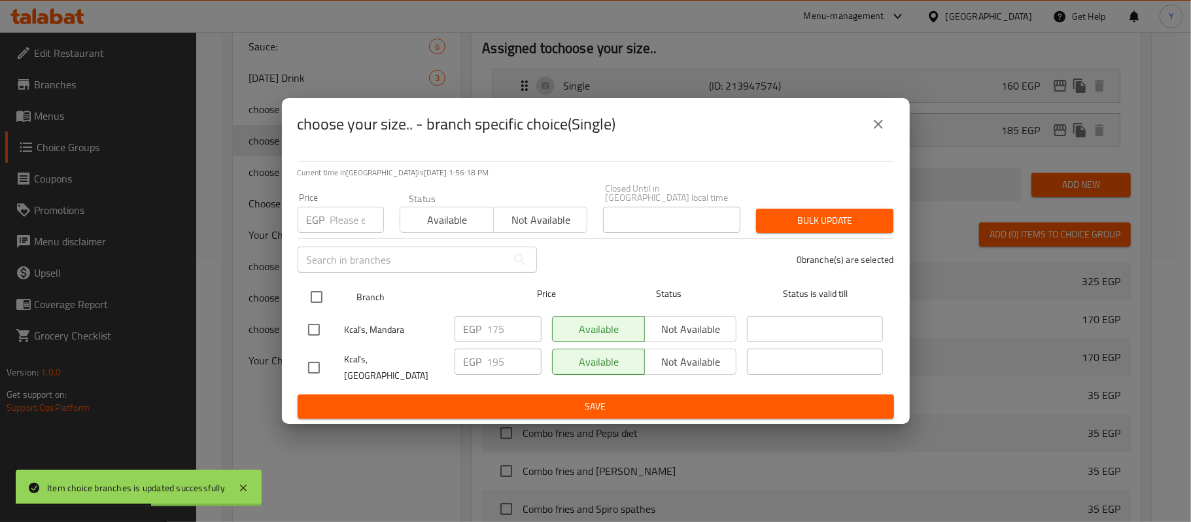
drag, startPoint x: 330, startPoint y: 294, endPoint x: 322, endPoint y: 294, distance: 7.2
click at [327, 294] on input "checkbox" at bounding box center [316, 296] width 27 height 27
checkbox input "true"
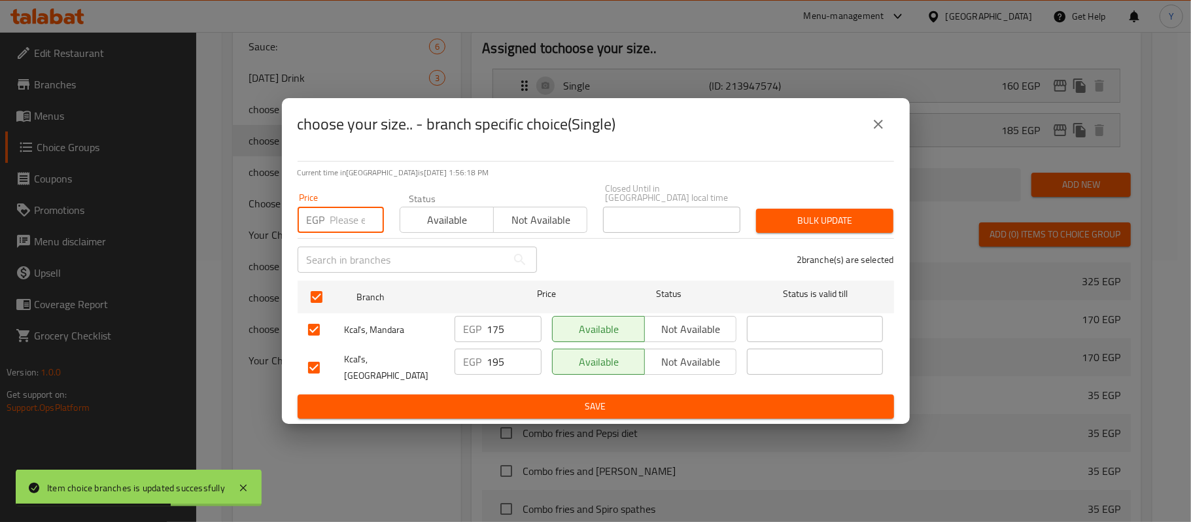
click at [354, 221] on input "number" at bounding box center [357, 220] width 54 height 26
type input "200"
click at [780, 220] on span "Bulk update" at bounding box center [825, 221] width 116 height 16
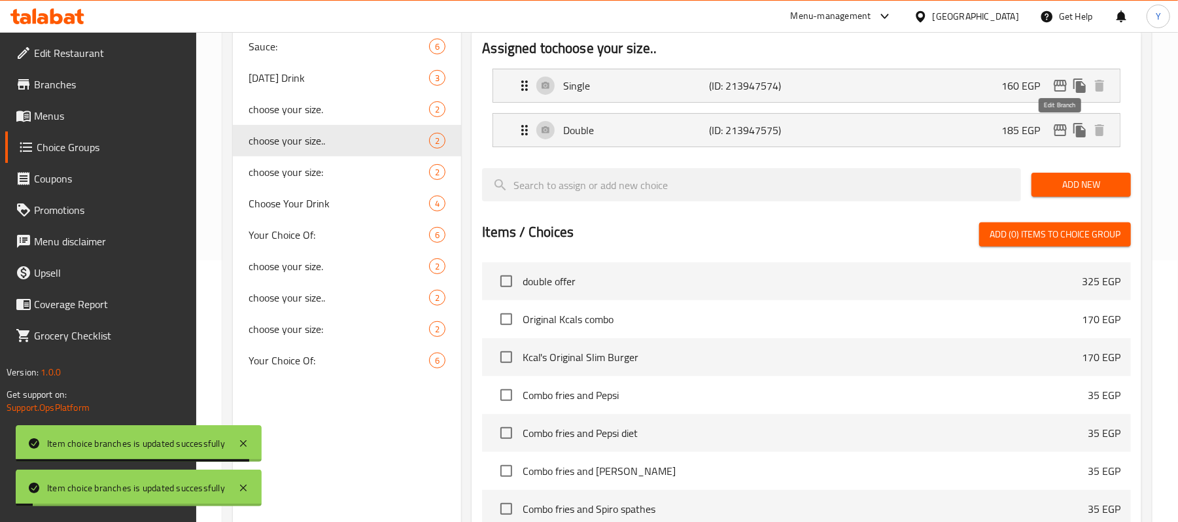
click at [1065, 137] on icon "edit" at bounding box center [1060, 130] width 16 height 16
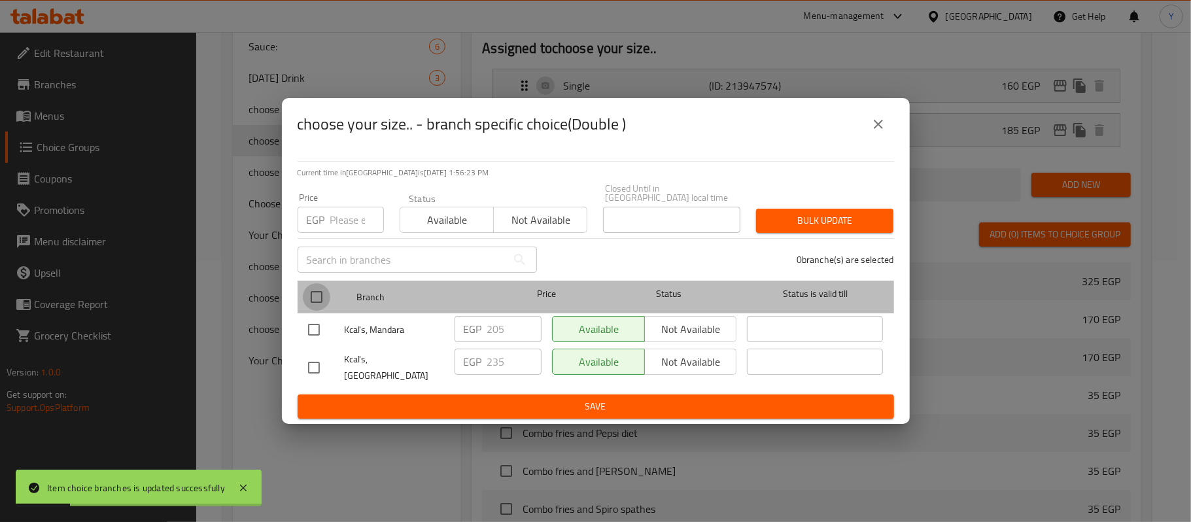
click at [310, 294] on input "checkbox" at bounding box center [316, 296] width 27 height 27
checkbox input "true"
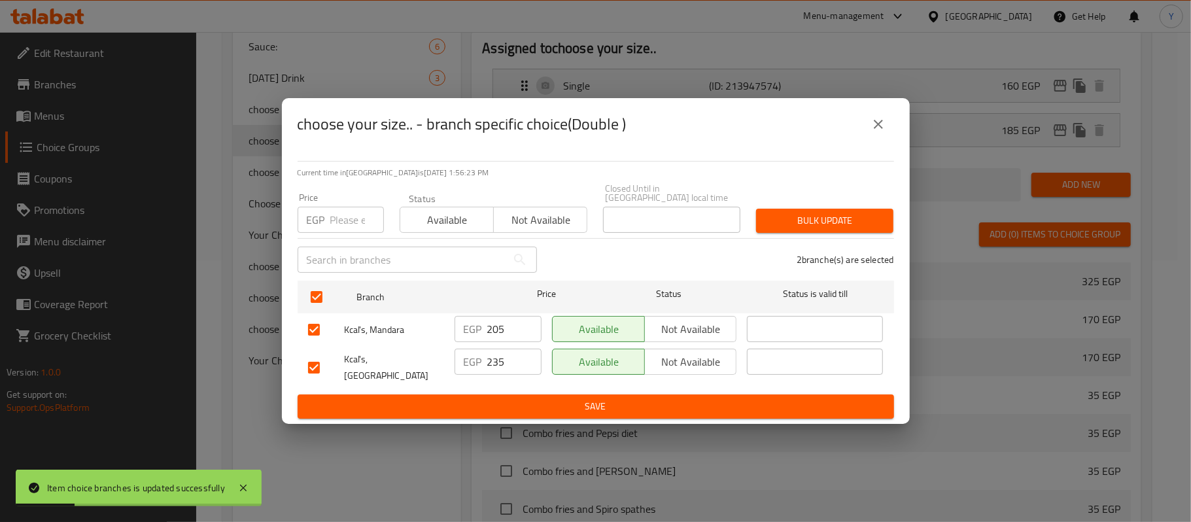
click at [345, 218] on input "number" at bounding box center [357, 220] width 54 height 26
type input "240"
click at [790, 234] on div "Bulk update" at bounding box center [824, 221] width 153 height 40
click at [804, 221] on span "Bulk update" at bounding box center [825, 221] width 116 height 16
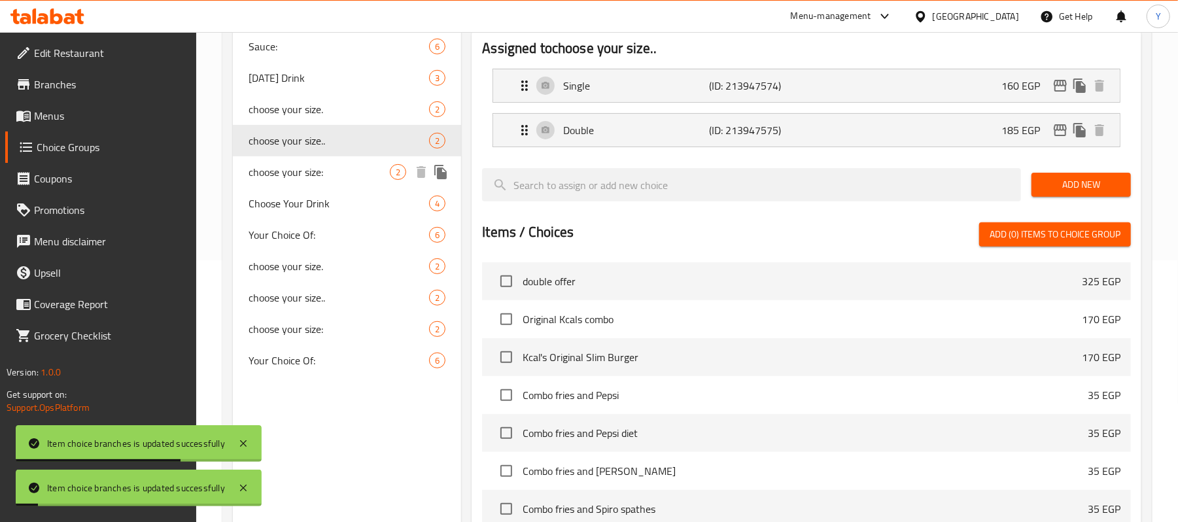
click at [327, 171] on span "choose your size:" at bounding box center [319, 172] width 141 height 16
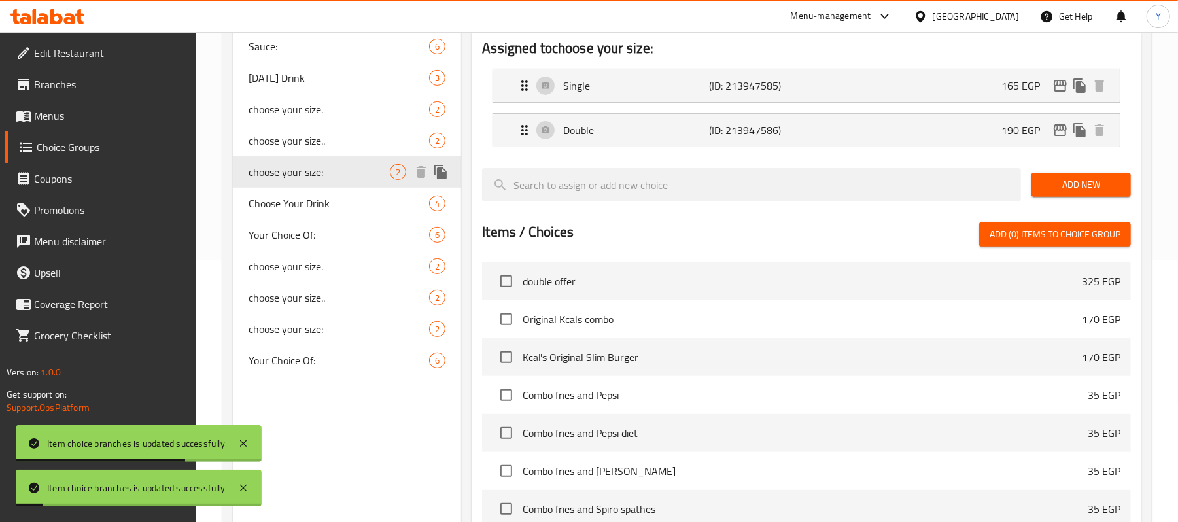
type input "choose your size:"
click at [1060, 90] on icon "edit" at bounding box center [1060, 86] width 16 height 16
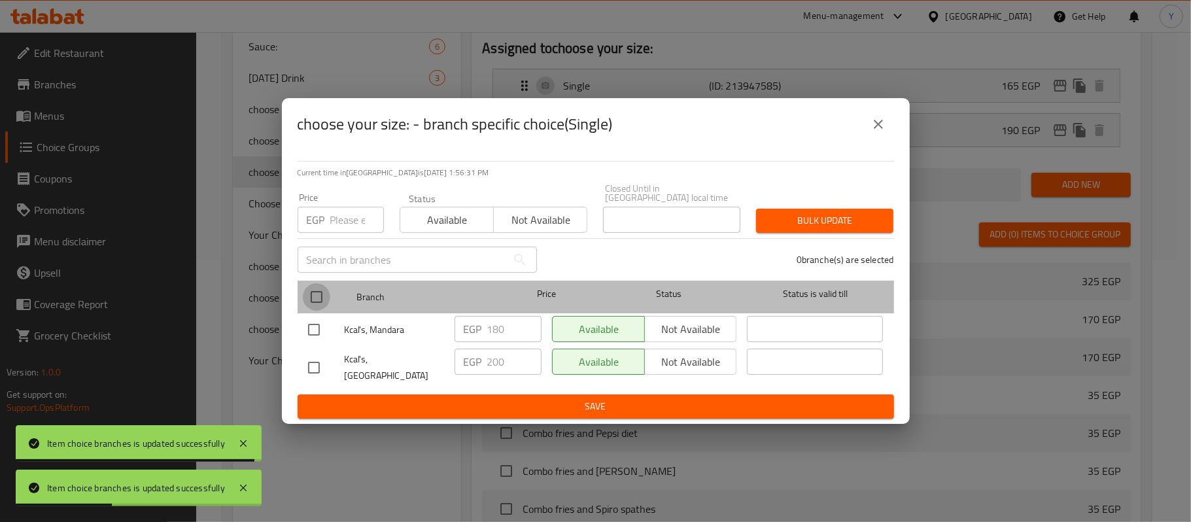
click at [304, 305] on input "checkbox" at bounding box center [316, 296] width 27 height 27
checkbox input "true"
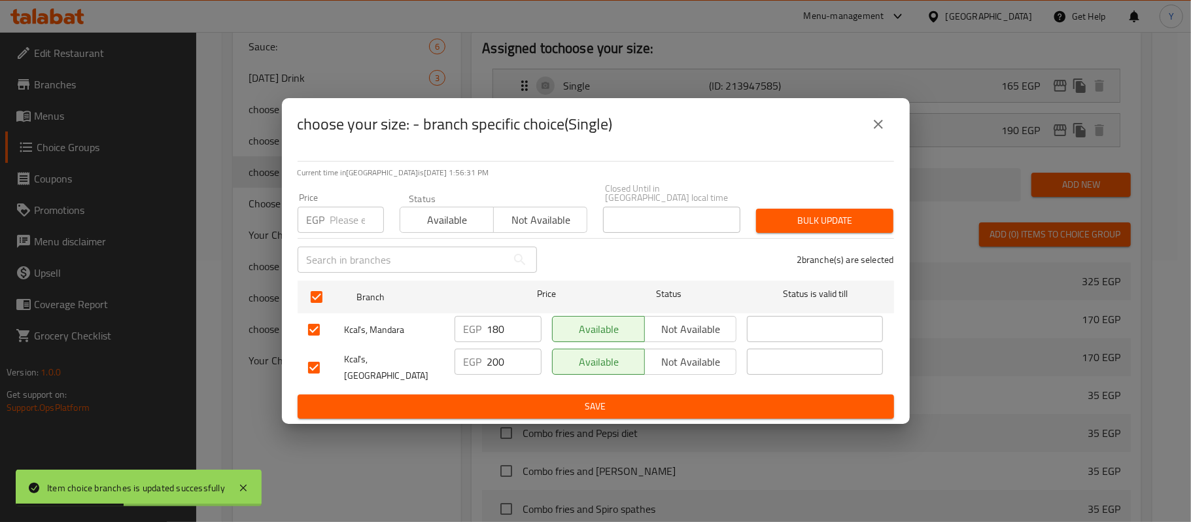
click at [353, 229] on input "number" at bounding box center [357, 220] width 54 height 26
type input "205"
click at [780, 215] on span "Bulk update" at bounding box center [825, 221] width 116 height 16
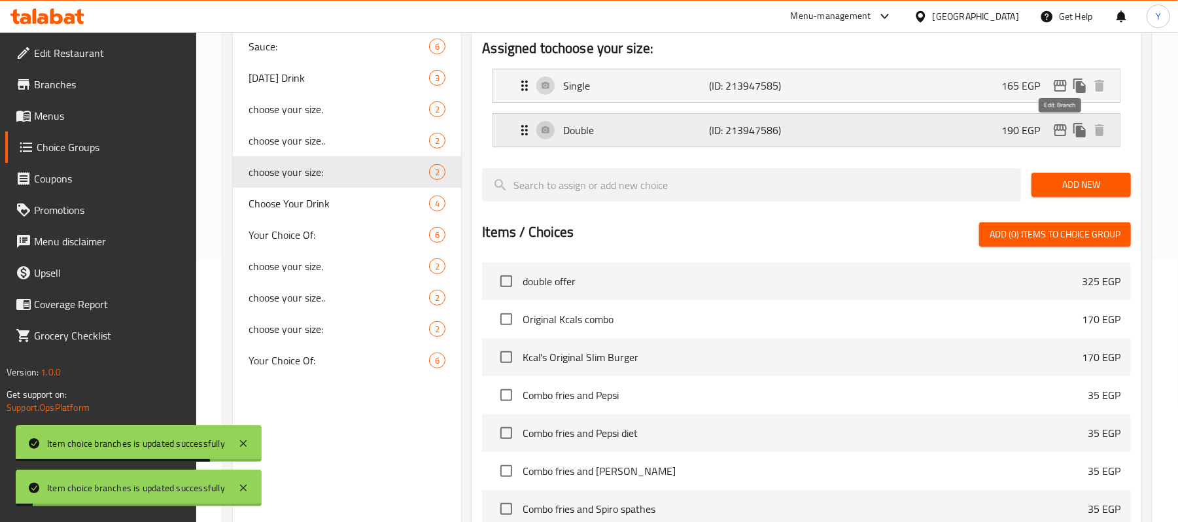
click at [1054, 126] on icon "edit" at bounding box center [1060, 130] width 16 height 16
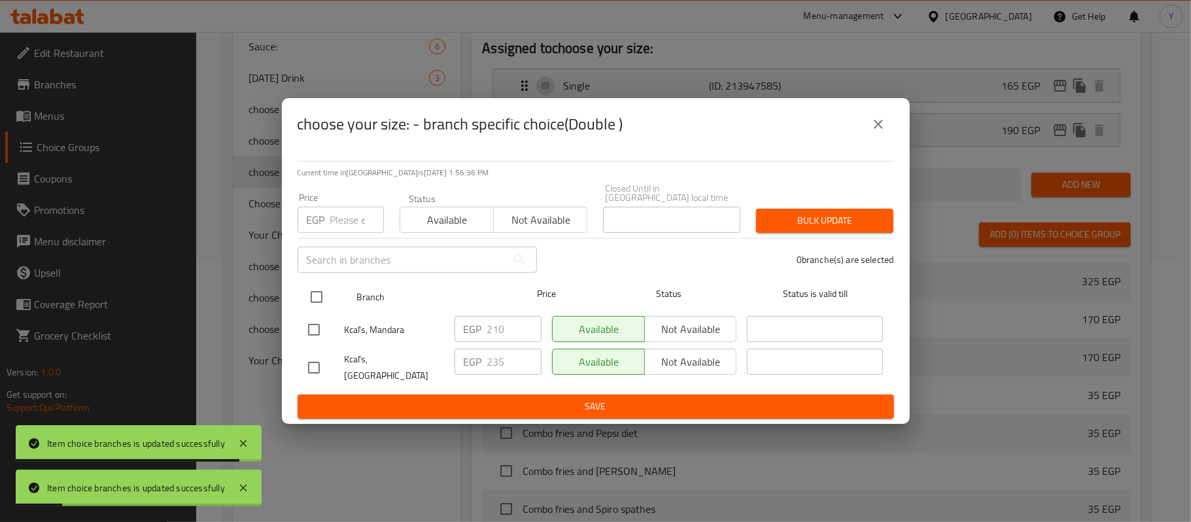
click at [327, 297] on input "checkbox" at bounding box center [316, 296] width 27 height 27
checkbox input "true"
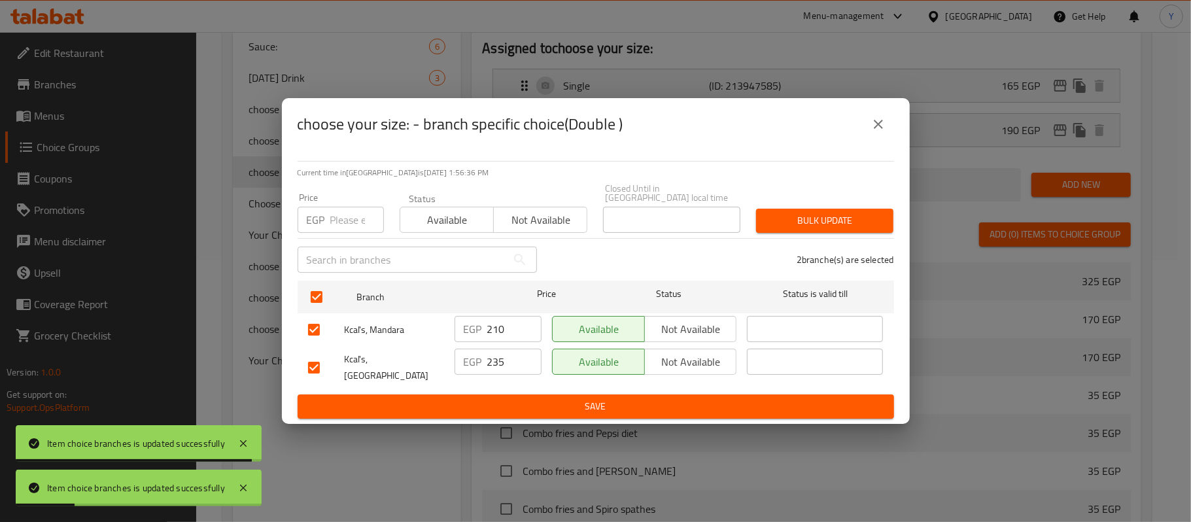
click at [351, 218] on input "number" at bounding box center [357, 220] width 54 height 26
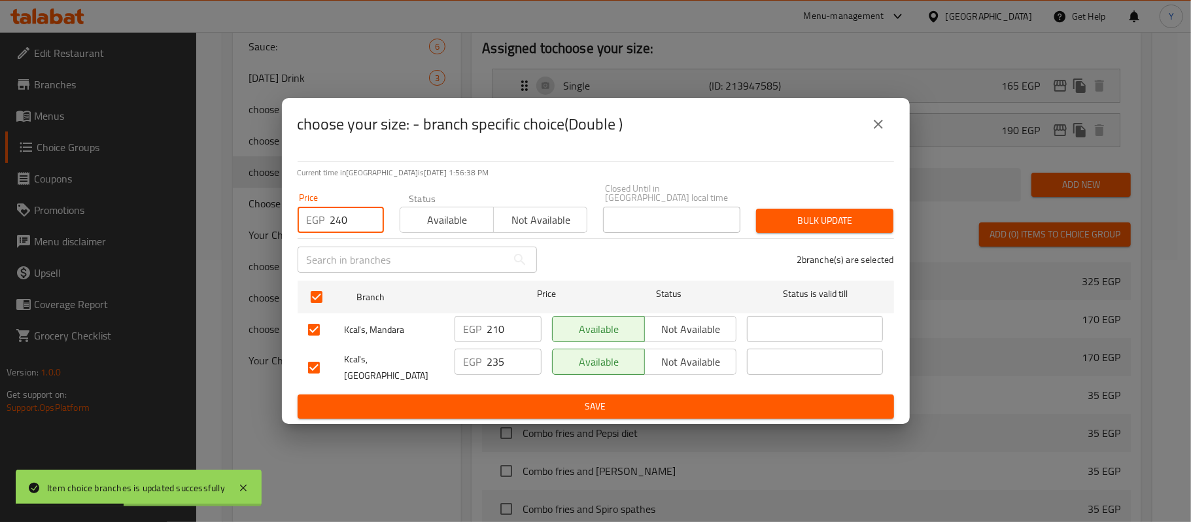
type input "240"
click at [838, 233] on button "Bulk update" at bounding box center [824, 221] width 137 height 24
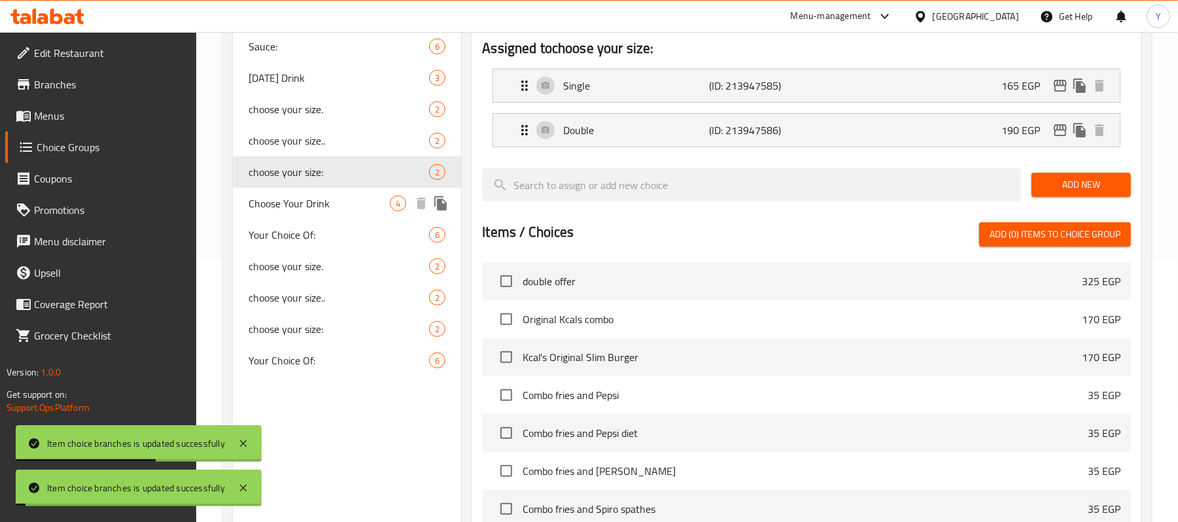
click at [280, 203] on span "Choose Your Drink" at bounding box center [319, 204] width 141 height 16
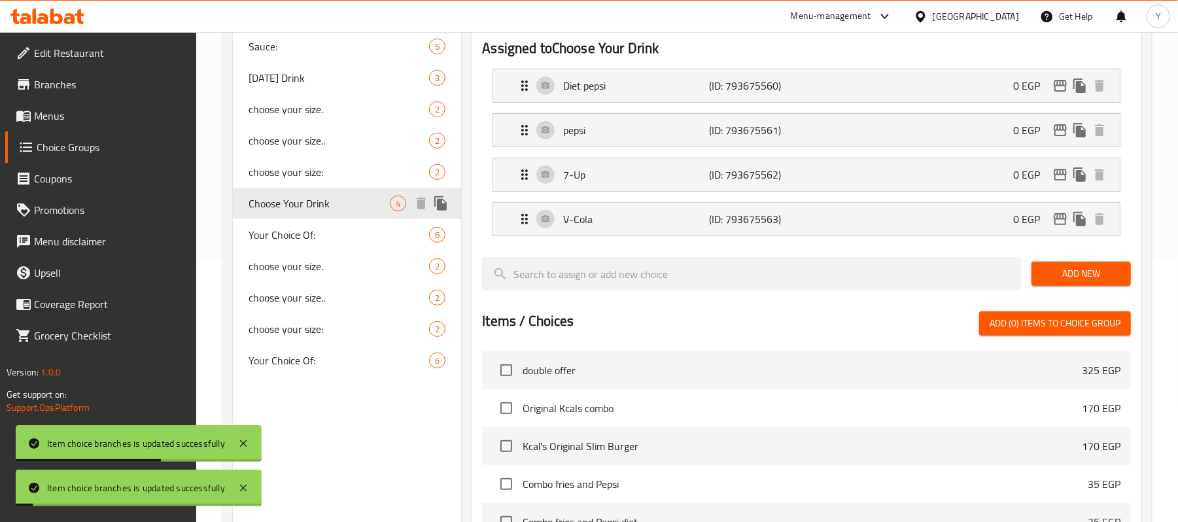
type input "Choose Your Drink"
type input "اختيارك من المشروب"
type input "0"
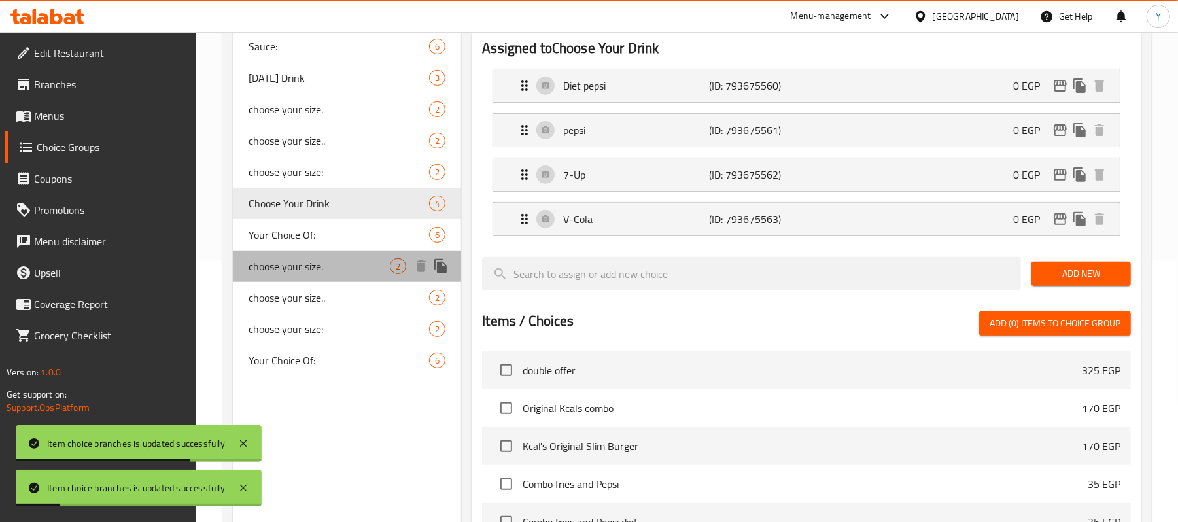
click at [309, 263] on span "choose your size." at bounding box center [319, 266] width 141 height 16
type input "choose your size."
type input "اختيارك من الحجم"
type input "1"
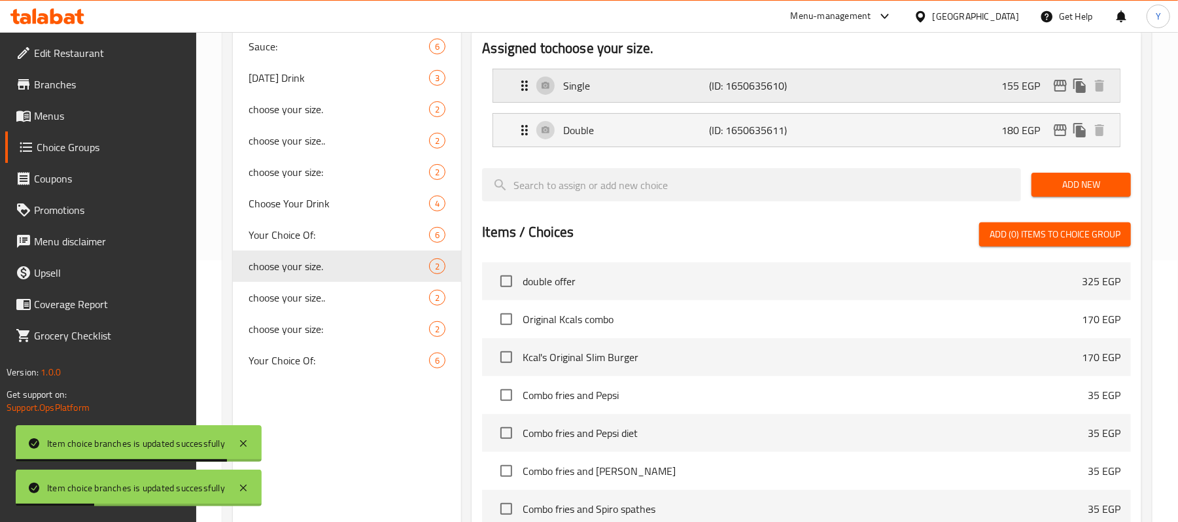
click at [1055, 87] on icon "edit" at bounding box center [1060, 86] width 13 height 12
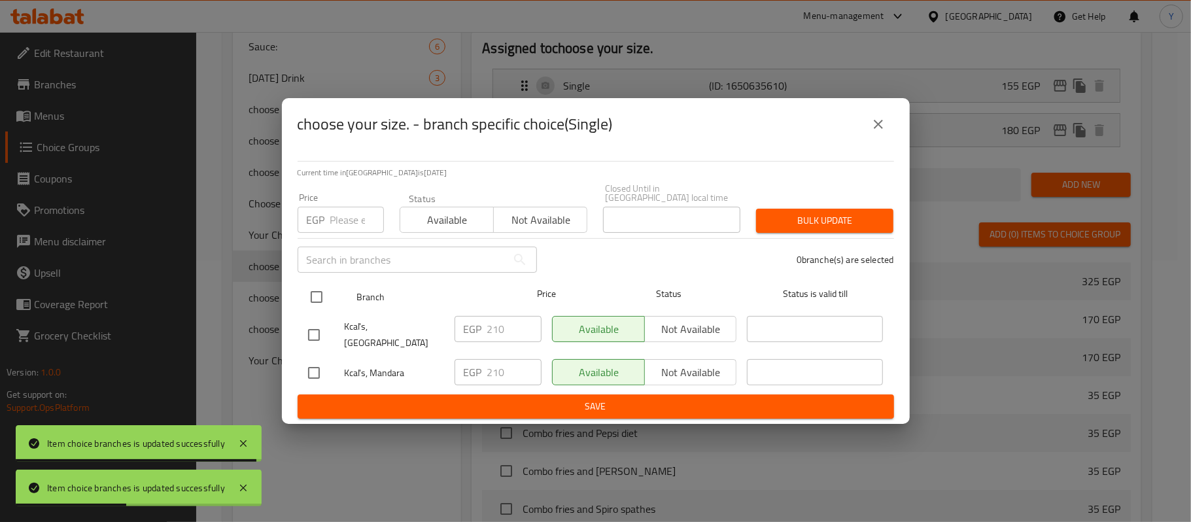
click at [315, 304] on input "checkbox" at bounding box center [316, 296] width 27 height 27
checkbox input "true"
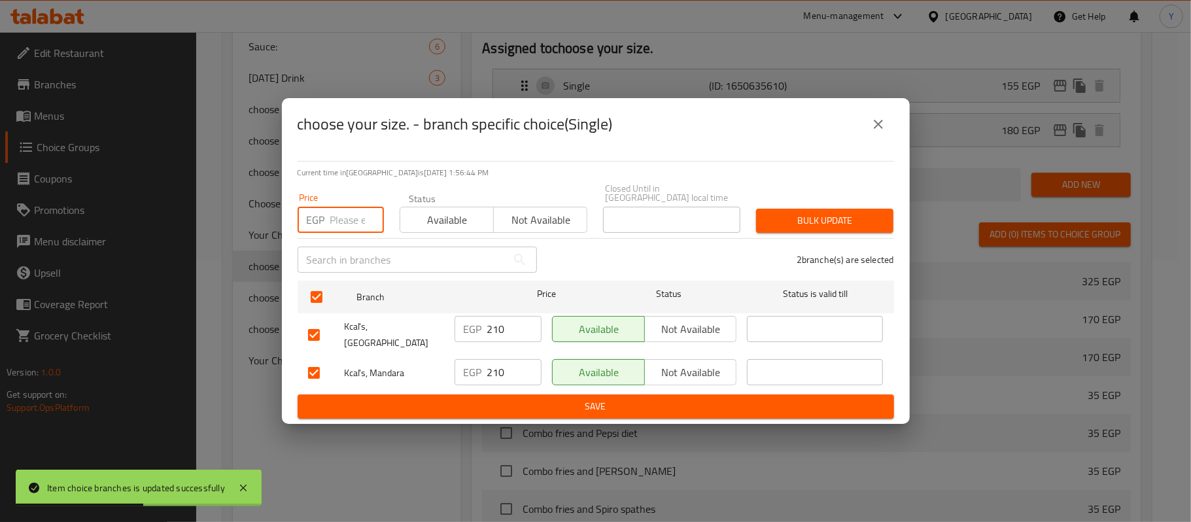
click at [352, 220] on input "number" at bounding box center [357, 220] width 54 height 26
type input "215"
click at [791, 215] on span "Bulk update" at bounding box center [825, 221] width 116 height 16
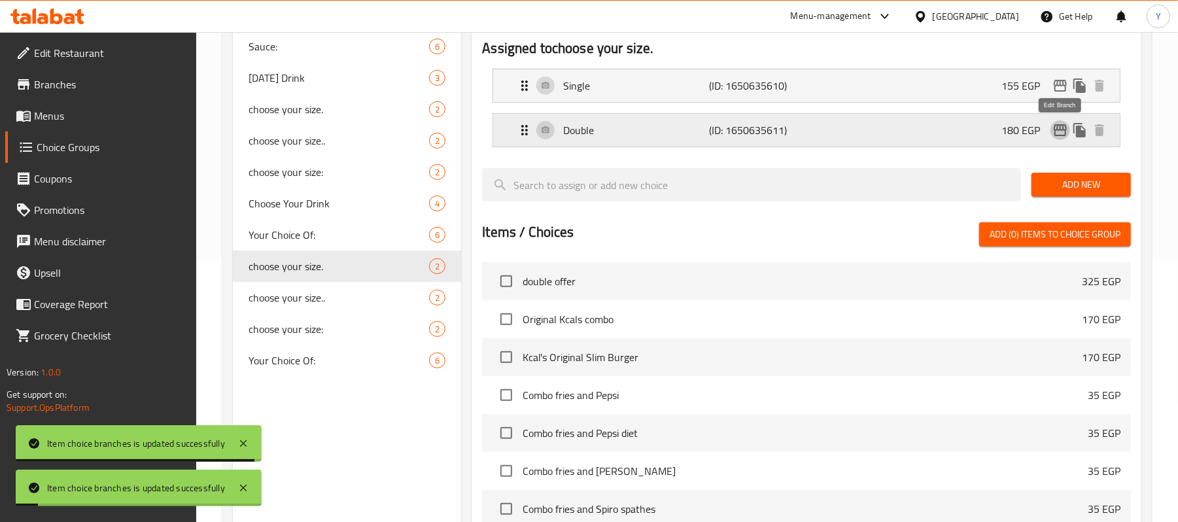
click at [1052, 131] on icon "edit" at bounding box center [1060, 130] width 16 height 16
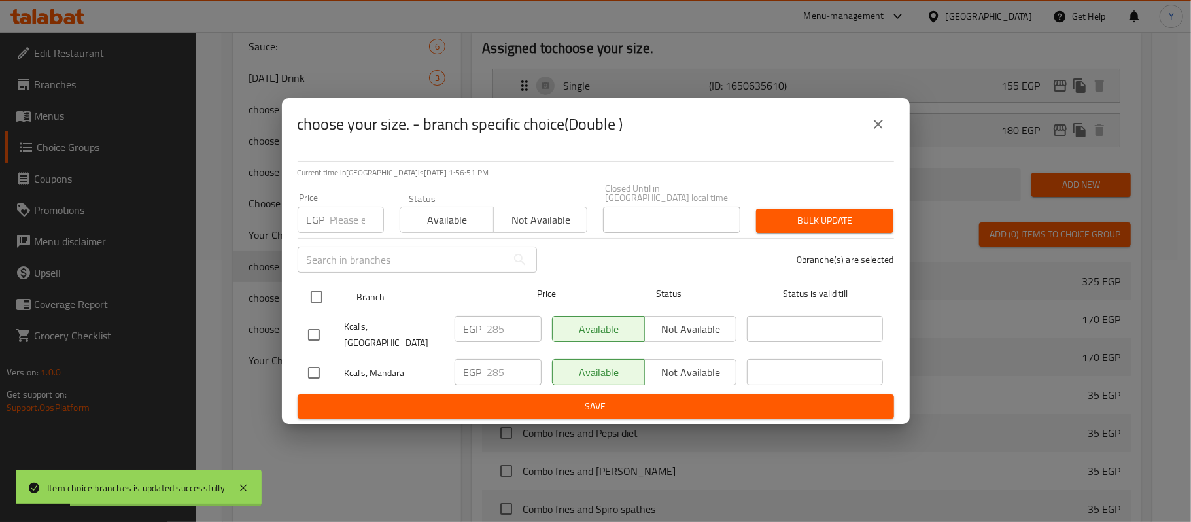
click at [319, 303] on input "checkbox" at bounding box center [316, 296] width 27 height 27
checkbox input "true"
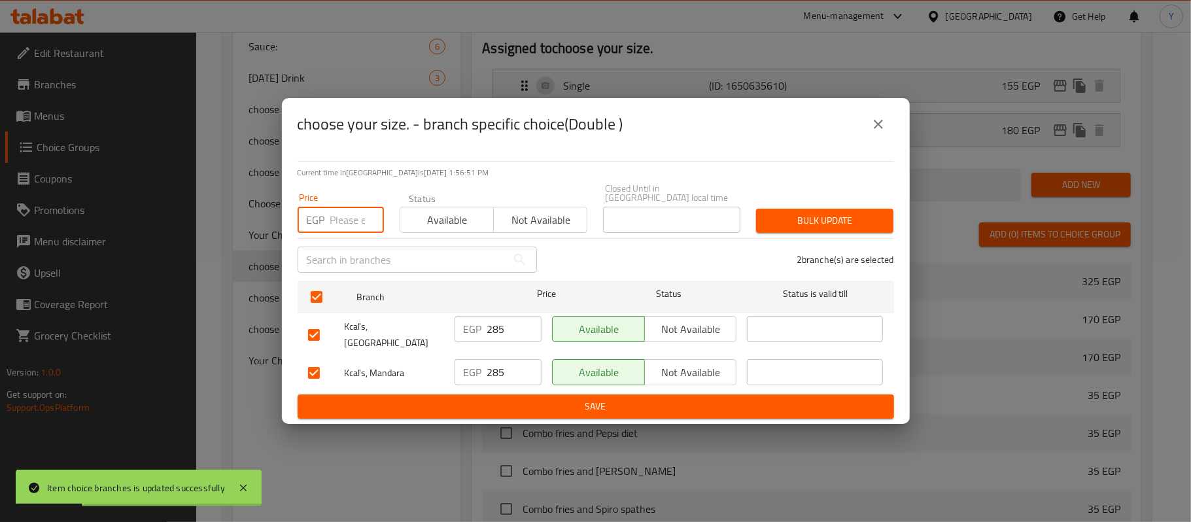
click at [344, 226] on input "number" at bounding box center [357, 220] width 54 height 26
type input "290"
click at [843, 232] on button "Bulk update" at bounding box center [824, 221] width 137 height 24
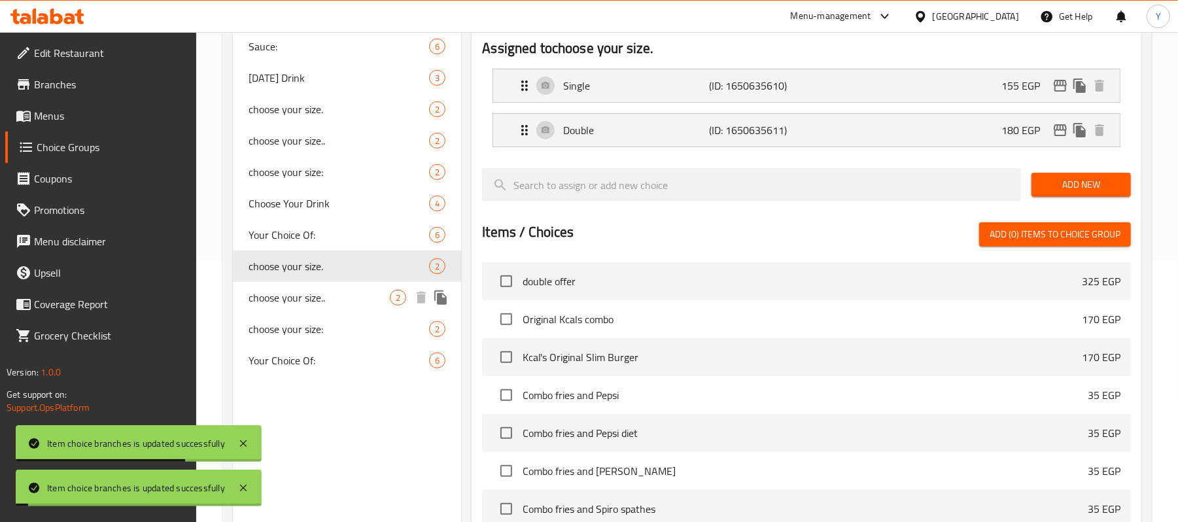
click at [332, 302] on span "choose your size.." at bounding box center [319, 298] width 141 height 16
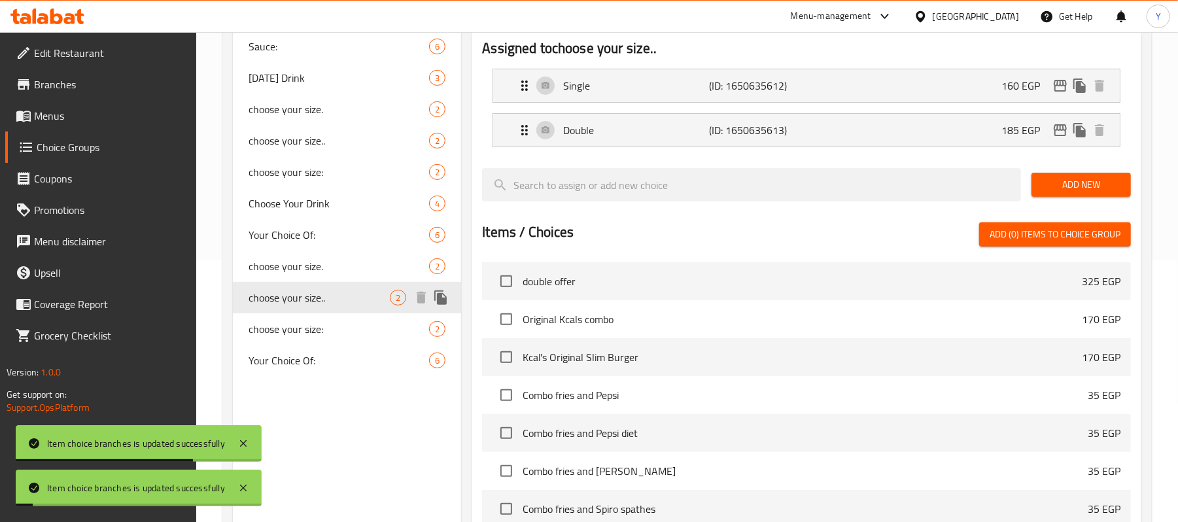
type input "choose your size.."
click at [1058, 85] on icon "edit" at bounding box center [1060, 86] width 13 height 12
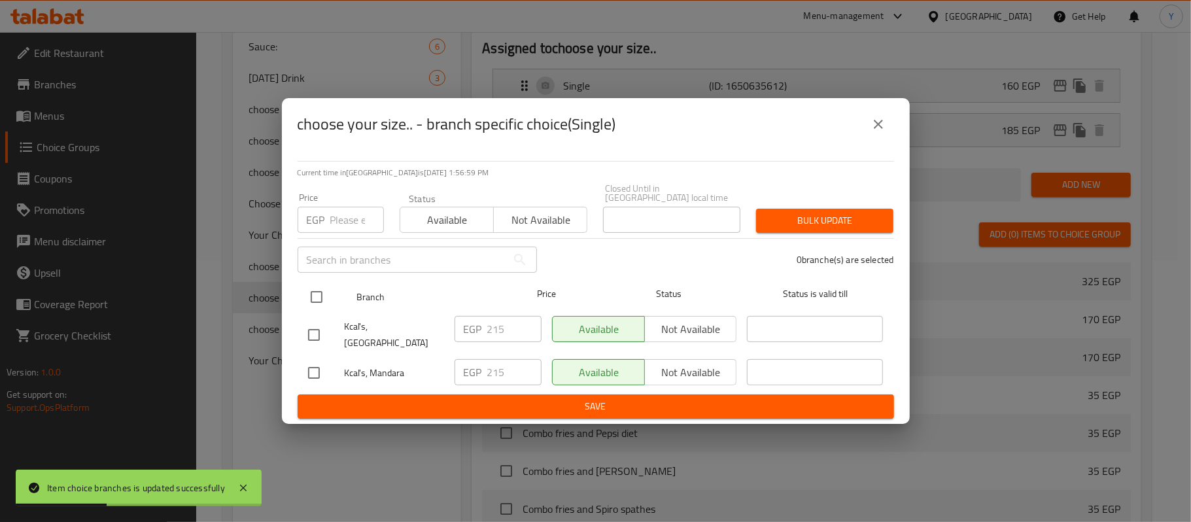
click at [313, 291] on input "checkbox" at bounding box center [316, 296] width 27 height 27
checkbox input "true"
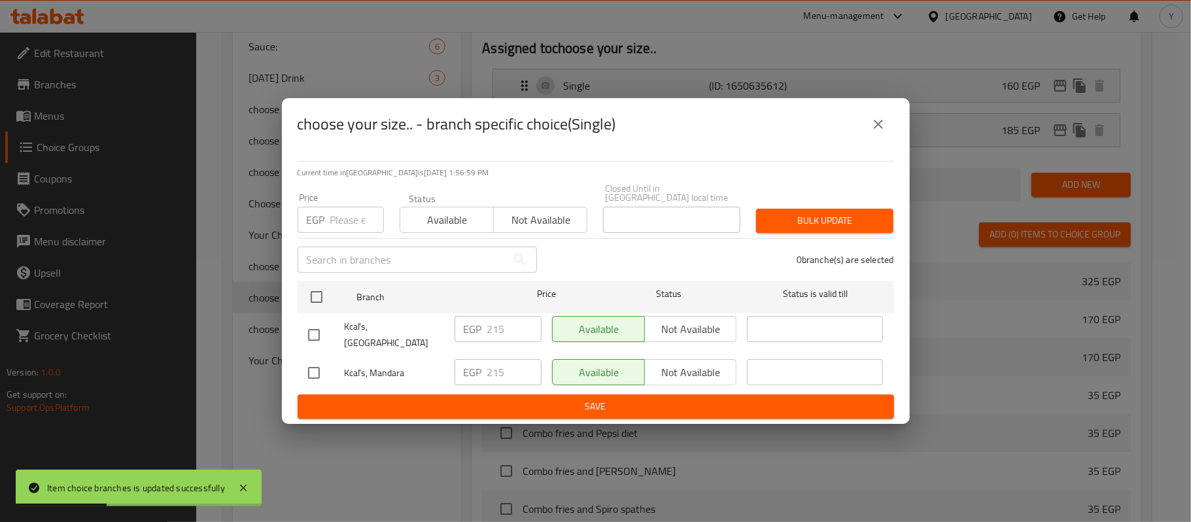
checkbox input "true"
click at [331, 228] on input "number" at bounding box center [357, 220] width 54 height 26
type input "220"
click at [833, 213] on span "Bulk update" at bounding box center [825, 221] width 116 height 16
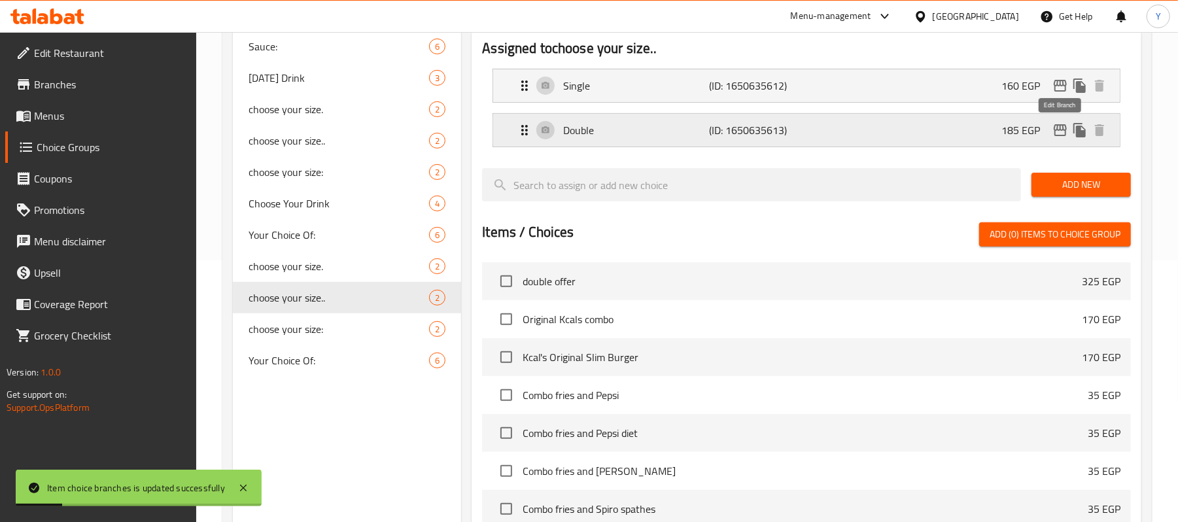
click at [1058, 136] on icon "edit" at bounding box center [1060, 130] width 13 height 12
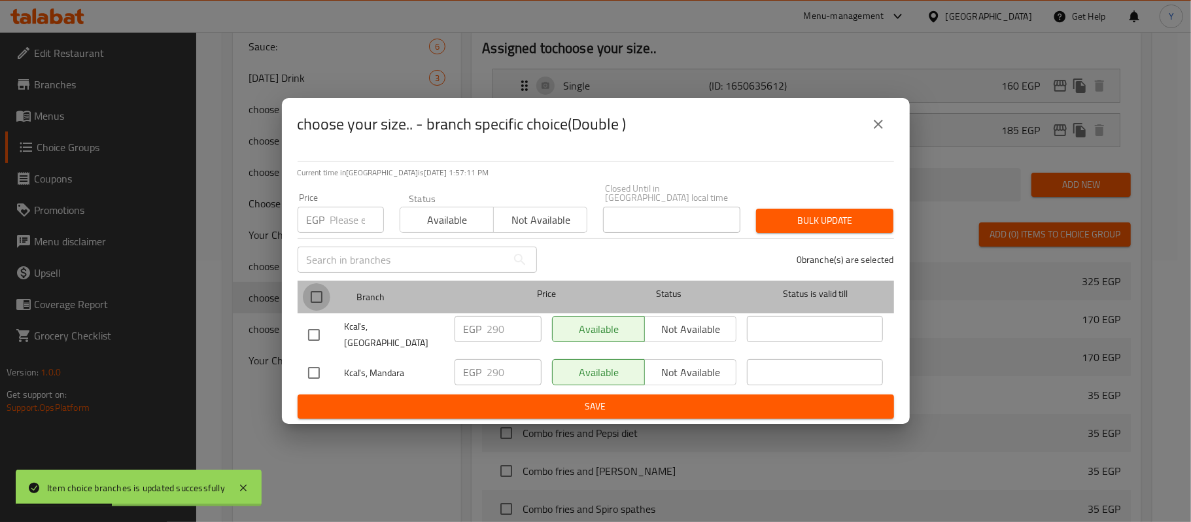
click at [319, 306] on input "checkbox" at bounding box center [316, 296] width 27 height 27
checkbox input "true"
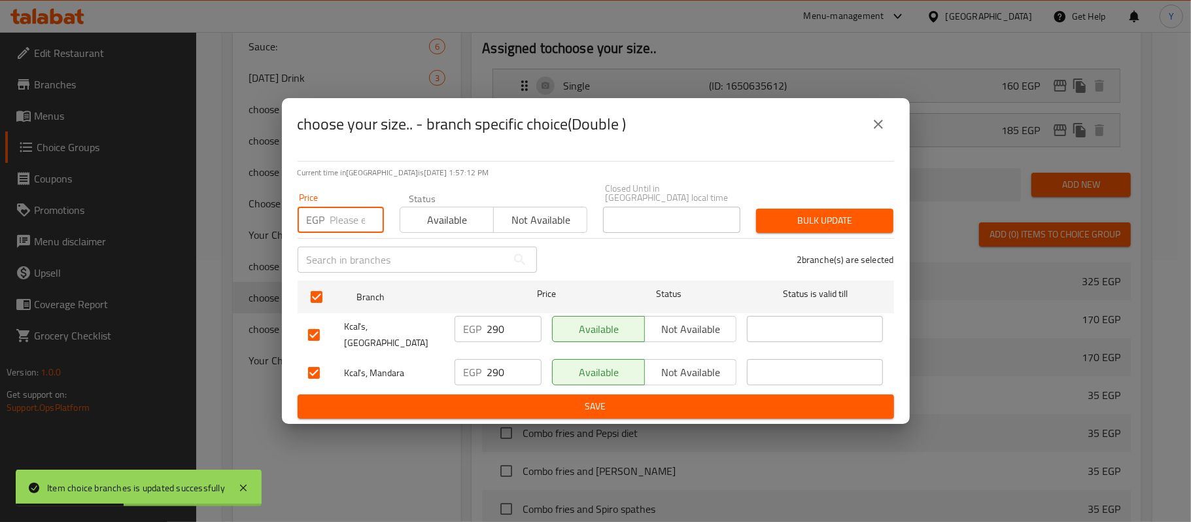
click at [351, 233] on input "number" at bounding box center [357, 220] width 54 height 26
type input "295"
click at [863, 211] on button "Bulk update" at bounding box center [824, 221] width 137 height 24
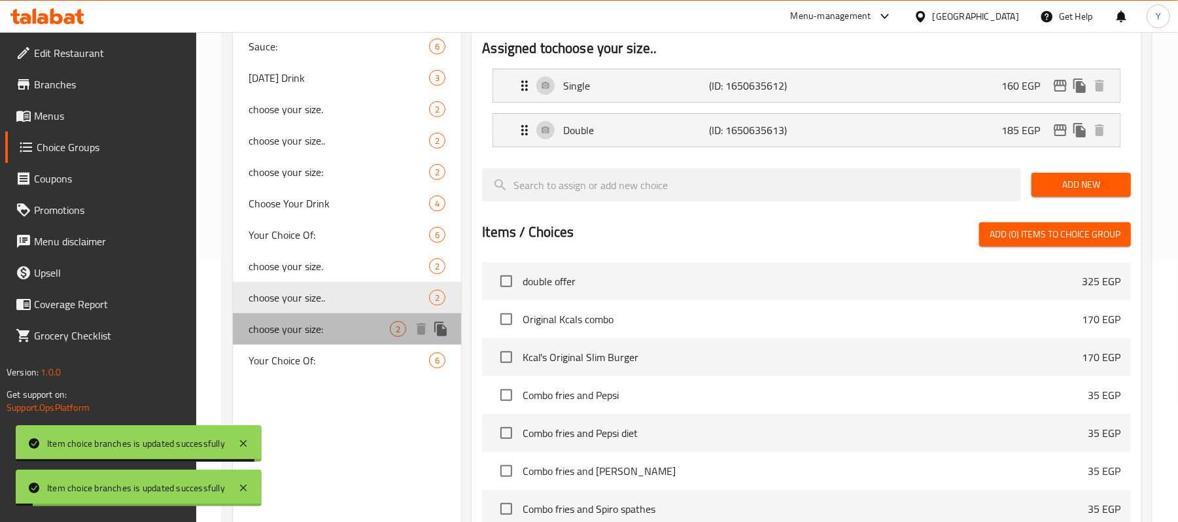
click at [323, 327] on span "choose your size:" at bounding box center [319, 329] width 141 height 16
type input "choose your size:"
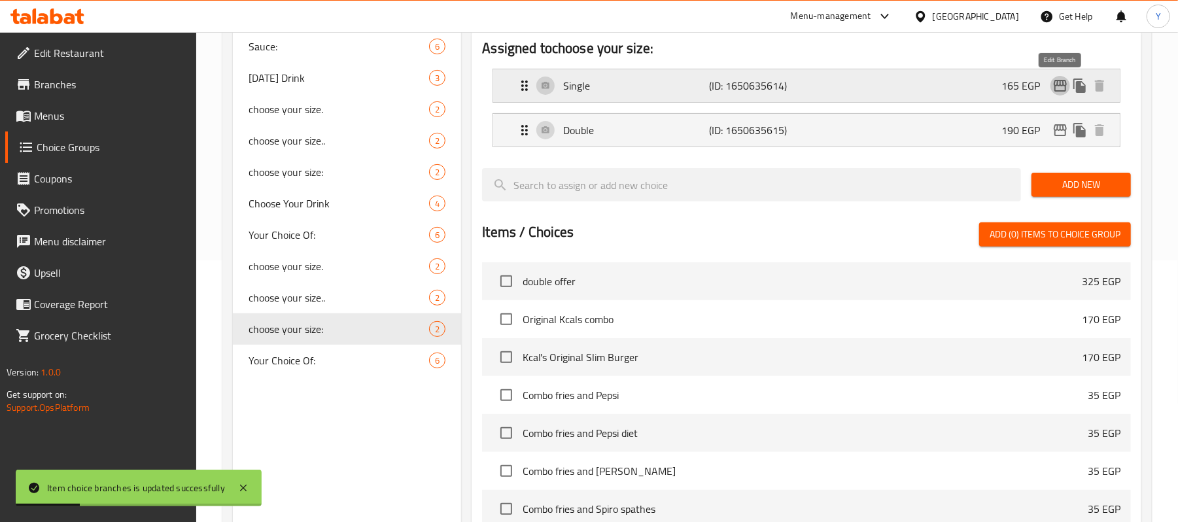
click at [1058, 93] on icon "edit" at bounding box center [1060, 86] width 16 height 16
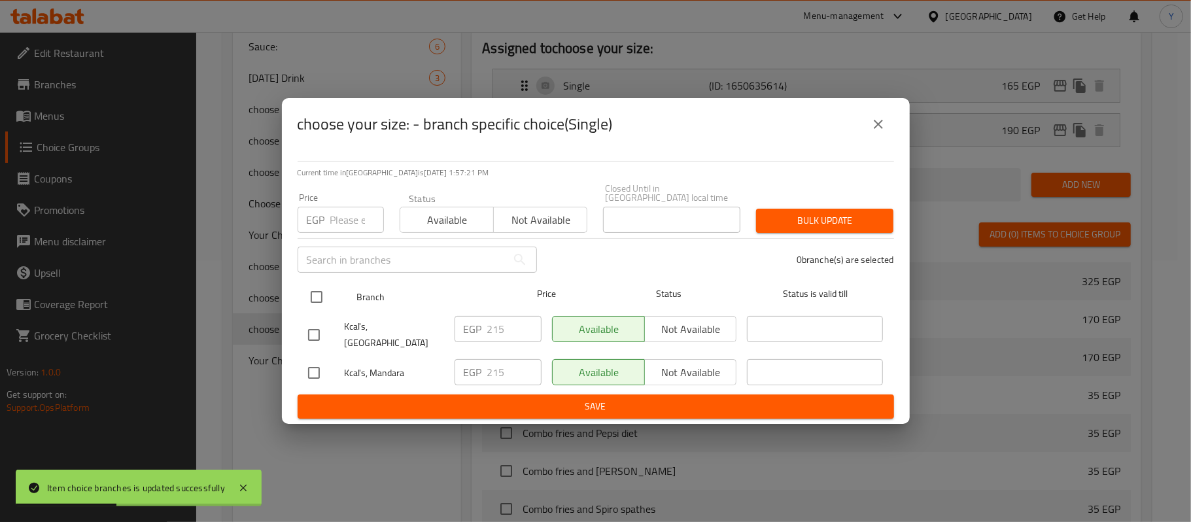
click at [310, 306] on input "checkbox" at bounding box center [316, 296] width 27 height 27
checkbox input "true"
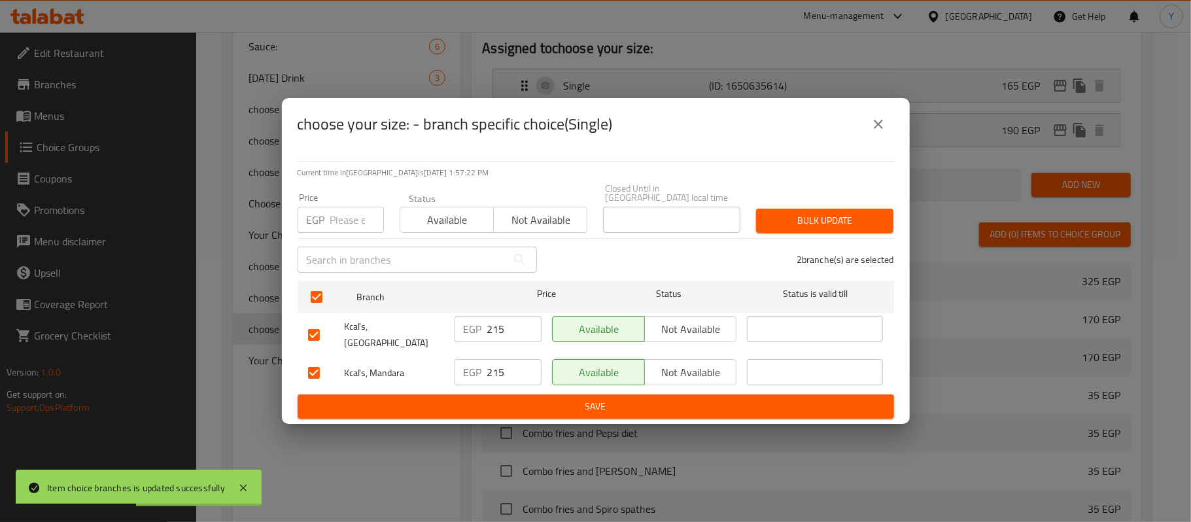
click at [345, 226] on input "number" at bounding box center [357, 220] width 54 height 26
type input "220"
click at [867, 218] on span "Bulk update" at bounding box center [825, 221] width 116 height 16
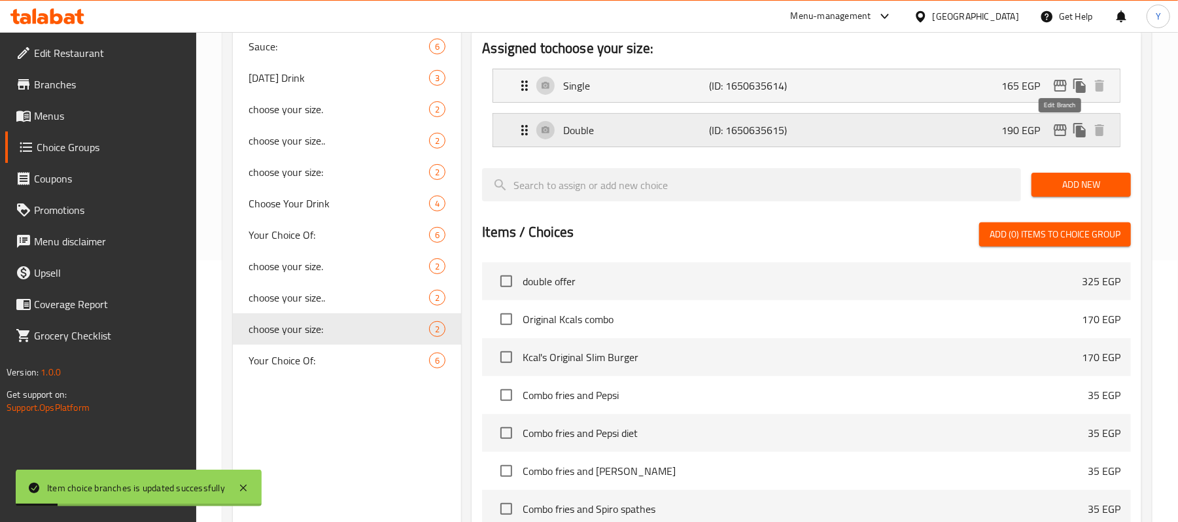
click at [1060, 137] on icon "edit" at bounding box center [1060, 130] width 16 height 16
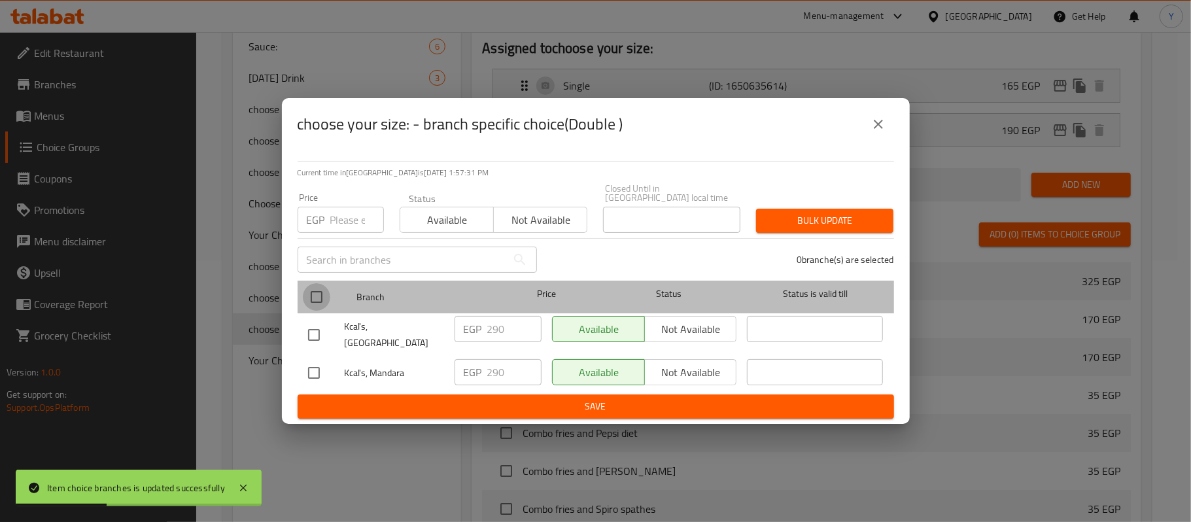
click at [317, 294] on input "checkbox" at bounding box center [316, 296] width 27 height 27
checkbox input "true"
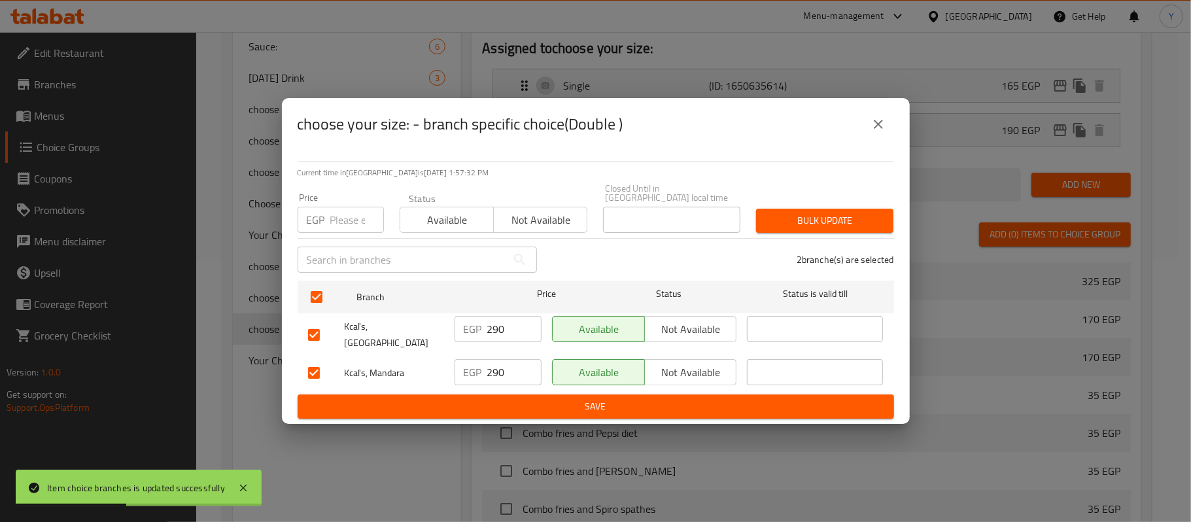
click at [351, 229] on input "number" at bounding box center [357, 220] width 54 height 26
type input "295"
click at [785, 198] on div "Price EGP 295 Price Status Available Not available Closed Until in [GEOGRAPHIC_…" at bounding box center [596, 208] width 612 height 65
click at [806, 228] on span "Bulk update" at bounding box center [825, 221] width 116 height 16
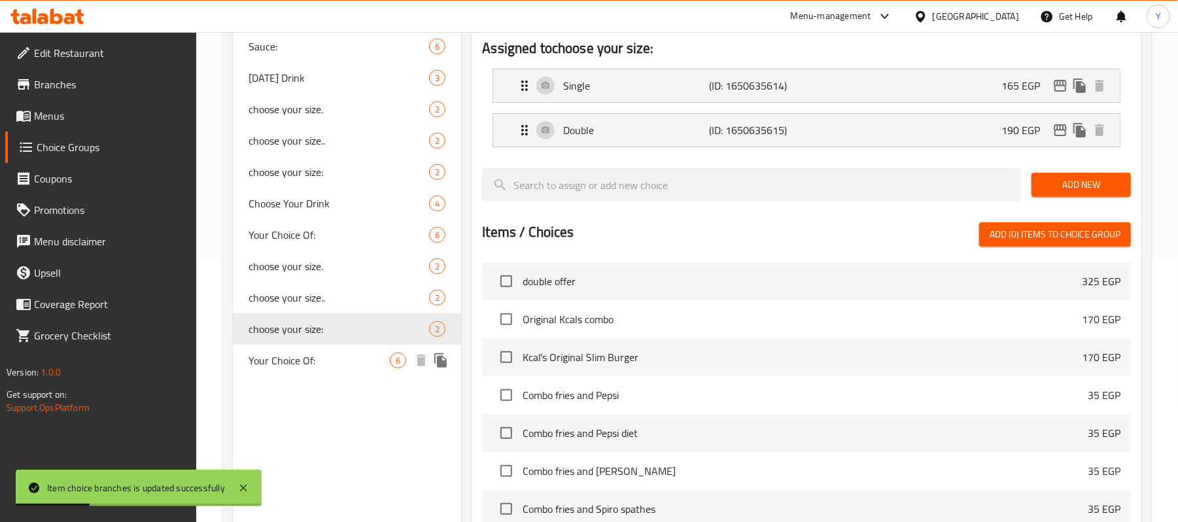
click at [364, 356] on span "Your Choice Of:" at bounding box center [319, 361] width 141 height 16
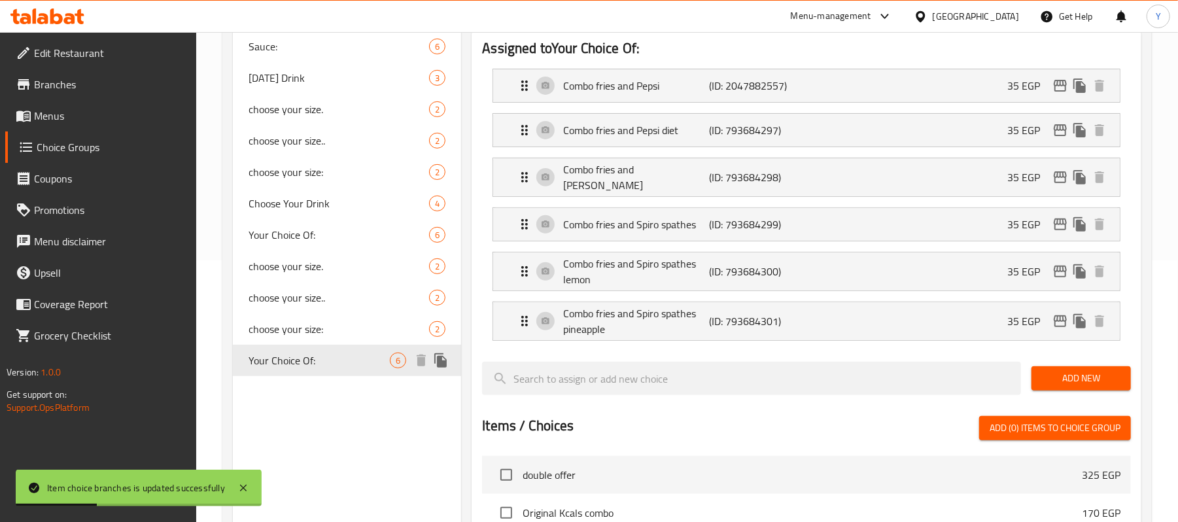
type input "Your Choice Of:"
type input "إختيارك من:"
type input "0"
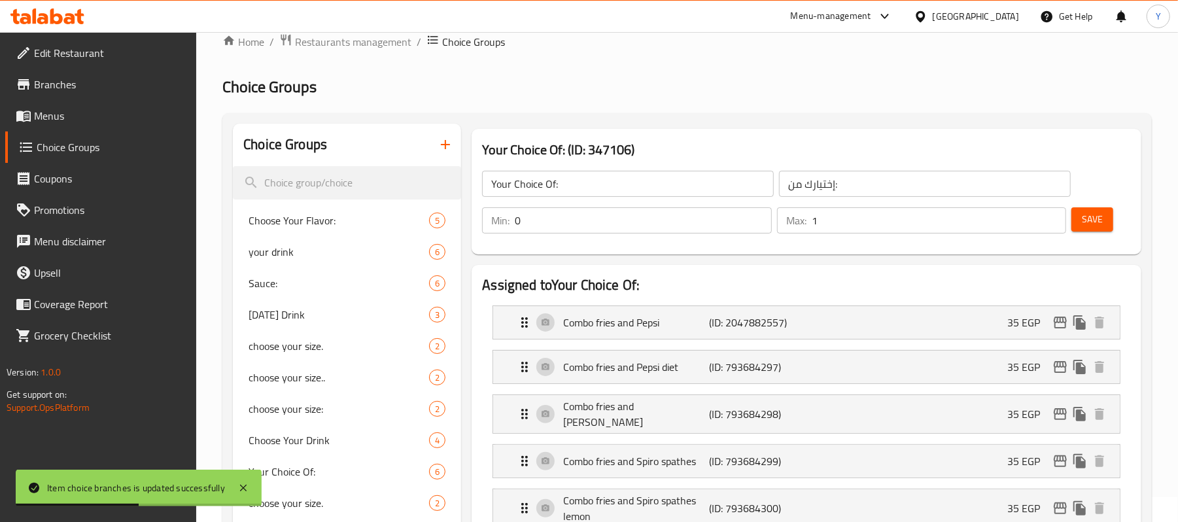
scroll to position [0, 0]
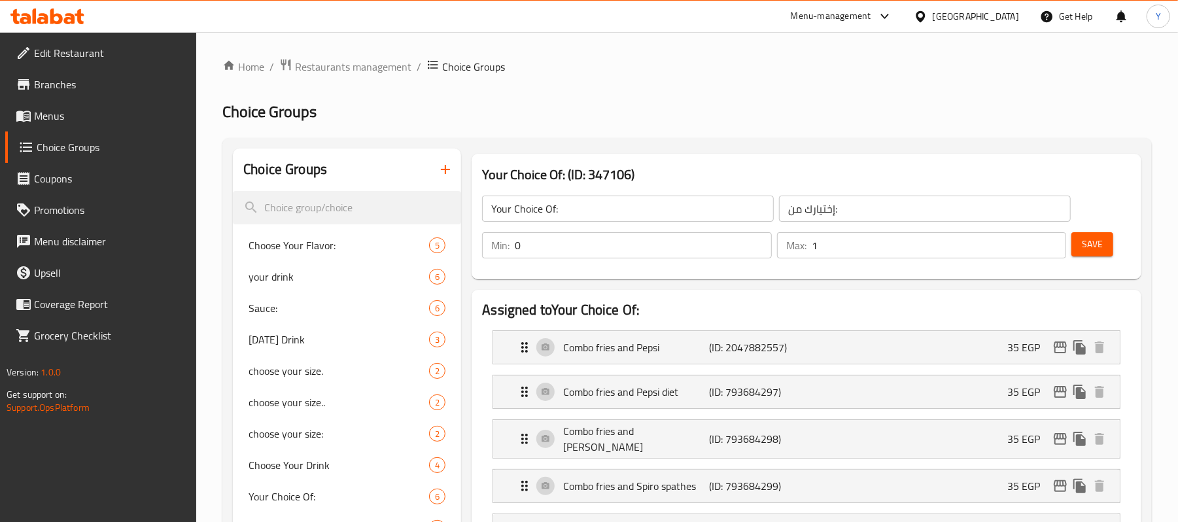
click at [110, 118] on span "Menus" at bounding box center [110, 116] width 152 height 16
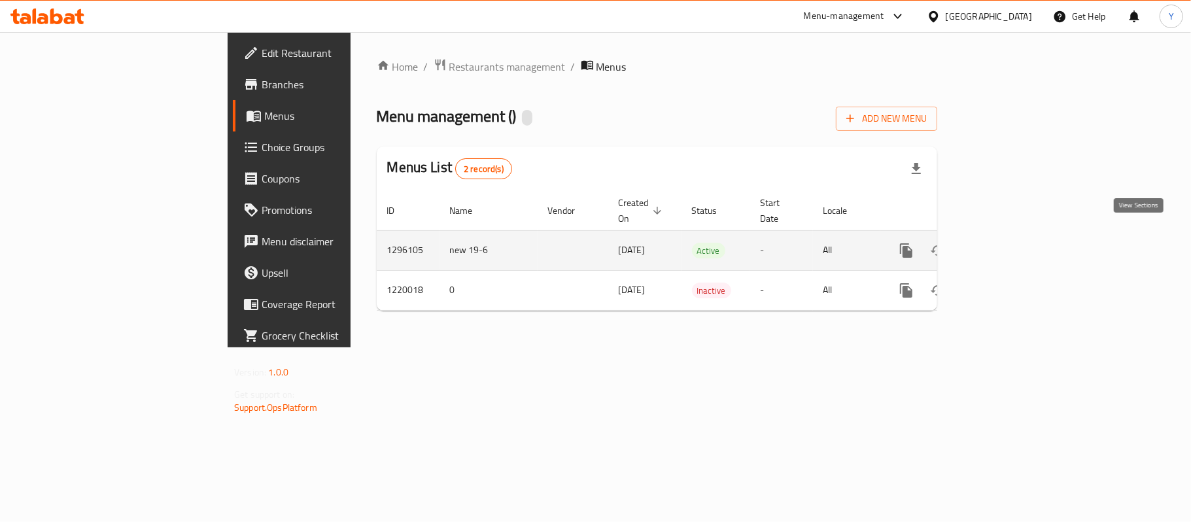
click at [1016, 235] on link "enhanced table" at bounding box center [1000, 250] width 31 height 31
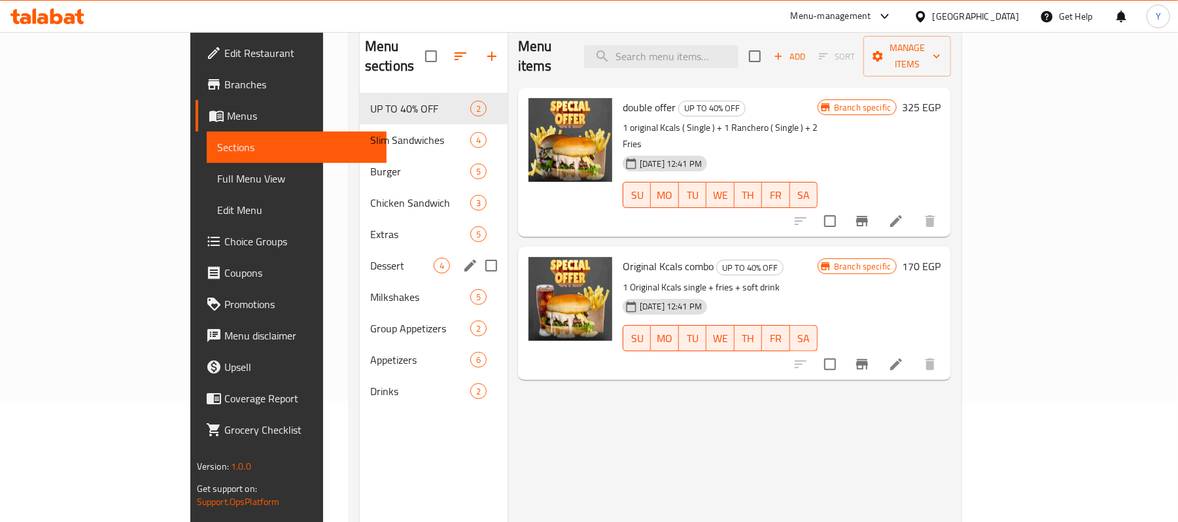
scroll to position [184, 0]
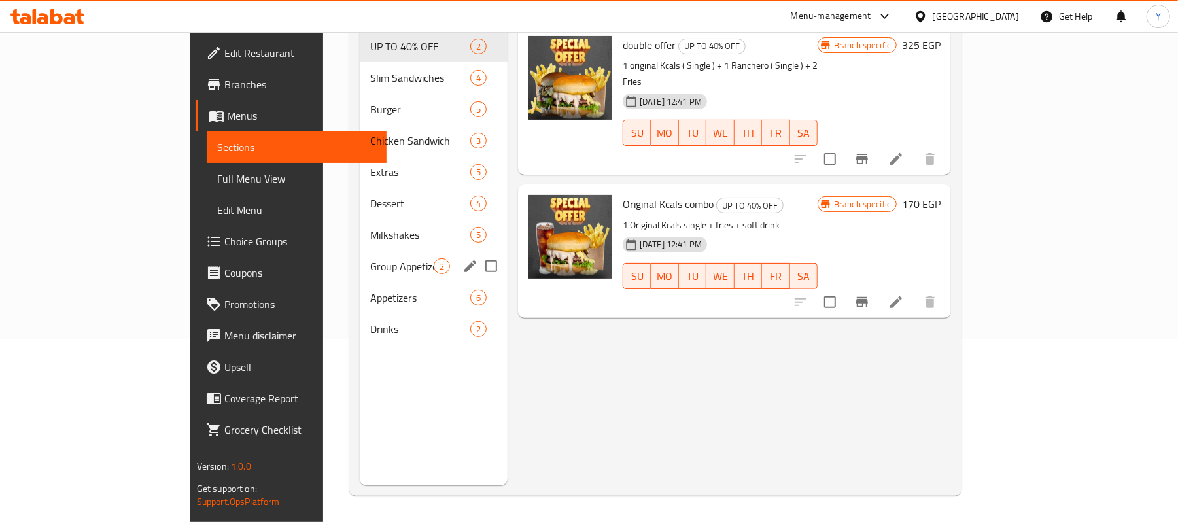
click at [360, 226] on div "Milkshakes 5" at bounding box center [434, 234] width 148 height 31
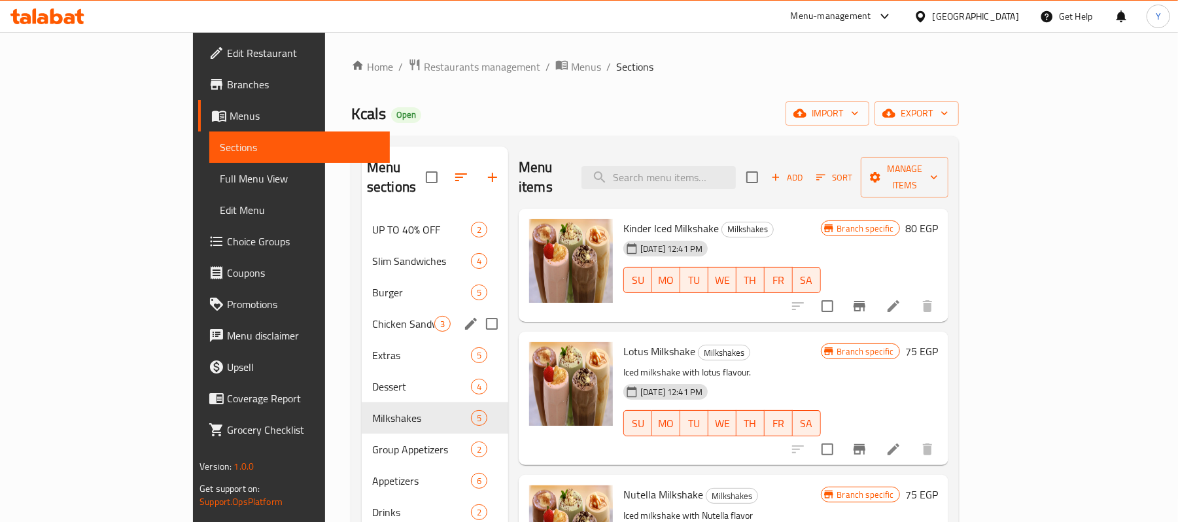
click at [362, 314] on div "Chicken Sandwich 3" at bounding box center [435, 323] width 147 height 31
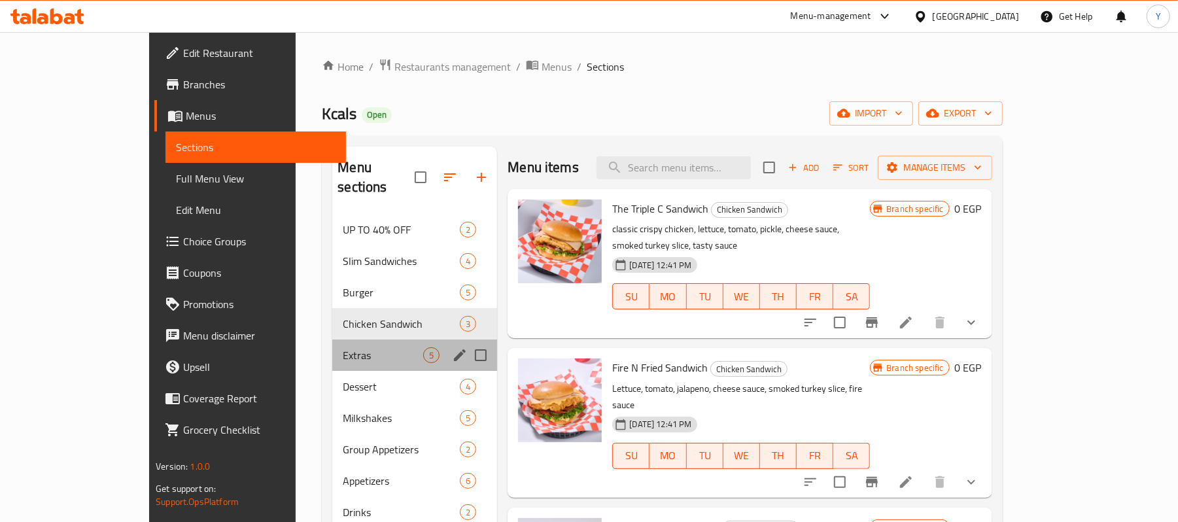
click at [332, 339] on div "Extras 5" at bounding box center [414, 354] width 165 height 31
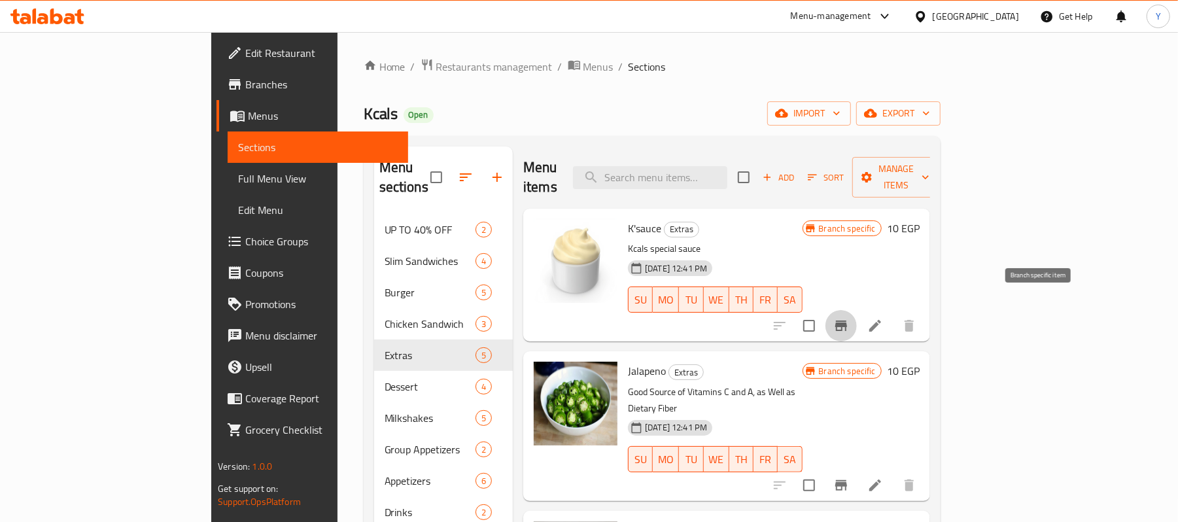
click at [857, 315] on button "Branch-specific-item" at bounding box center [840, 325] width 31 height 31
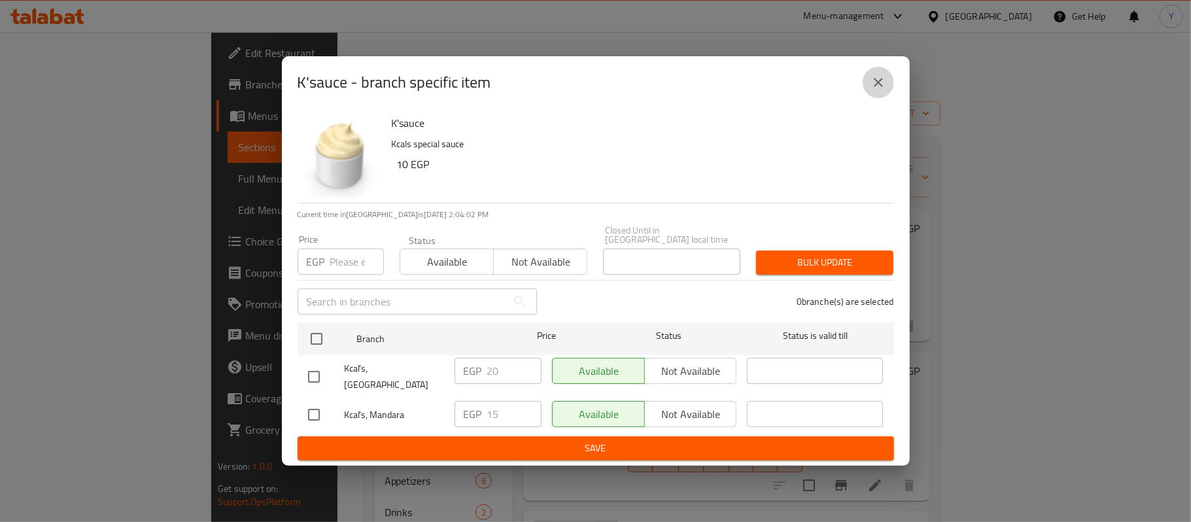
click at [888, 98] on button "close" at bounding box center [878, 82] width 31 height 31
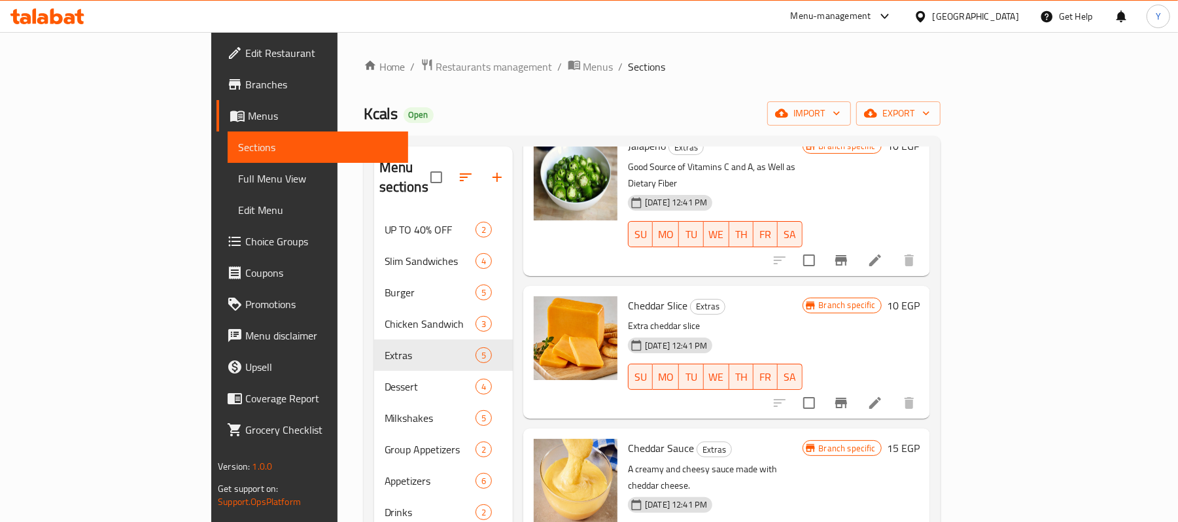
scroll to position [184, 0]
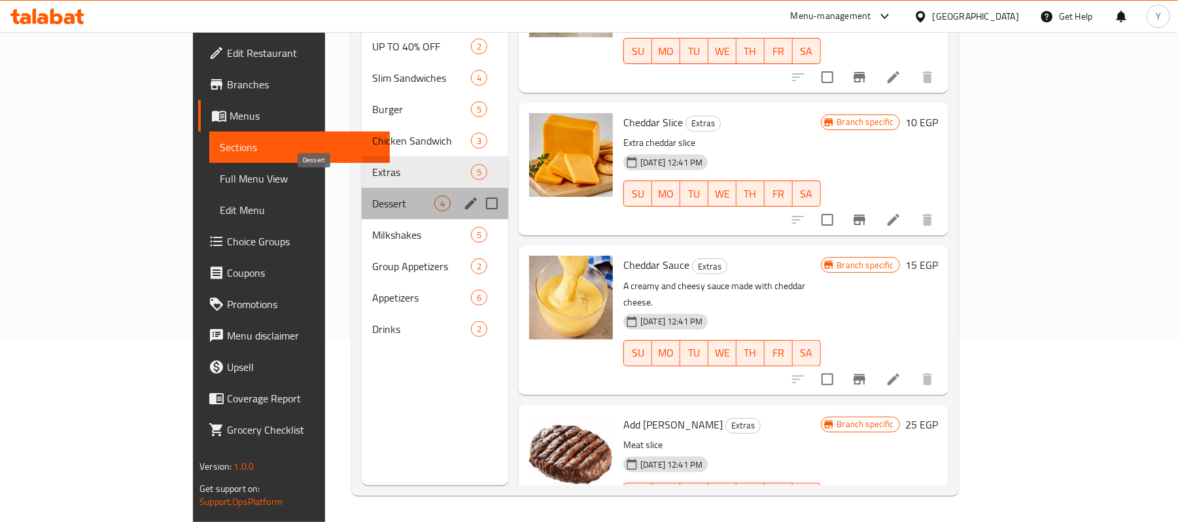
click at [372, 196] on span "Dessert" at bounding box center [403, 204] width 62 height 16
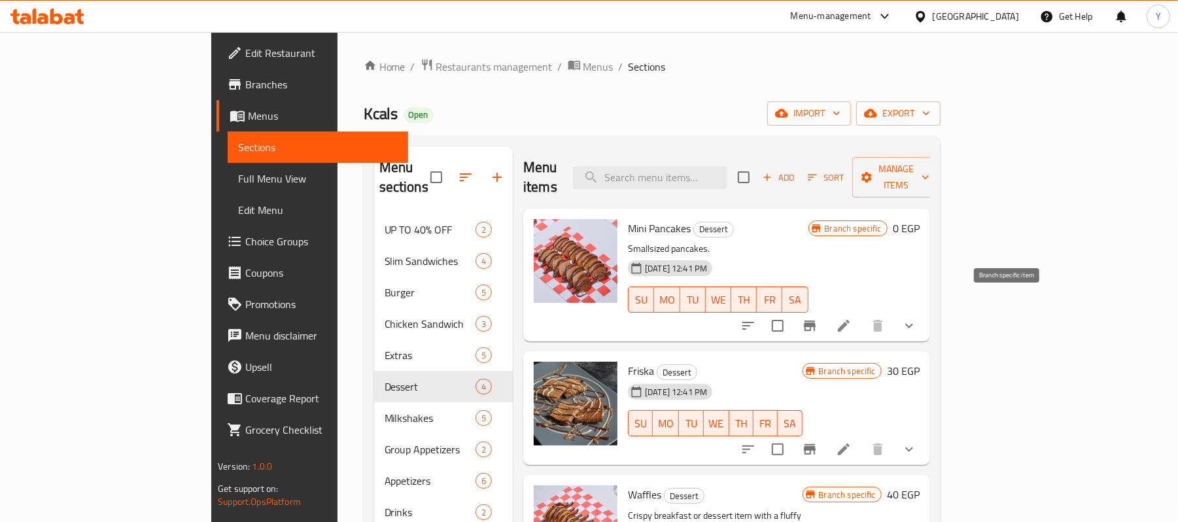
click at [825, 310] on button "Branch-specific-item" at bounding box center [809, 325] width 31 height 31
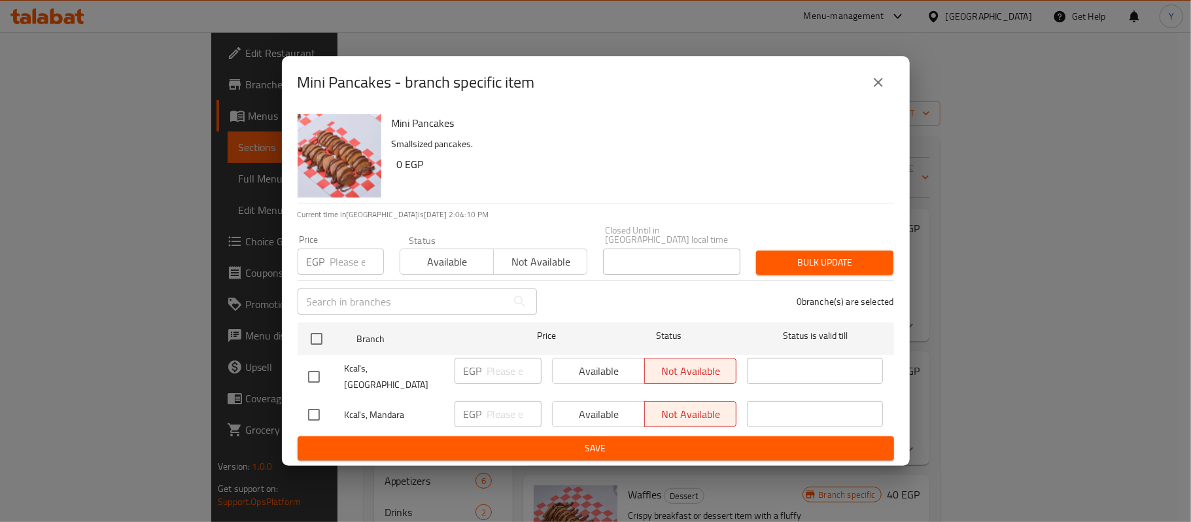
click at [884, 98] on button "close" at bounding box center [878, 82] width 31 height 31
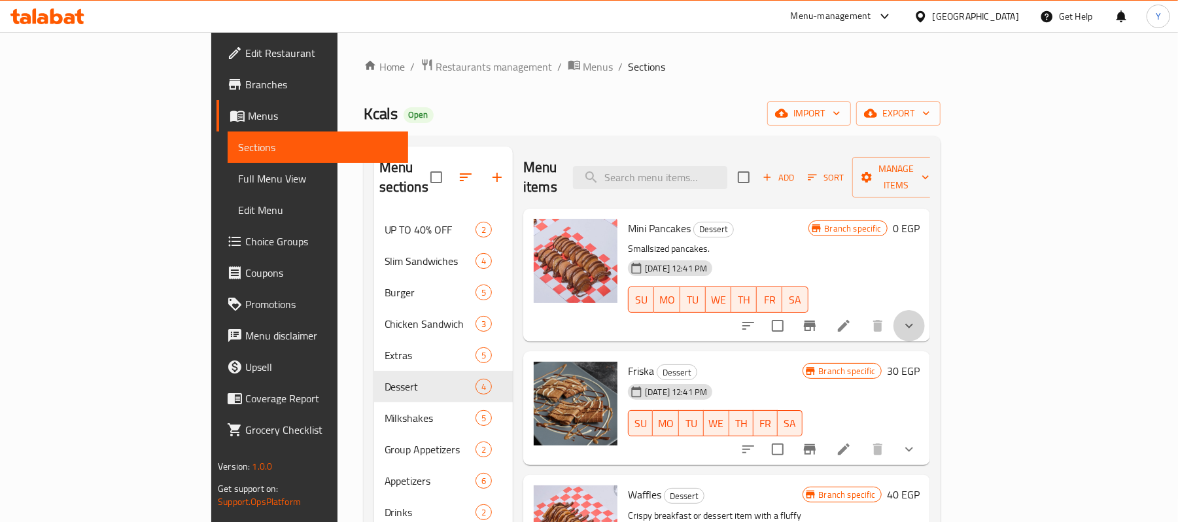
click at [925, 310] on button "show more" at bounding box center [908, 325] width 31 height 31
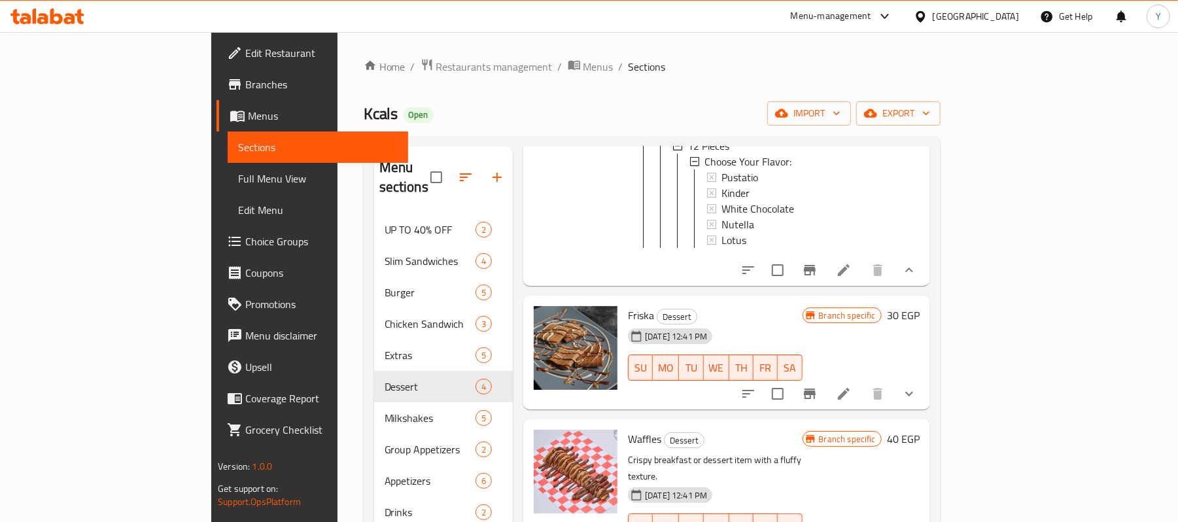
scroll to position [472, 0]
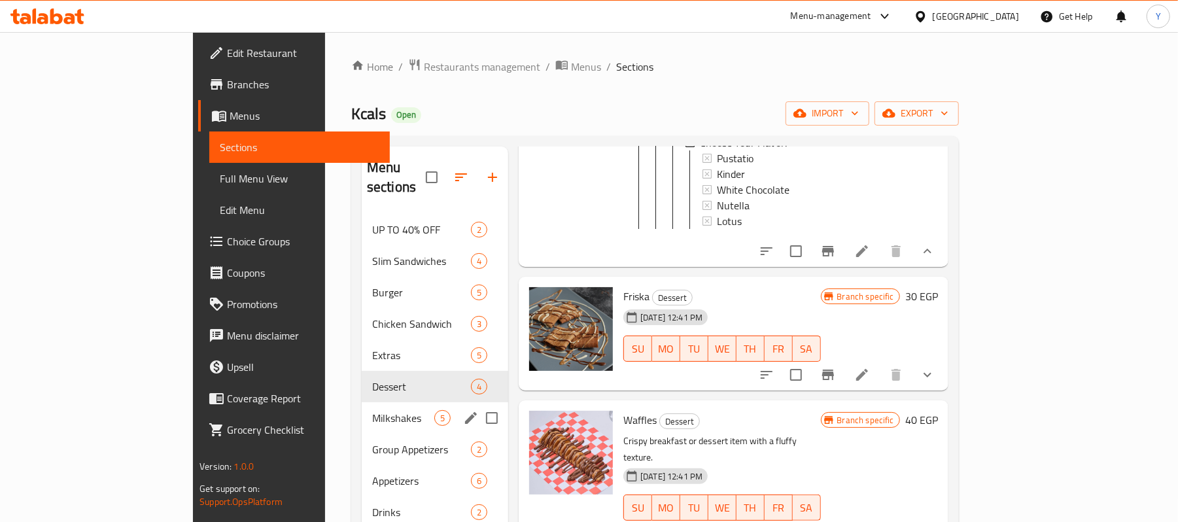
click at [362, 411] on div "Milkshakes 5" at bounding box center [435, 417] width 147 height 31
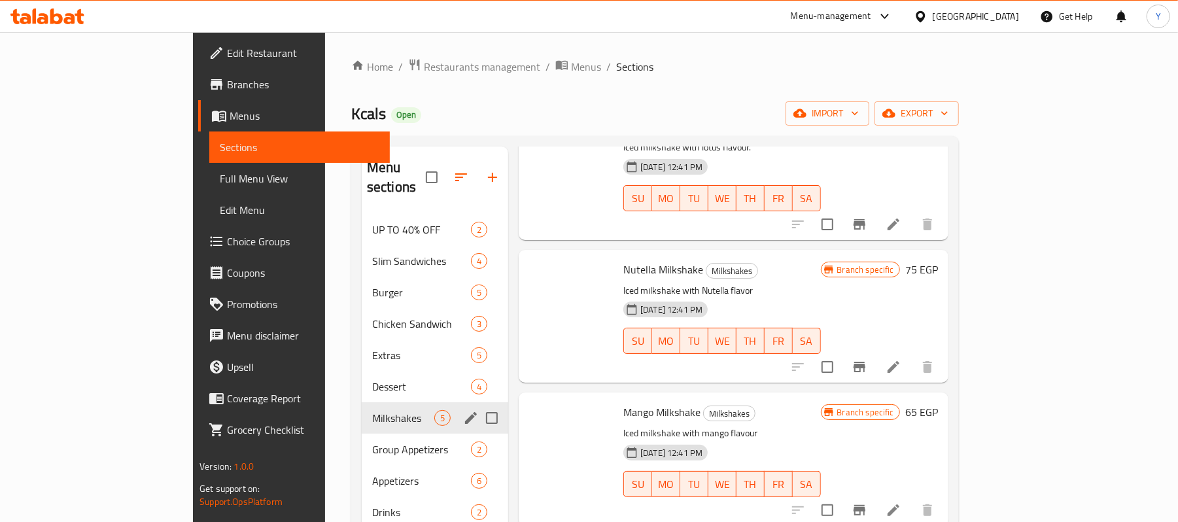
scroll to position [205, 0]
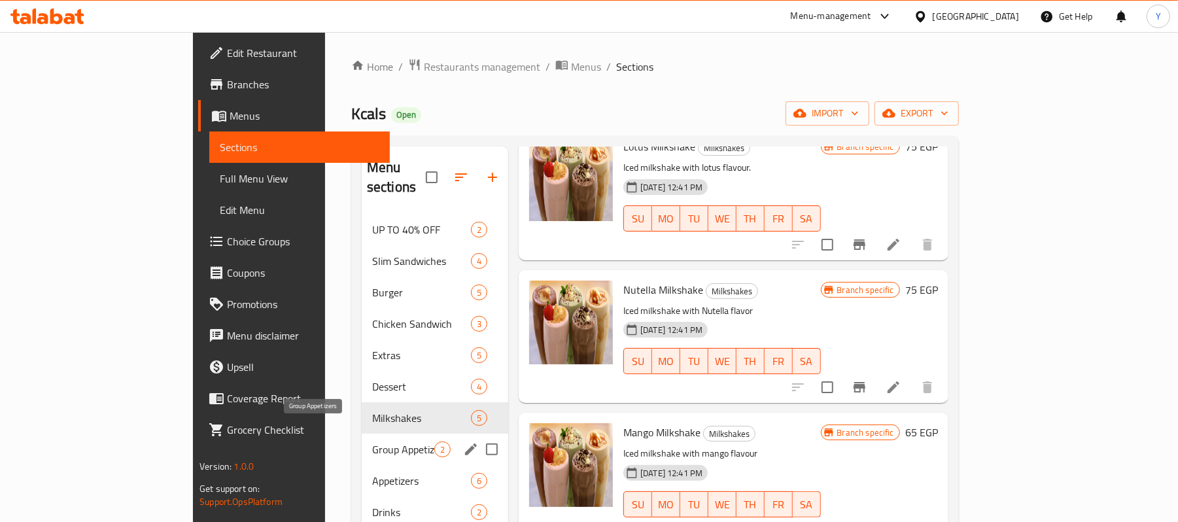
click at [372, 441] on span "Group Appetizers" at bounding box center [403, 449] width 62 height 16
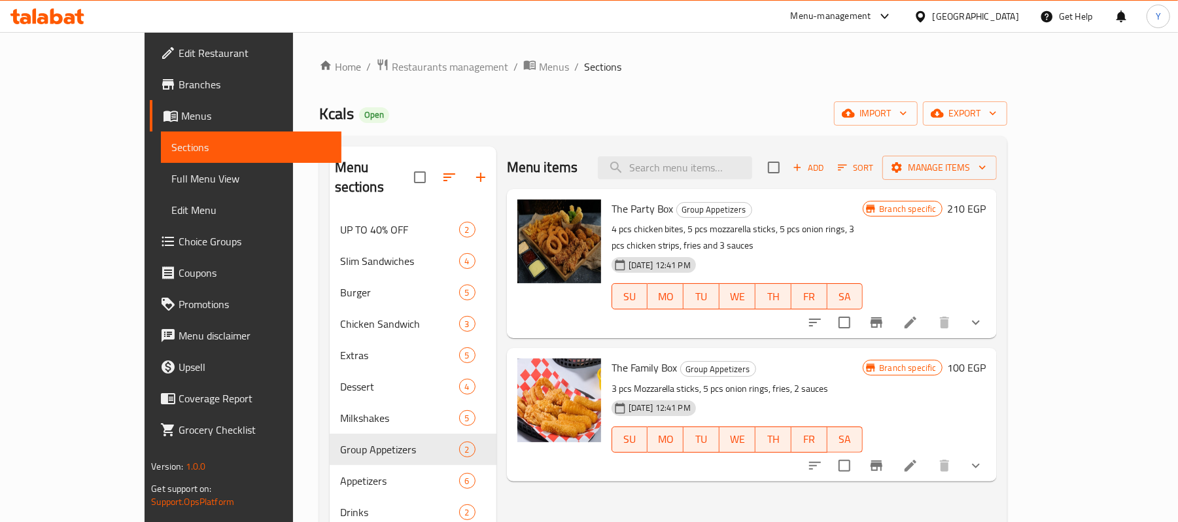
click at [992, 290] on div "The Party Box Group Appetizers 4 pcs chicken bites, 5 pcs mozzarella sticks, 5 …" at bounding box center [798, 263] width 385 height 139
click at [984, 315] on icon "show more" at bounding box center [976, 323] width 16 height 16
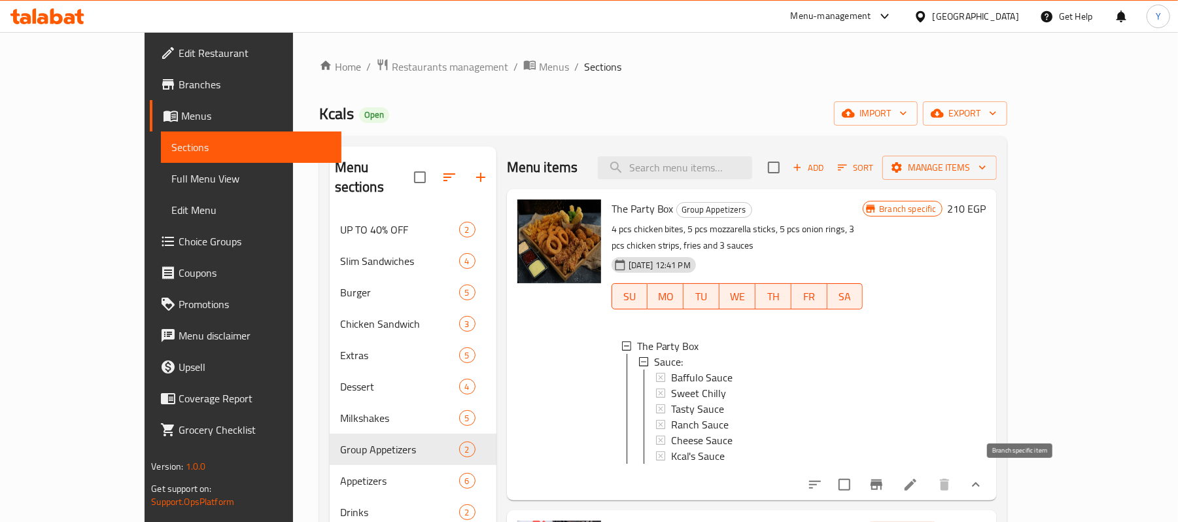
click at [892, 472] on button "Branch-specific-item" at bounding box center [876, 484] width 31 height 31
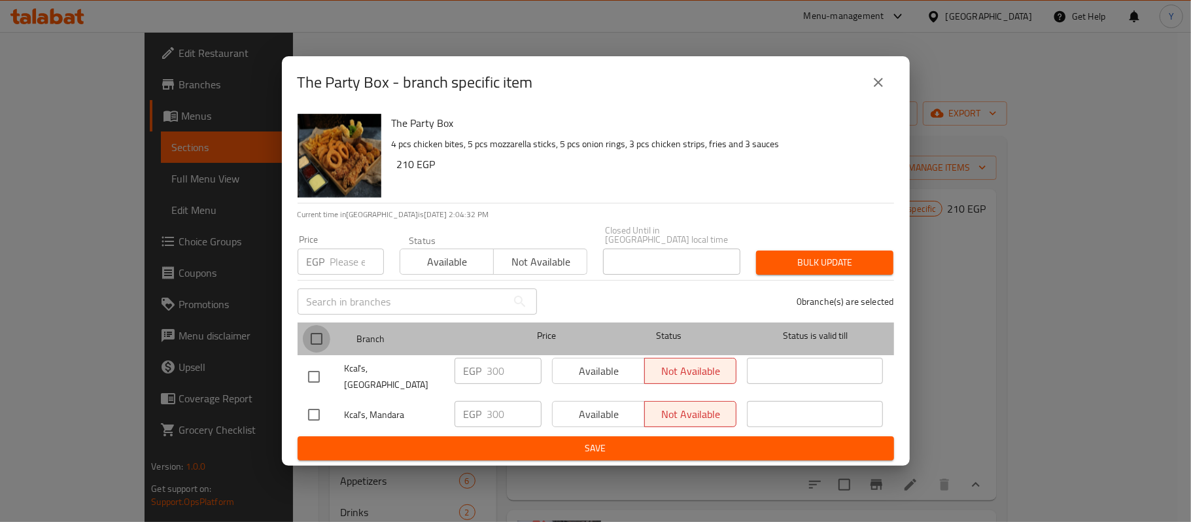
click at [309, 339] on input "checkbox" at bounding box center [316, 338] width 27 height 27
checkbox input "true"
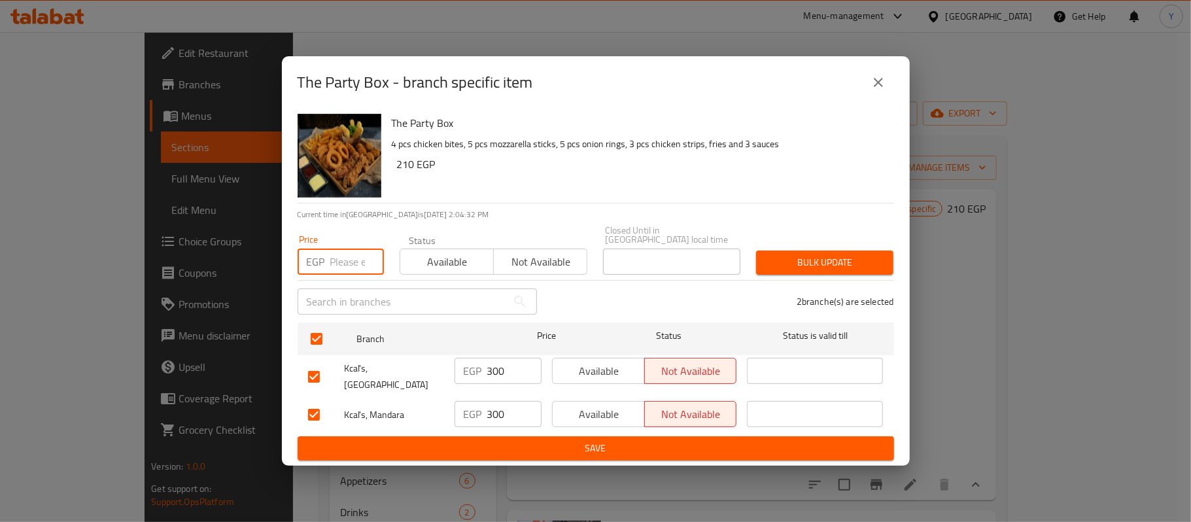
click at [332, 269] on input "number" at bounding box center [357, 262] width 54 height 26
type input "305"
click at [799, 286] on div "2 branche(s) are selected" at bounding box center [723, 301] width 357 height 47
click at [829, 262] on span "Bulk update" at bounding box center [825, 262] width 116 height 16
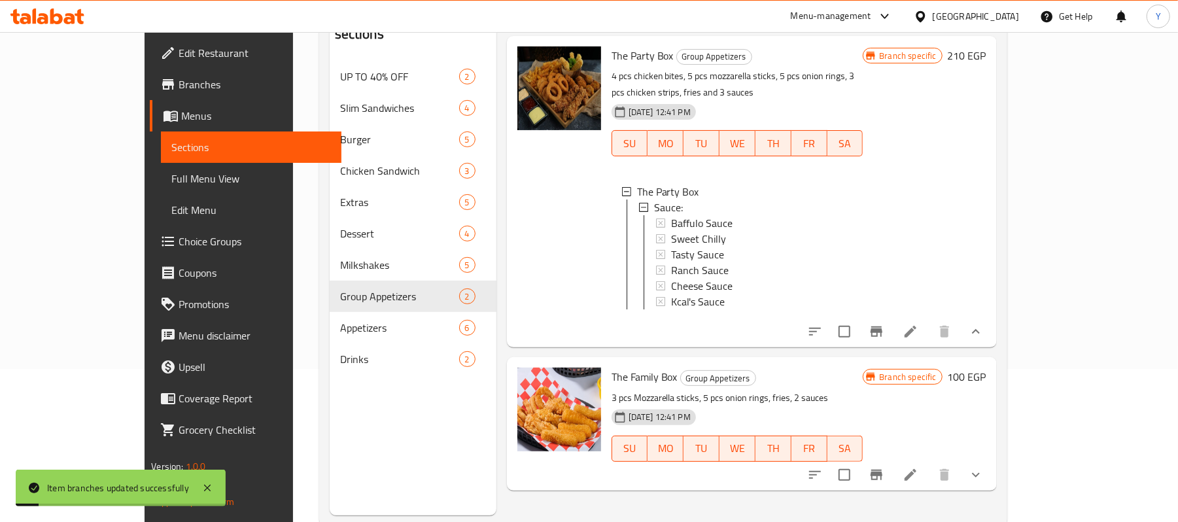
scroll to position [184, 0]
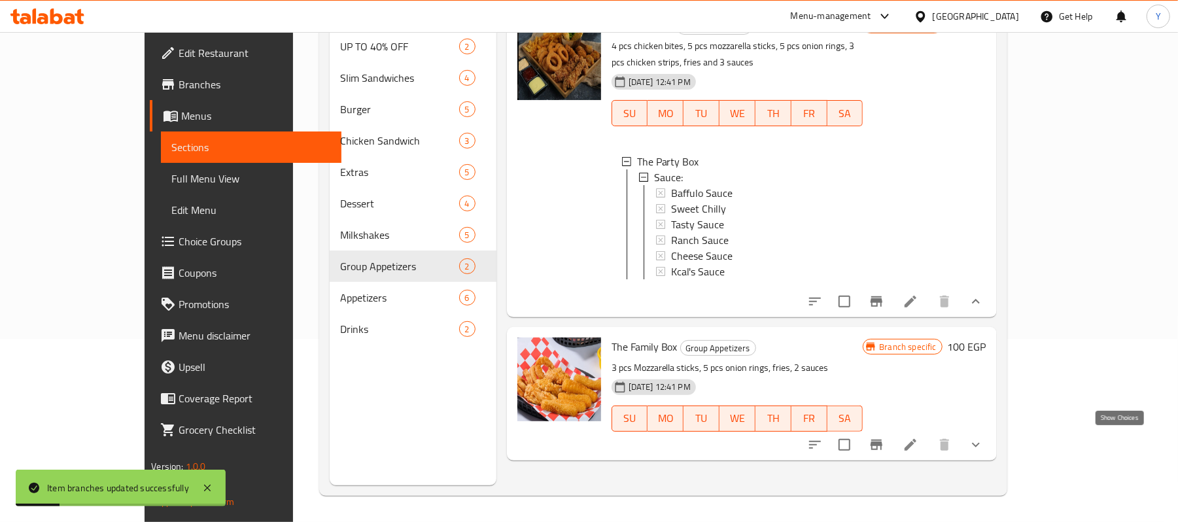
click at [984, 445] on icon "show more" at bounding box center [976, 445] width 16 height 16
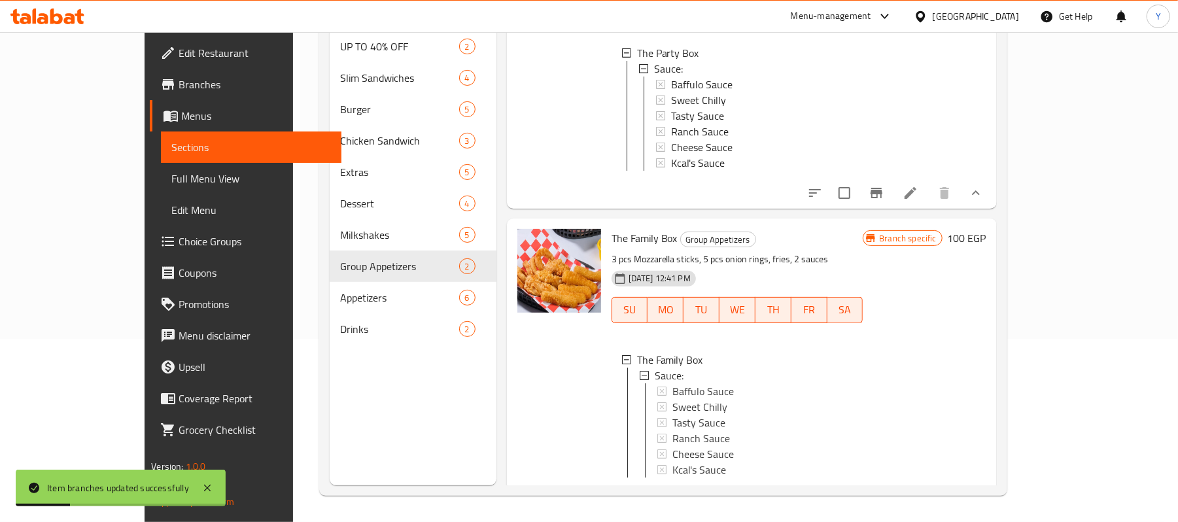
scroll to position [147, 0]
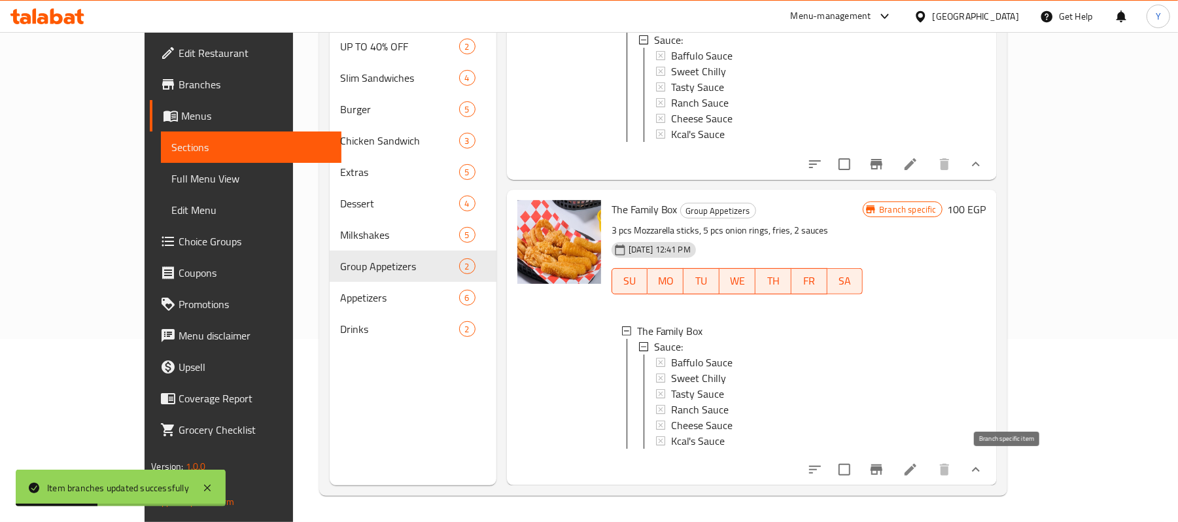
click at [882, 471] on icon "Branch-specific-item" at bounding box center [877, 469] width 12 height 10
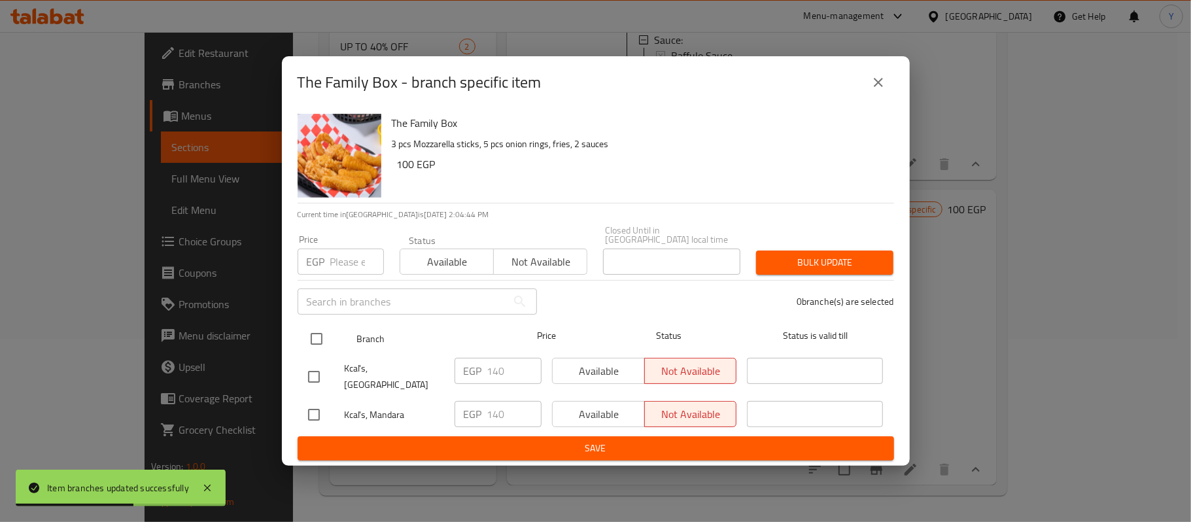
click at [317, 336] on input "checkbox" at bounding box center [316, 338] width 27 height 27
checkbox input "true"
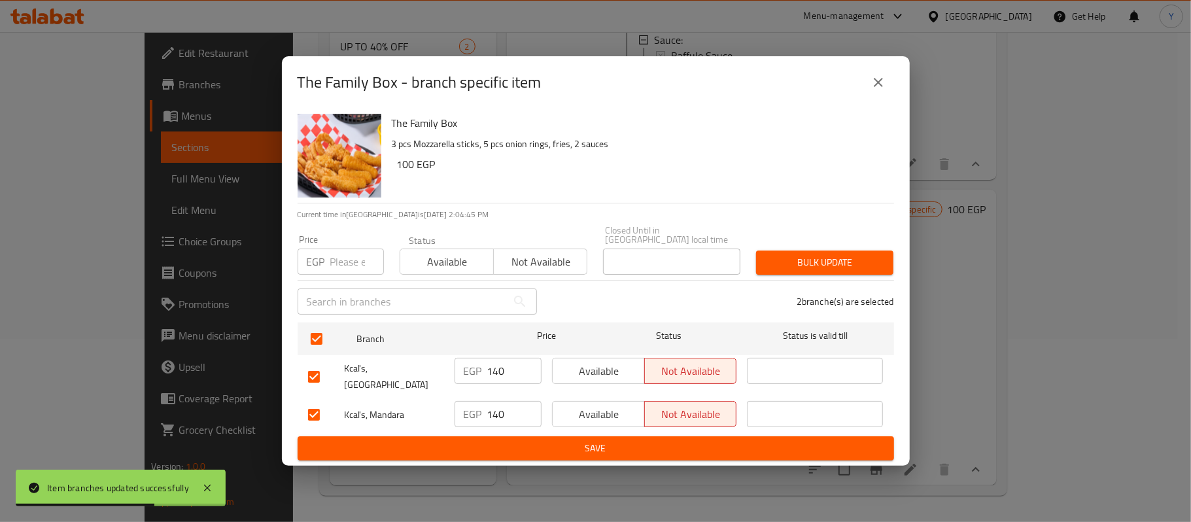
click at [345, 247] on div "Price EGP Price" at bounding box center [341, 255] width 86 height 40
click at [351, 267] on input "number" at bounding box center [357, 262] width 54 height 26
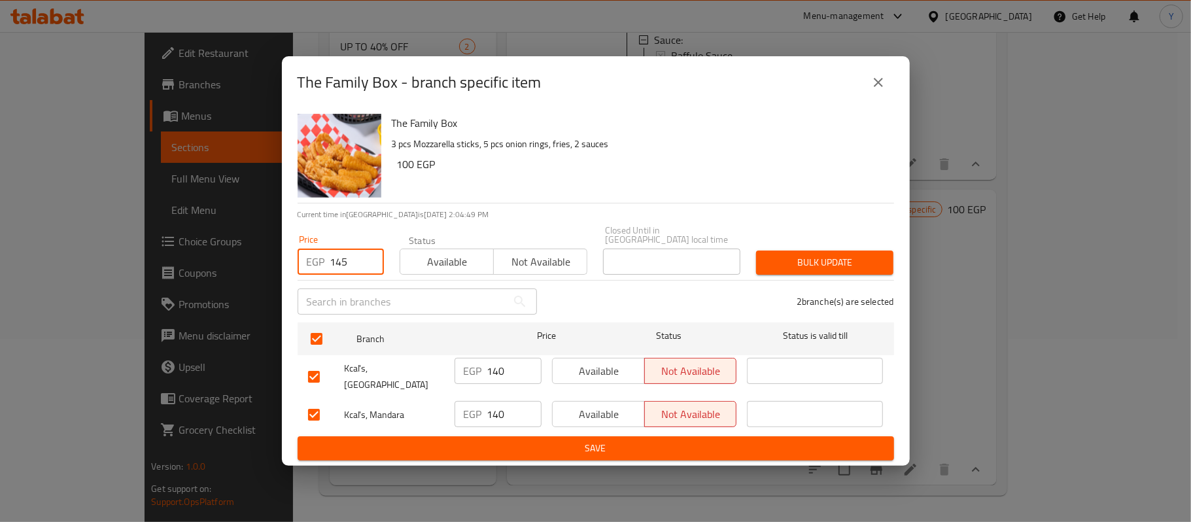
type input "145"
click at [753, 262] on div "Bulk update" at bounding box center [824, 263] width 153 height 40
click at [761, 267] on button "Bulk update" at bounding box center [824, 263] width 137 height 24
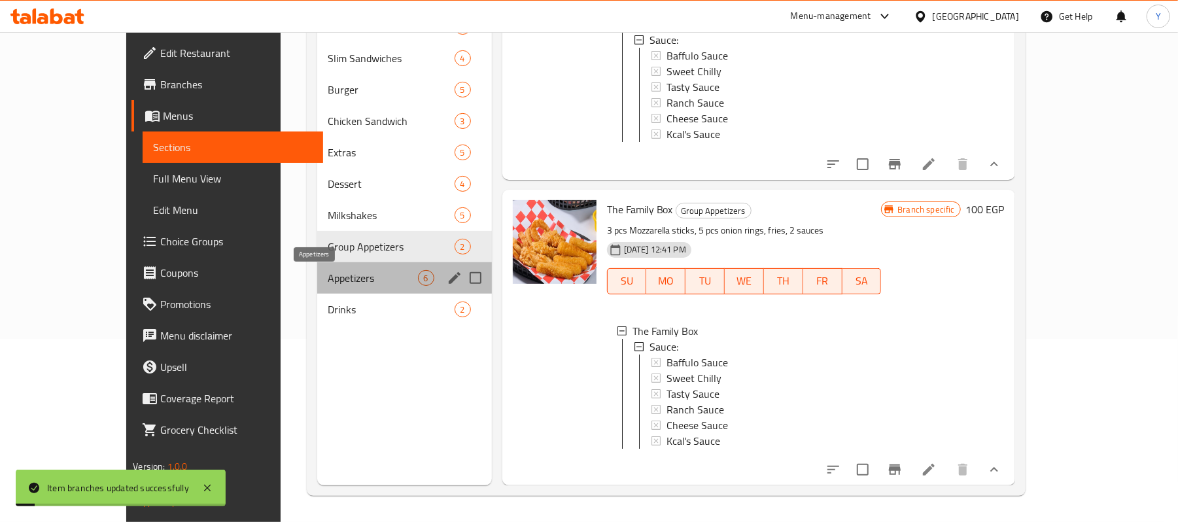
click at [352, 275] on span "Appetizers" at bounding box center [373, 278] width 90 height 16
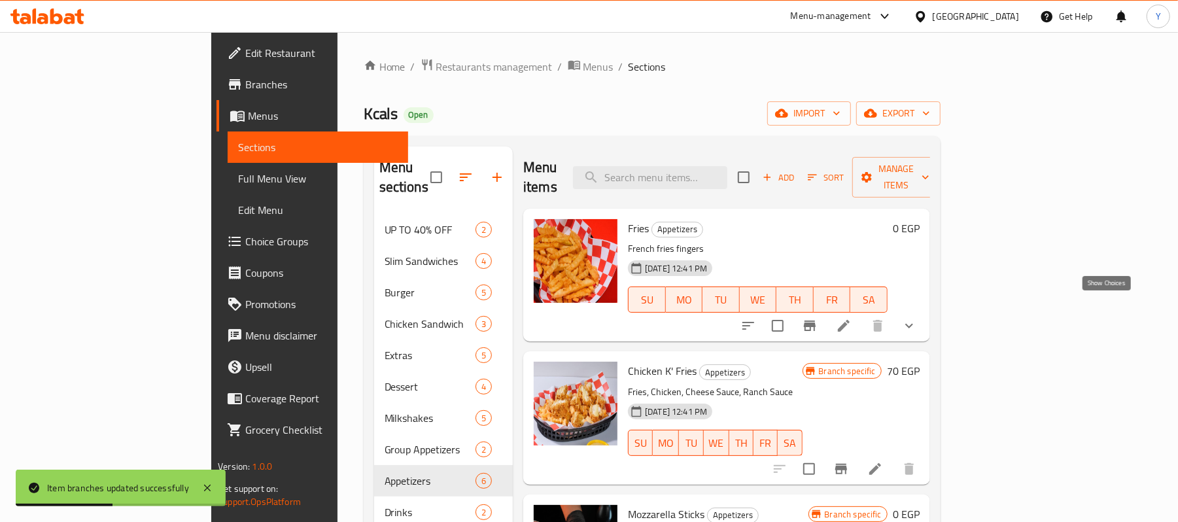
click at [917, 318] on icon "show more" at bounding box center [909, 326] width 16 height 16
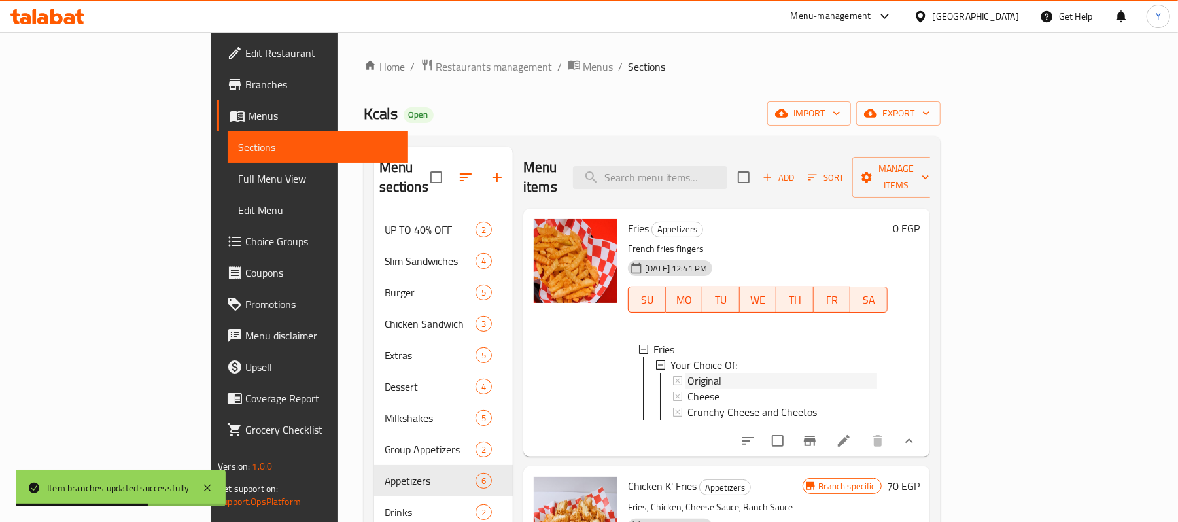
click at [825, 373] on div "Original" at bounding box center [782, 381] width 190 height 16
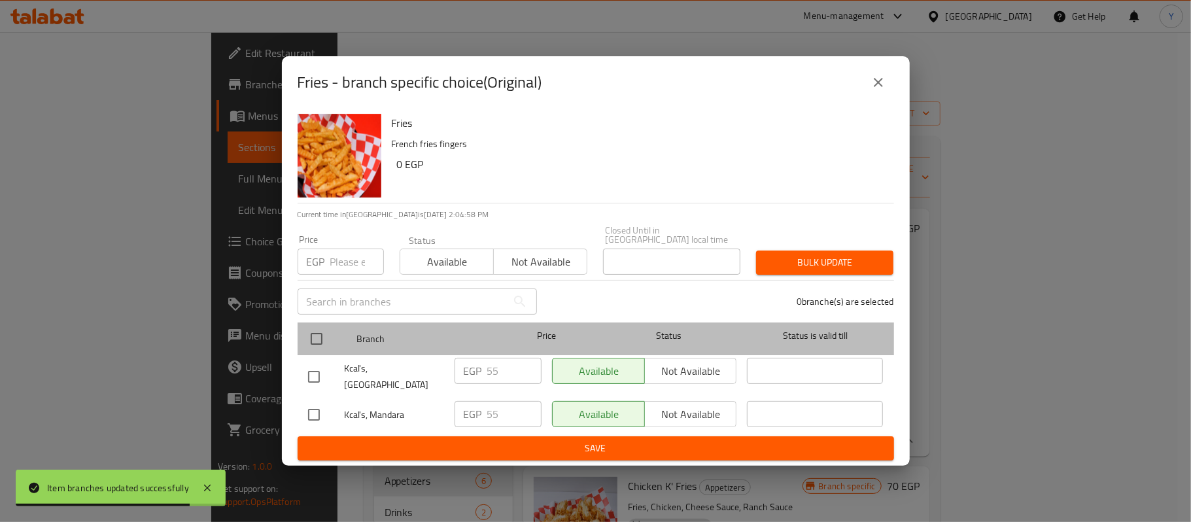
click at [300, 348] on div "Branch Price Status Status is valid till" at bounding box center [596, 338] width 597 height 33
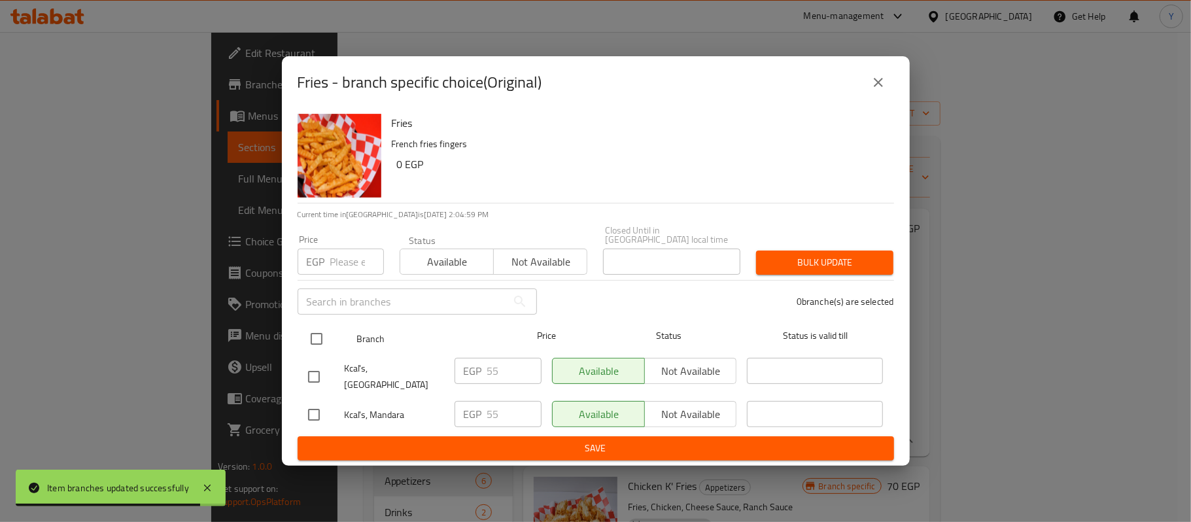
click at [300, 348] on div "Branch Price Status Status is valid till" at bounding box center [596, 338] width 597 height 33
click at [313, 348] on input "checkbox" at bounding box center [316, 338] width 27 height 27
checkbox input "true"
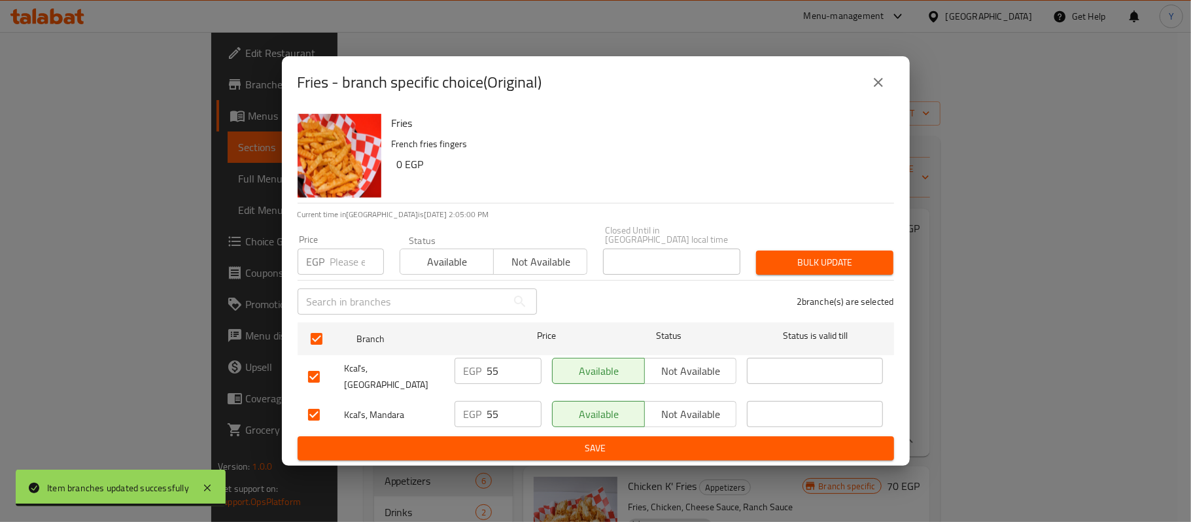
click at [336, 284] on div "​" at bounding box center [417, 302] width 255 height 42
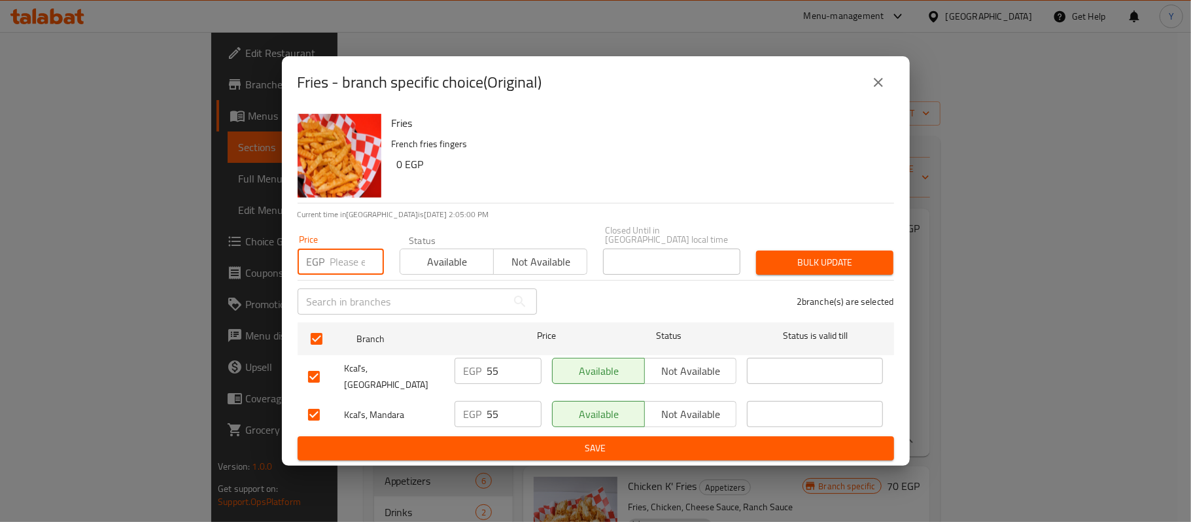
click at [343, 268] on input "number" at bounding box center [357, 262] width 54 height 26
type input "60"
click at [866, 275] on div "Bulk update" at bounding box center [824, 263] width 153 height 40
click at [862, 270] on span "Bulk update" at bounding box center [825, 262] width 116 height 16
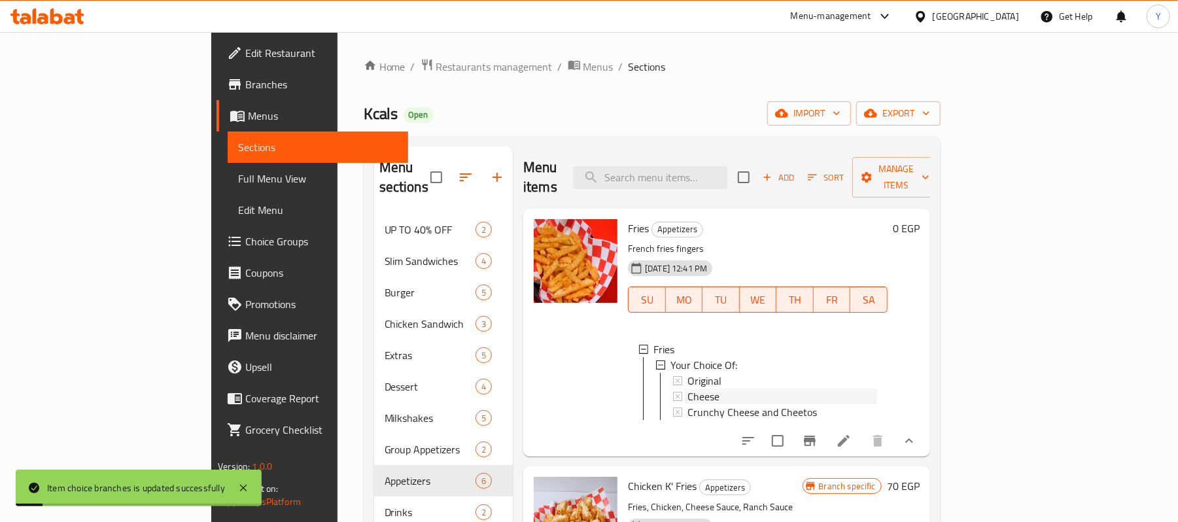
click at [699, 389] on div "Cheese" at bounding box center [782, 397] width 190 height 16
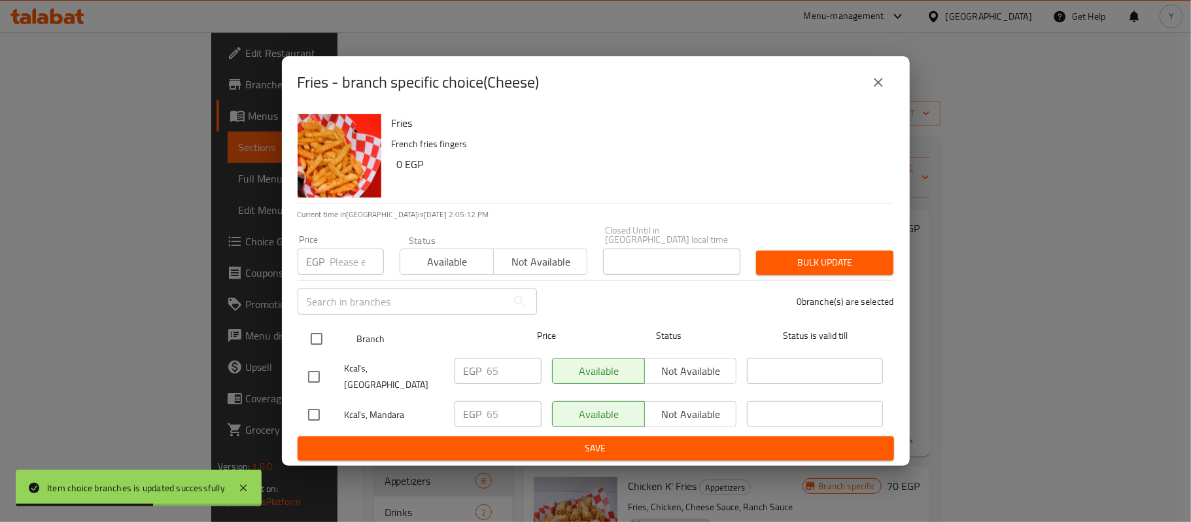
click at [330, 343] on input "checkbox" at bounding box center [316, 338] width 27 height 27
checkbox input "true"
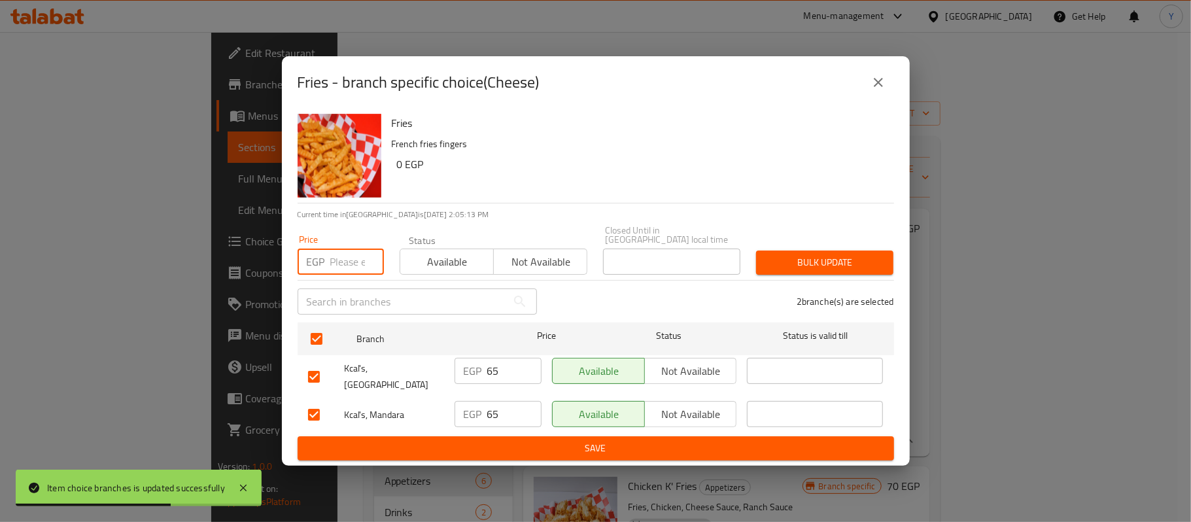
click at [340, 268] on input "number" at bounding box center [357, 262] width 54 height 26
type input "70"
click at [814, 259] on span "Bulk update" at bounding box center [825, 262] width 116 height 16
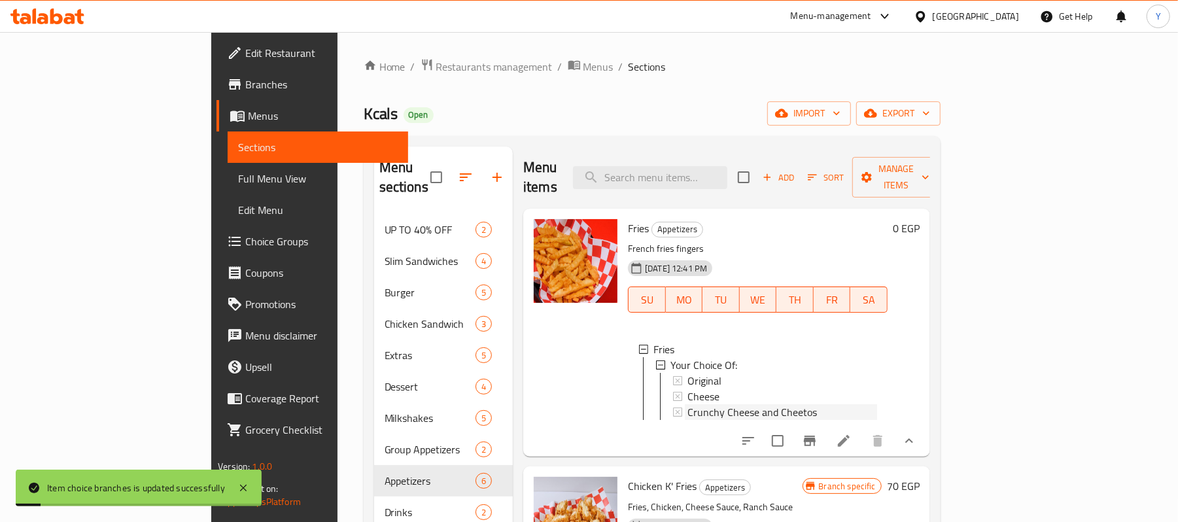
click at [738, 404] on span "Crunchy Cheese and Cheetos" at bounding box center [752, 412] width 130 height 16
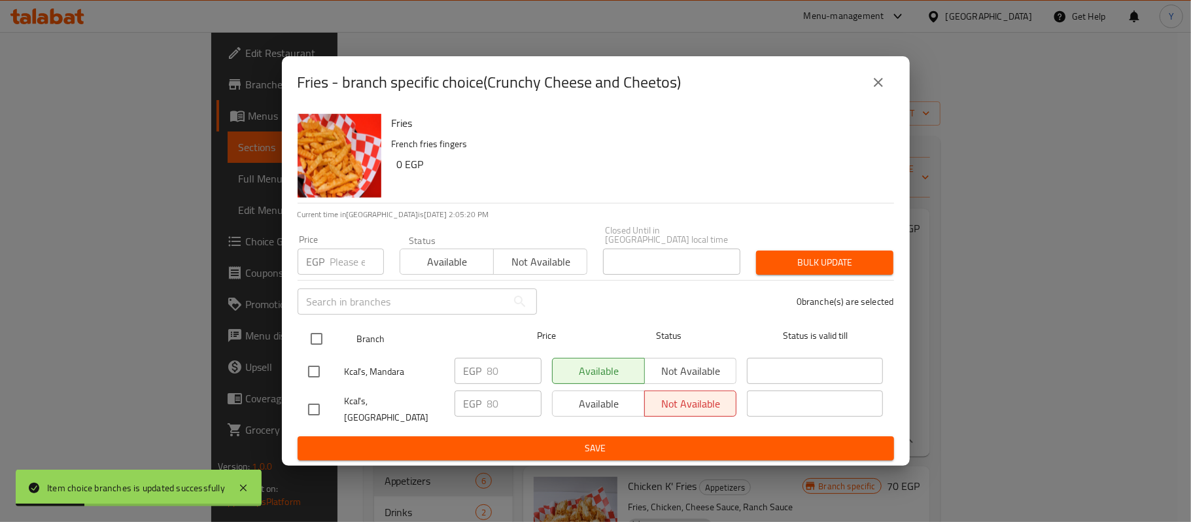
click at [302, 338] on div "Branch Price Status Status is valid till" at bounding box center [596, 338] width 597 height 33
click at [315, 330] on input "checkbox" at bounding box center [316, 338] width 27 height 27
checkbox input "true"
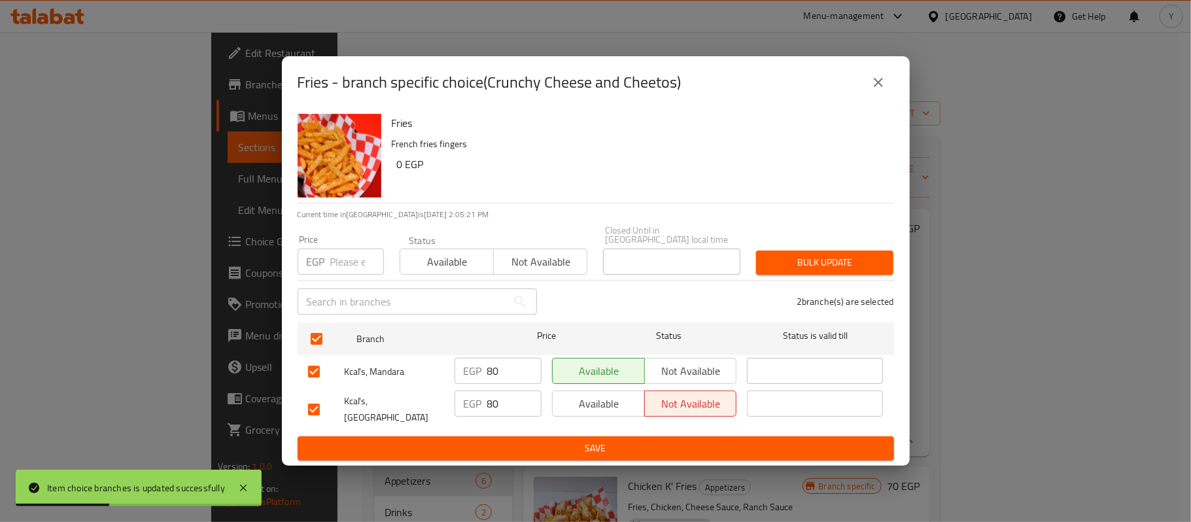
click at [344, 265] on input "number" at bounding box center [357, 262] width 54 height 26
type input "85"
click at [861, 246] on div "Bulk update" at bounding box center [824, 263] width 153 height 40
click at [874, 262] on span "Bulk update" at bounding box center [825, 262] width 116 height 16
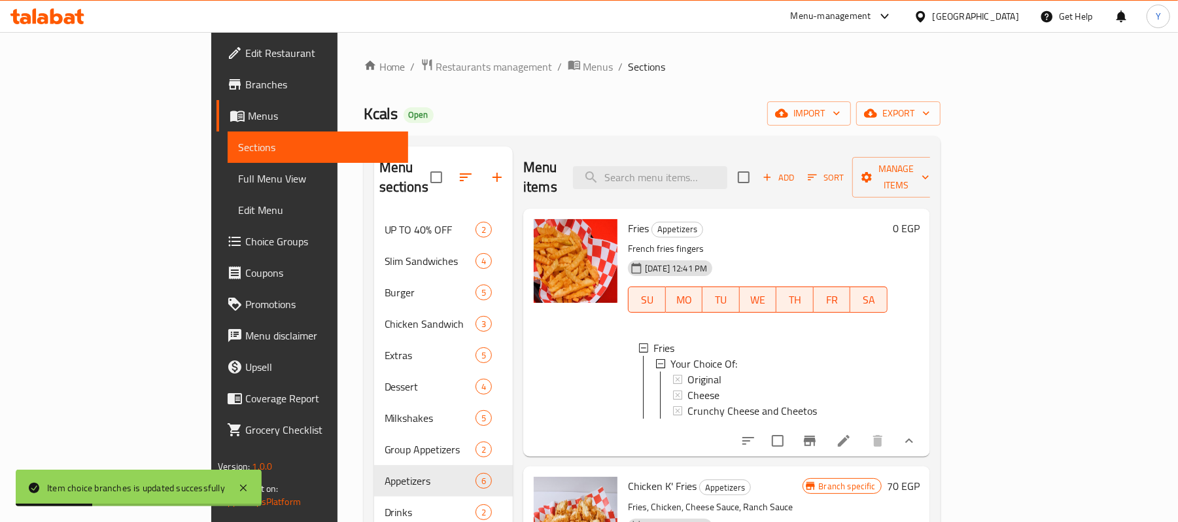
scroll to position [262, 0]
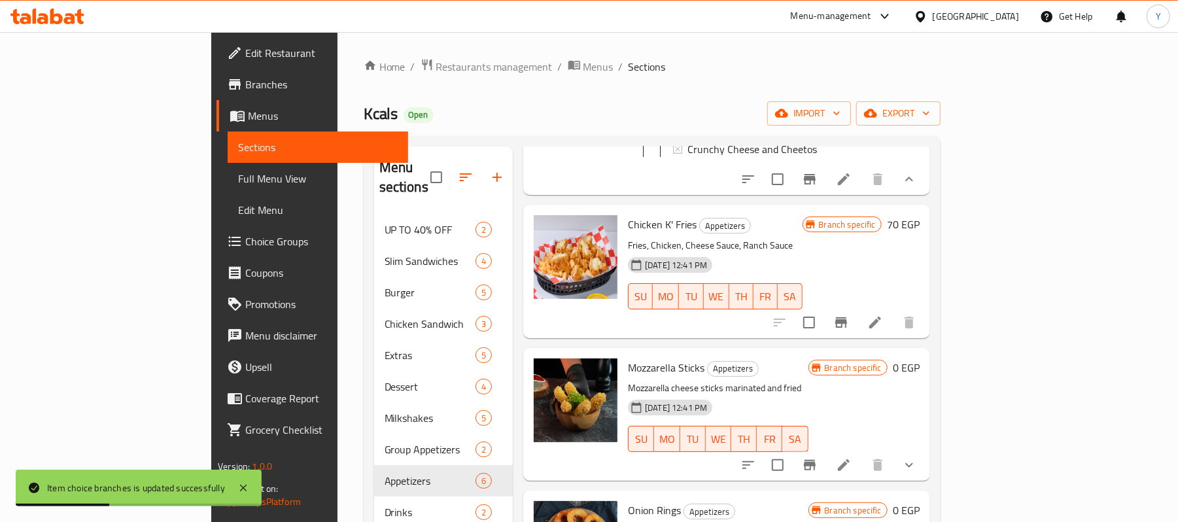
click at [857, 317] on button "Branch-specific-item" at bounding box center [840, 322] width 31 height 31
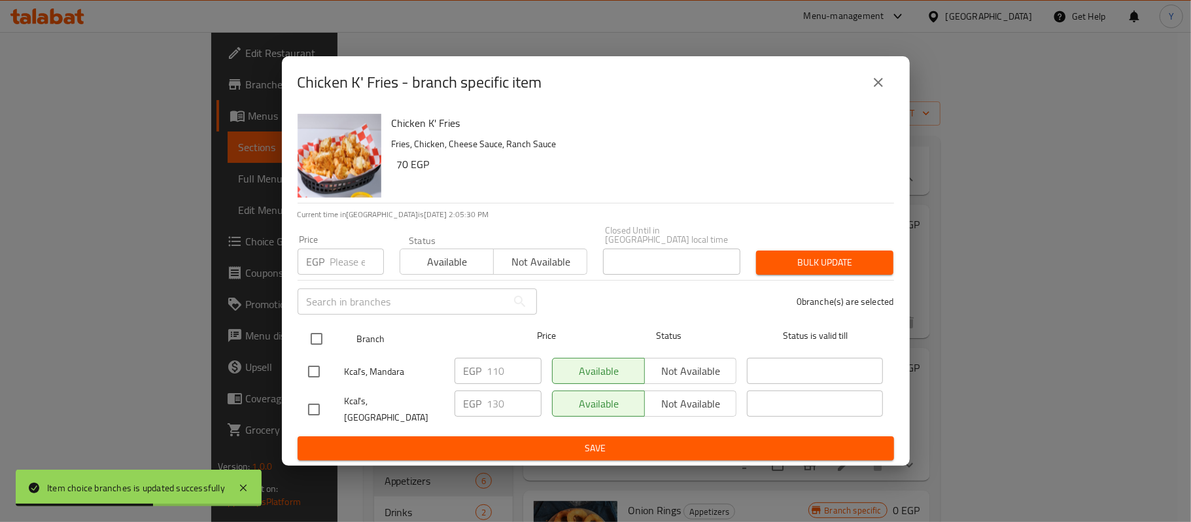
click at [315, 339] on input "checkbox" at bounding box center [316, 338] width 27 height 27
checkbox input "true"
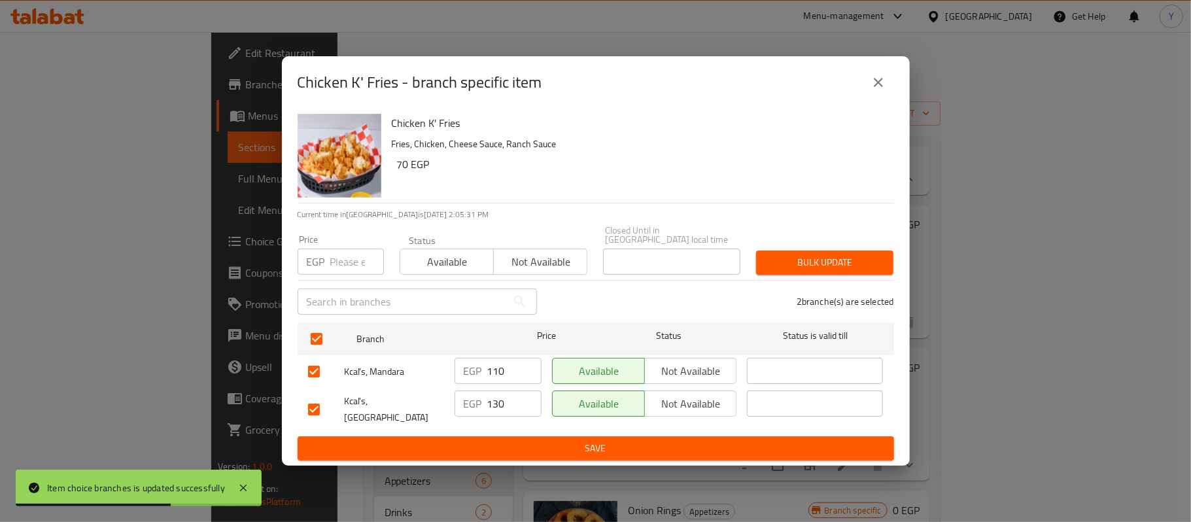
click at [340, 257] on input "number" at bounding box center [357, 262] width 54 height 26
type input "135"
click at [799, 268] on span "Bulk update" at bounding box center [825, 262] width 116 height 16
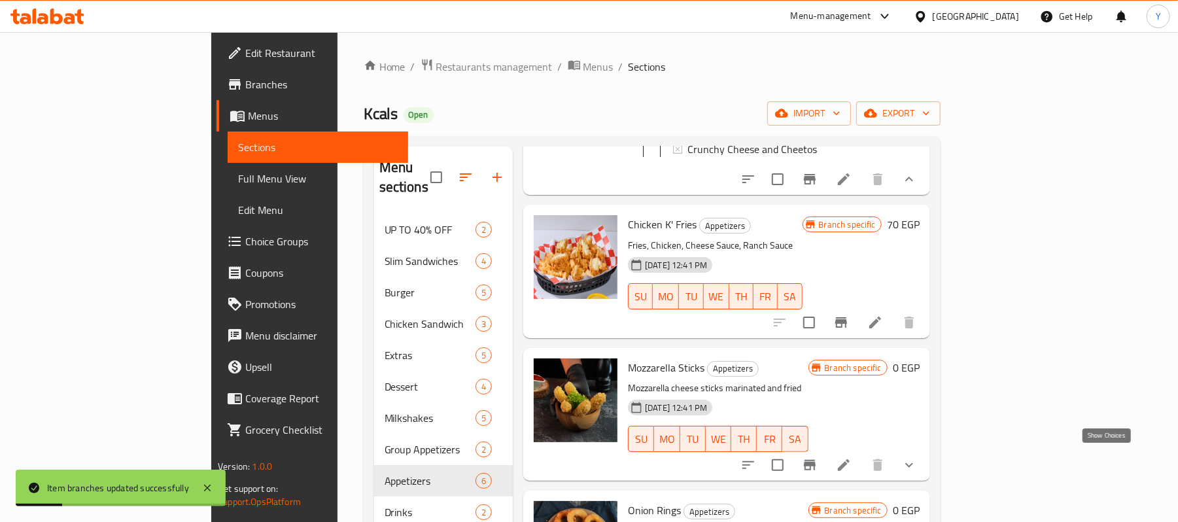
click at [917, 464] on icon "show more" at bounding box center [909, 465] width 16 height 16
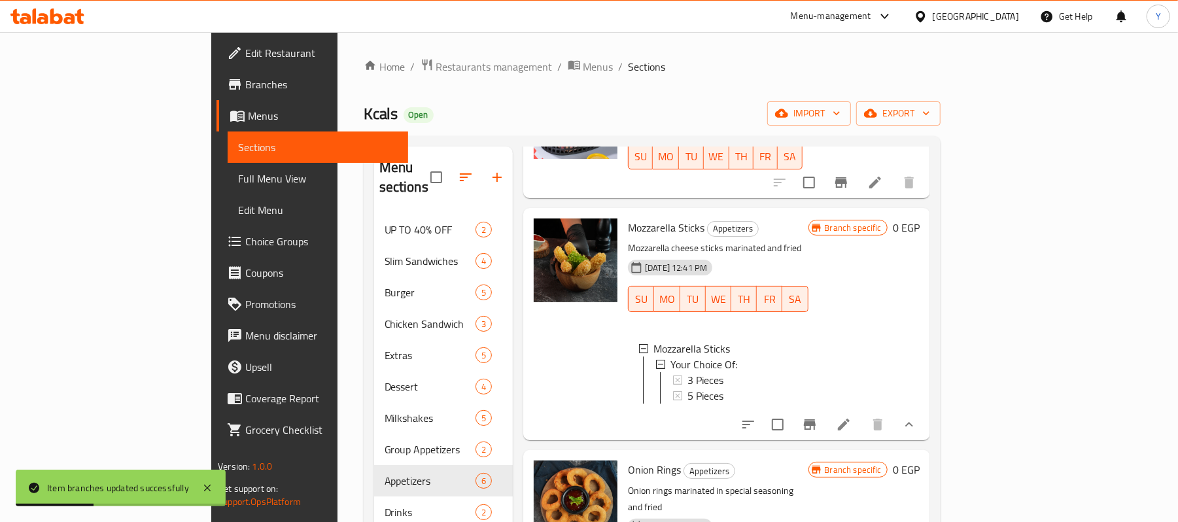
scroll to position [346, 0]
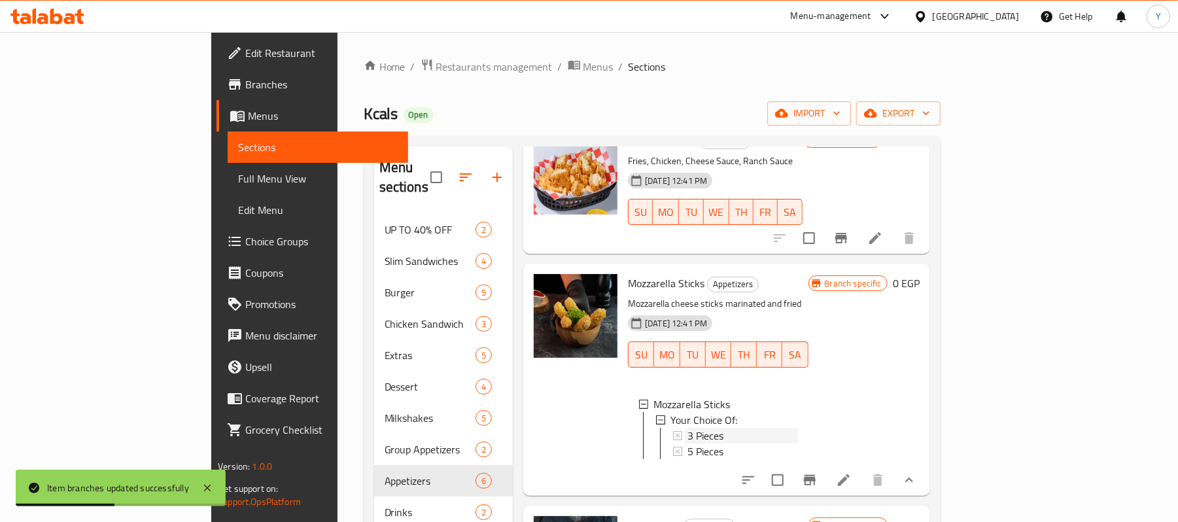
click at [688, 428] on div "3 Pieces" at bounding box center [742, 436] width 110 height 16
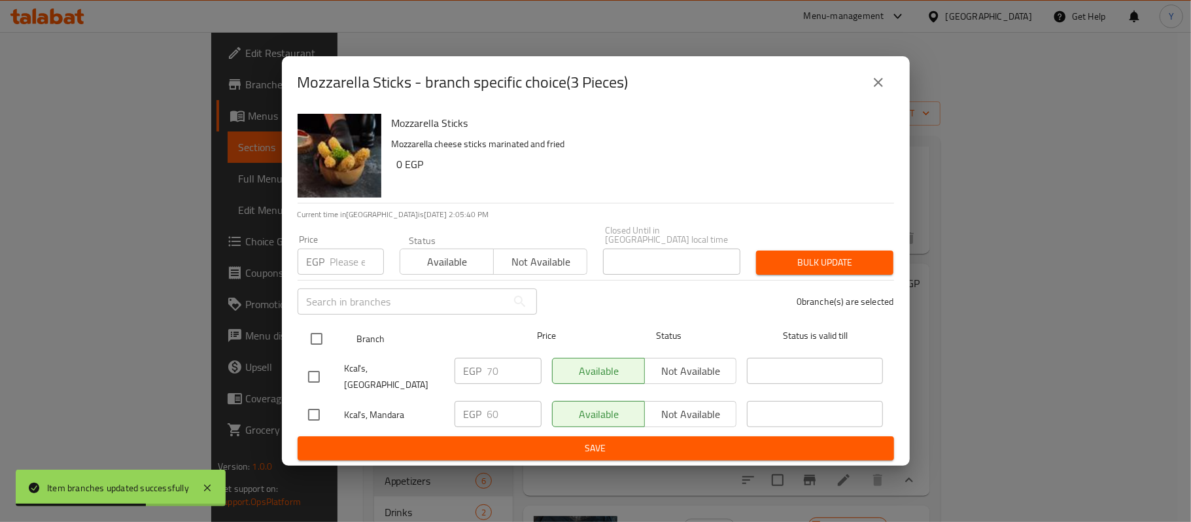
click at [315, 339] on input "checkbox" at bounding box center [316, 338] width 27 height 27
checkbox input "true"
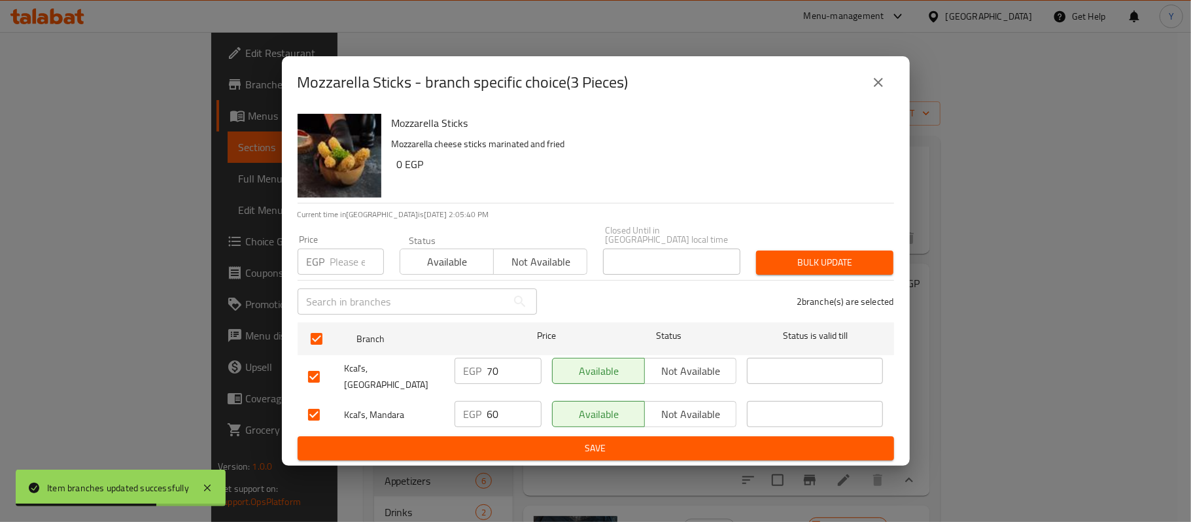
click at [332, 257] on input "number" at bounding box center [357, 262] width 54 height 26
type input "75"
click at [904, 264] on div "Mozzarella Sticks Mozzarella cheese sticks marinated and fried 0 EGP Current ti…" at bounding box center [596, 287] width 628 height 357
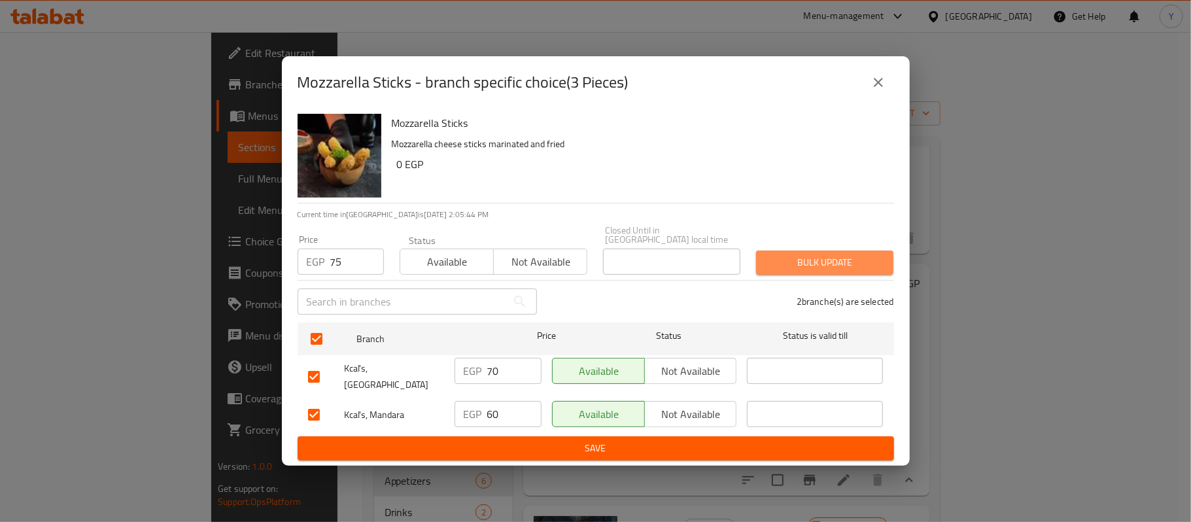
click at [893, 260] on button "Bulk update" at bounding box center [824, 263] width 137 height 24
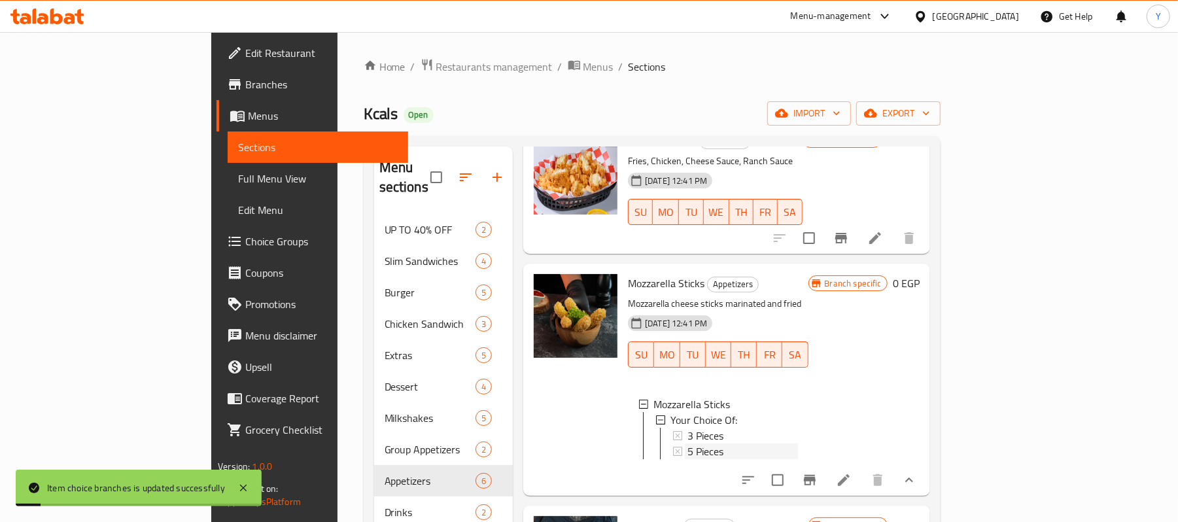
click at [687, 443] on div "5 Pieces" at bounding box center [742, 451] width 110 height 16
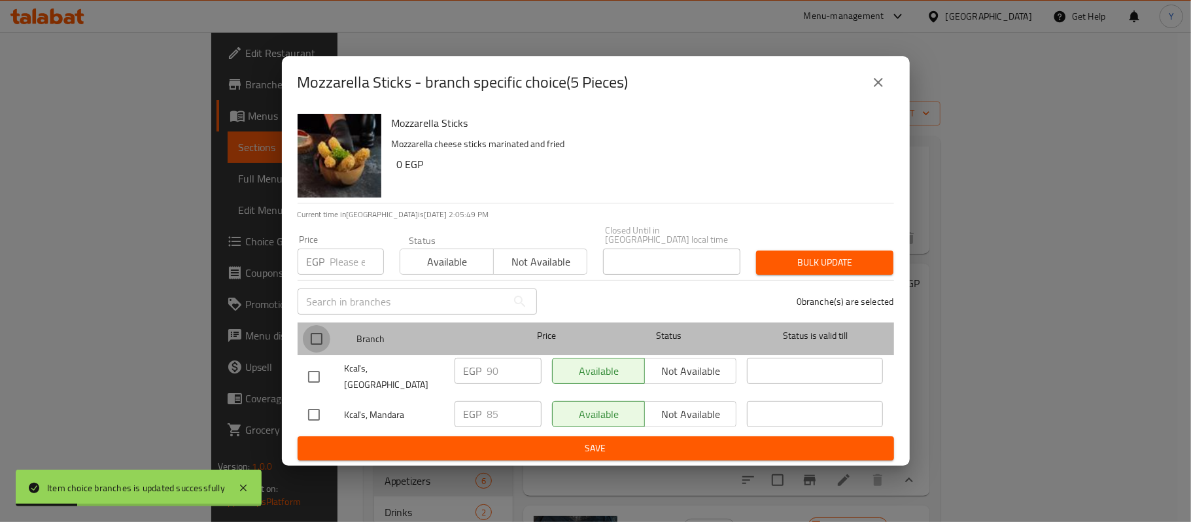
click at [328, 343] on input "checkbox" at bounding box center [316, 338] width 27 height 27
checkbox input "true"
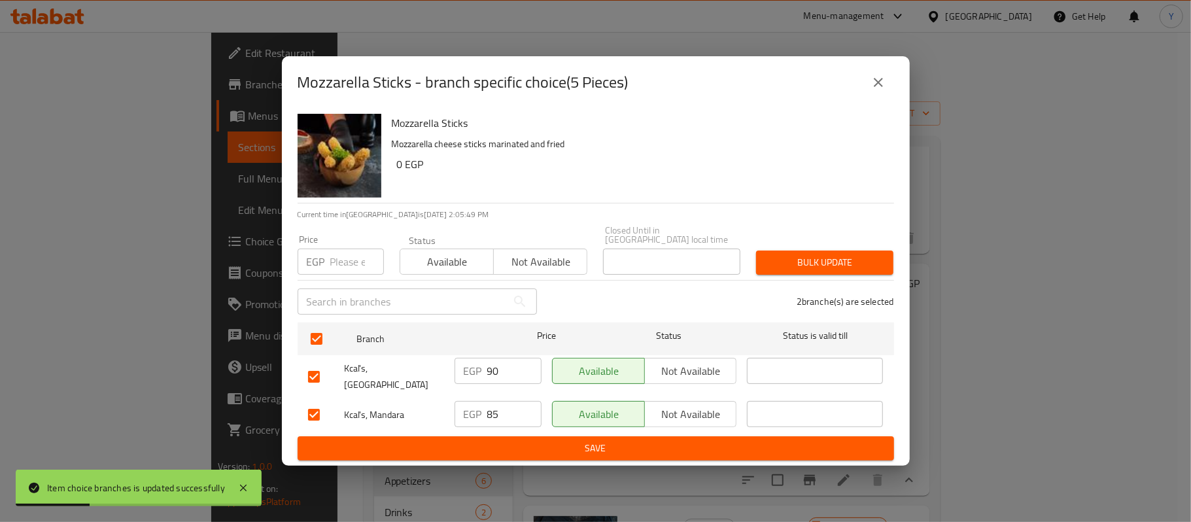
click at [336, 265] on input "number" at bounding box center [357, 262] width 54 height 26
type input "95"
click at [765, 262] on button "Bulk update" at bounding box center [824, 263] width 137 height 24
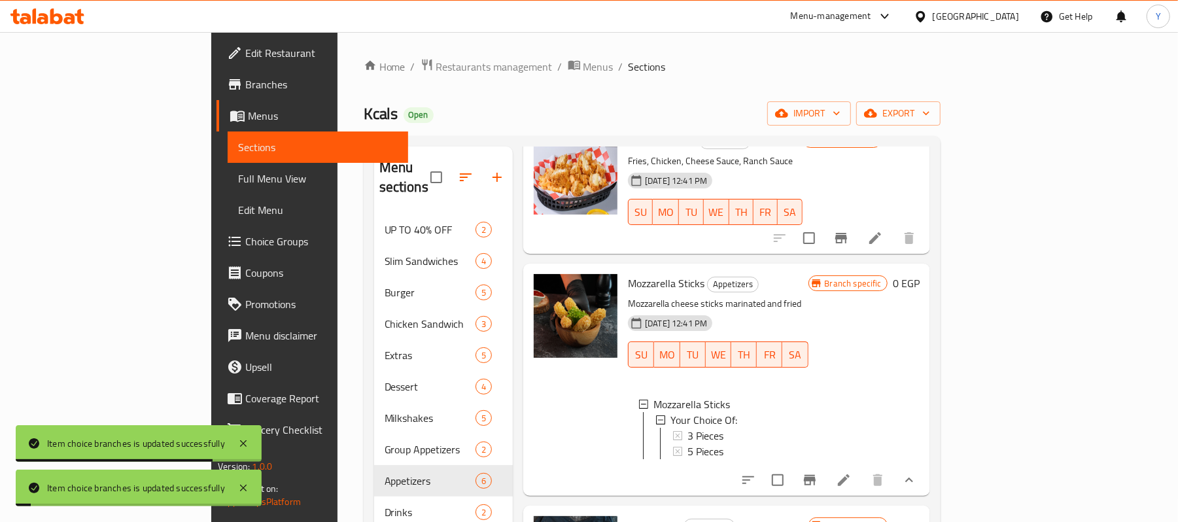
scroll to position [608, 0]
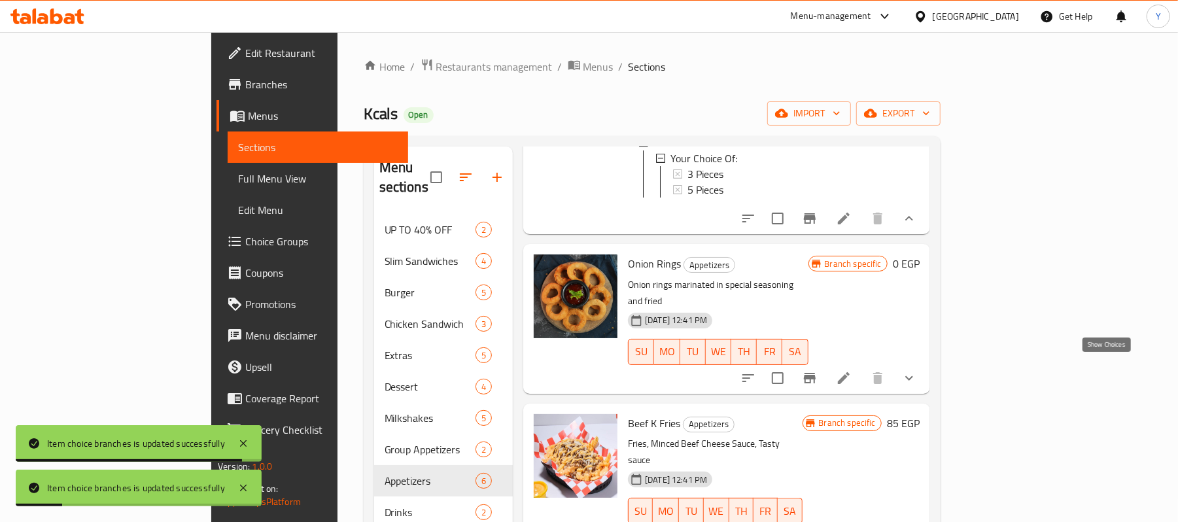
click at [917, 373] on icon "show more" at bounding box center [909, 378] width 16 height 16
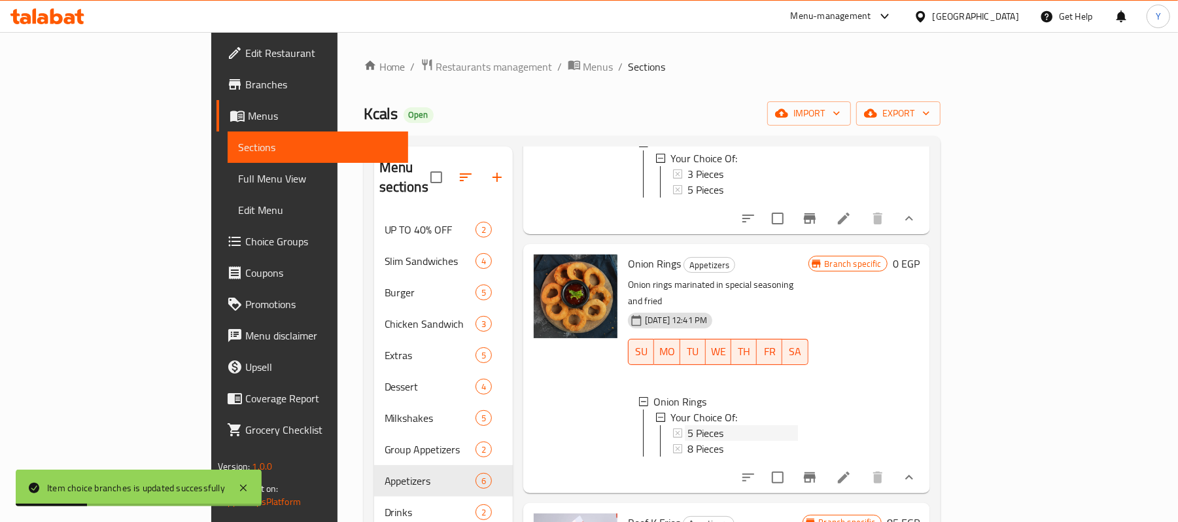
click at [687, 425] on div "5 Pieces" at bounding box center [742, 433] width 110 height 16
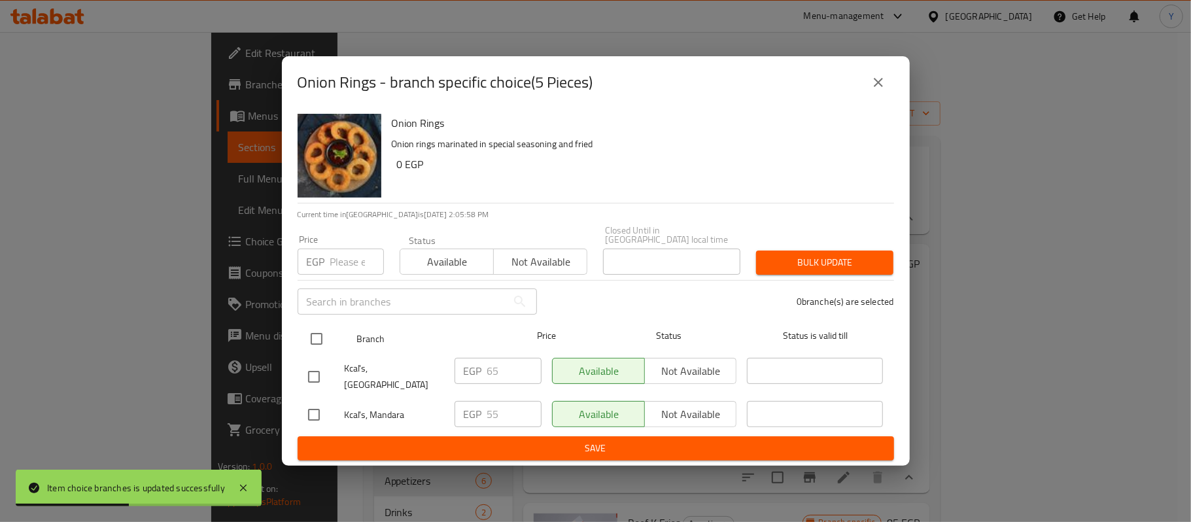
click at [317, 347] on input "checkbox" at bounding box center [316, 338] width 27 height 27
checkbox input "true"
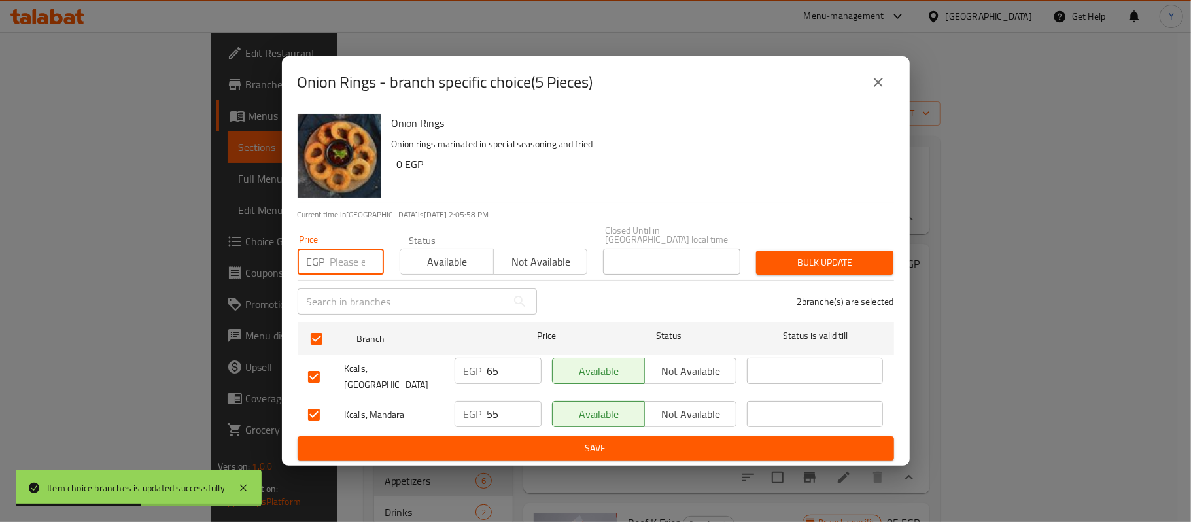
click at [337, 262] on input "number" at bounding box center [357, 262] width 54 height 26
type input "70"
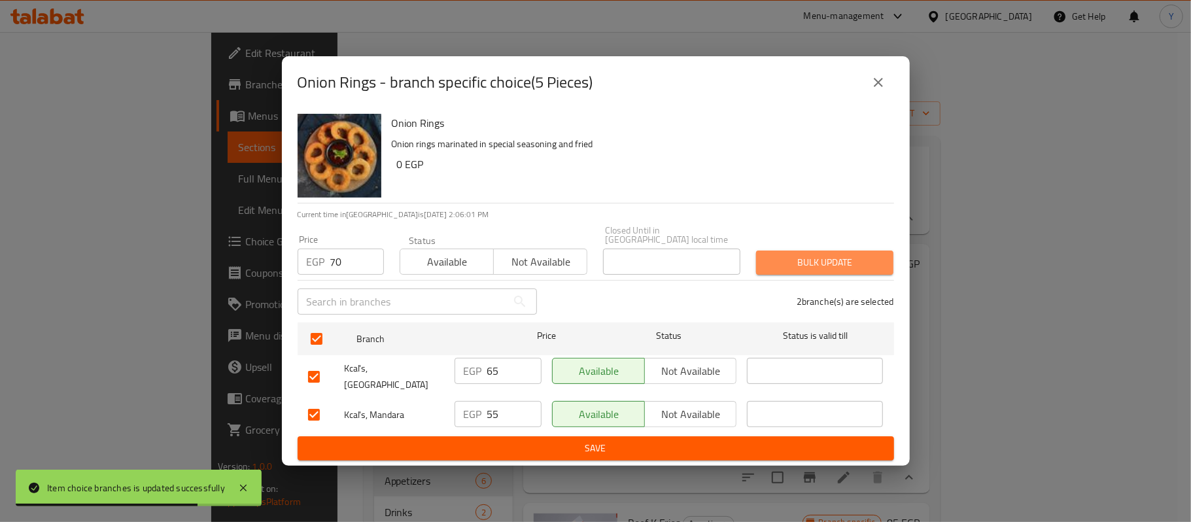
click at [767, 269] on button "Bulk update" at bounding box center [824, 263] width 137 height 24
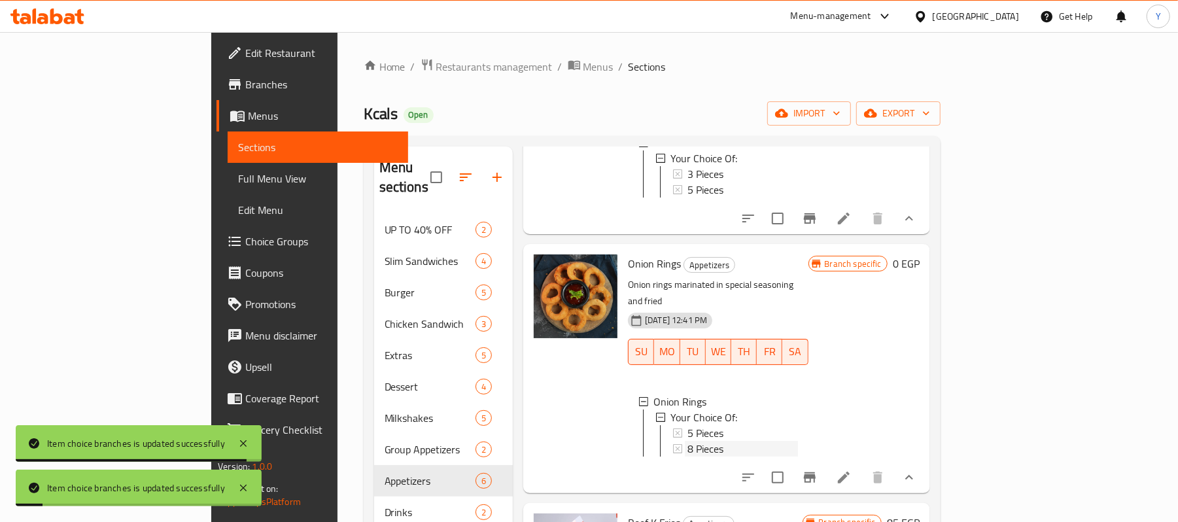
click at [695, 441] on div "8 Pieces" at bounding box center [742, 449] width 110 height 16
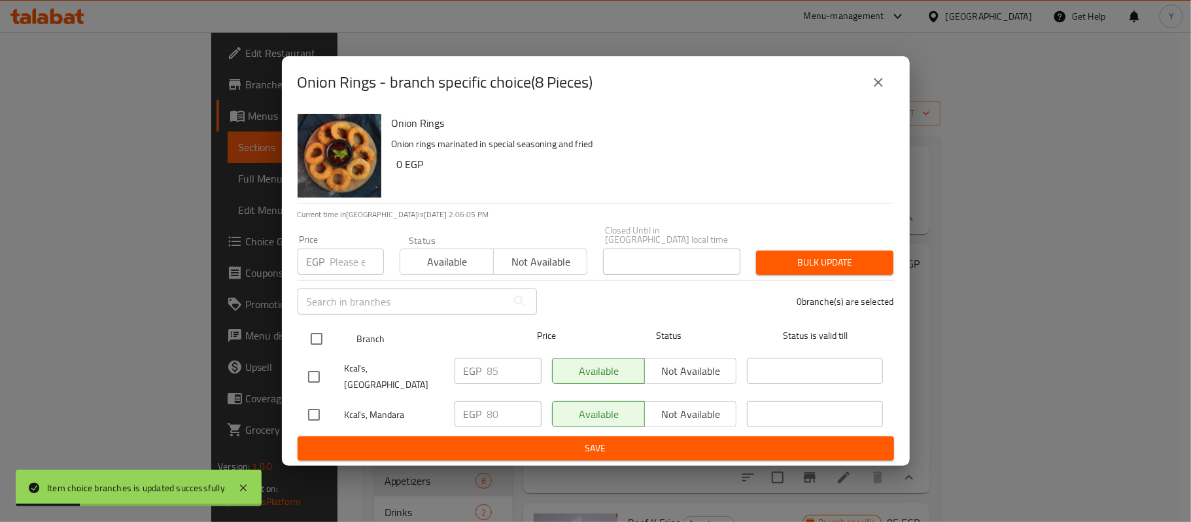
click at [322, 341] on input "checkbox" at bounding box center [316, 338] width 27 height 27
checkbox input "true"
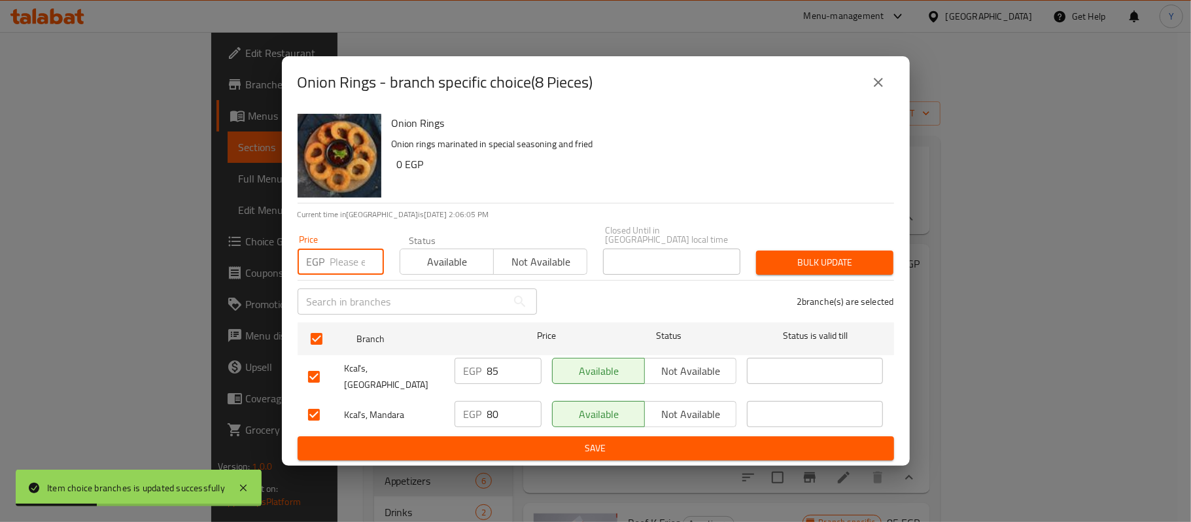
click at [341, 260] on input "number" at bounding box center [357, 262] width 54 height 26
type input "90"
click at [793, 249] on div "Bulk update" at bounding box center [824, 263] width 153 height 40
click at [807, 259] on span "Bulk update" at bounding box center [825, 262] width 116 height 16
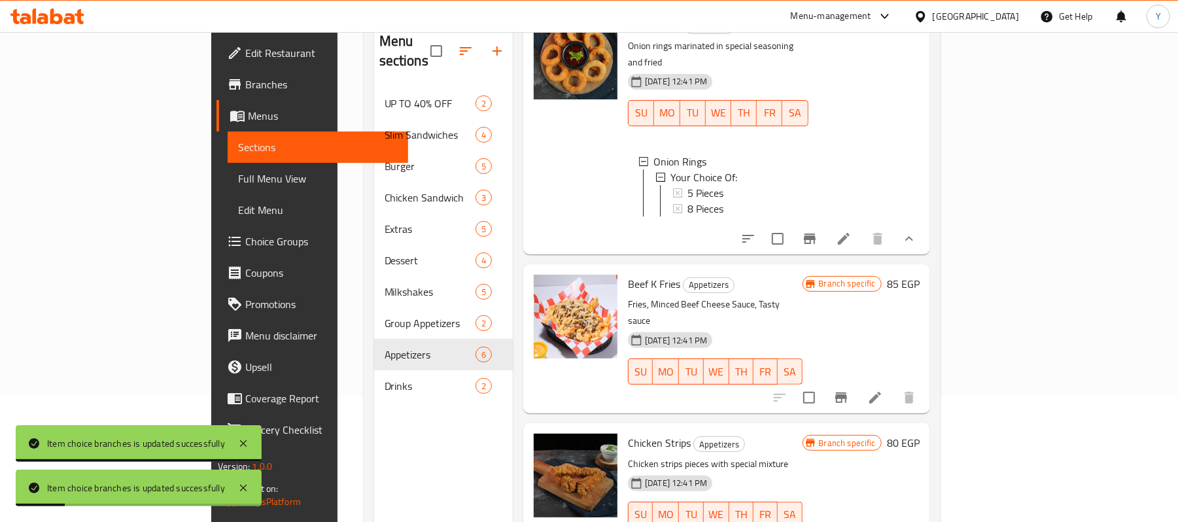
scroll to position [184, 0]
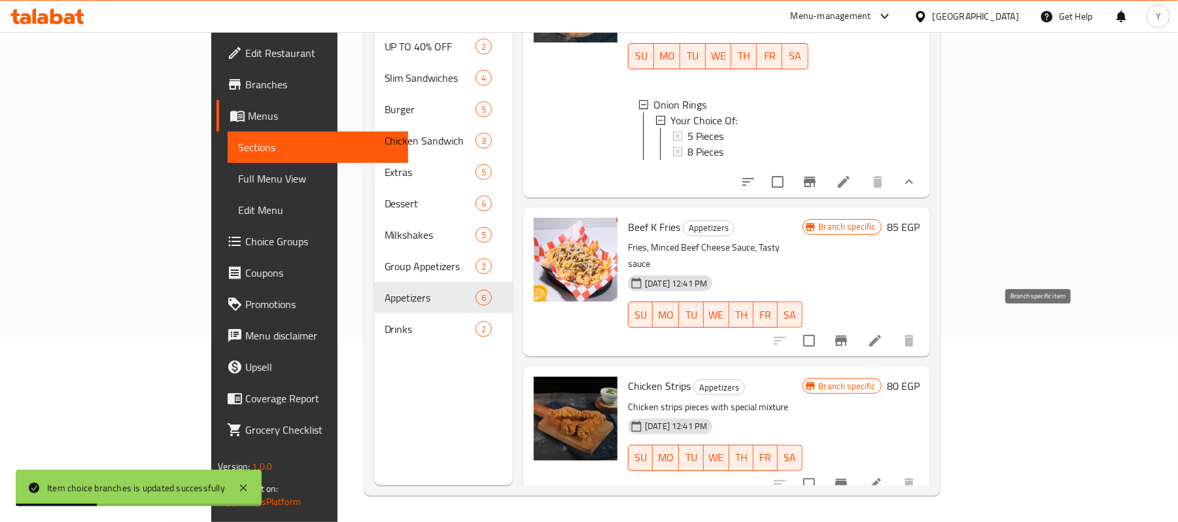
click at [847, 336] on icon "Branch-specific-item" at bounding box center [841, 341] width 12 height 10
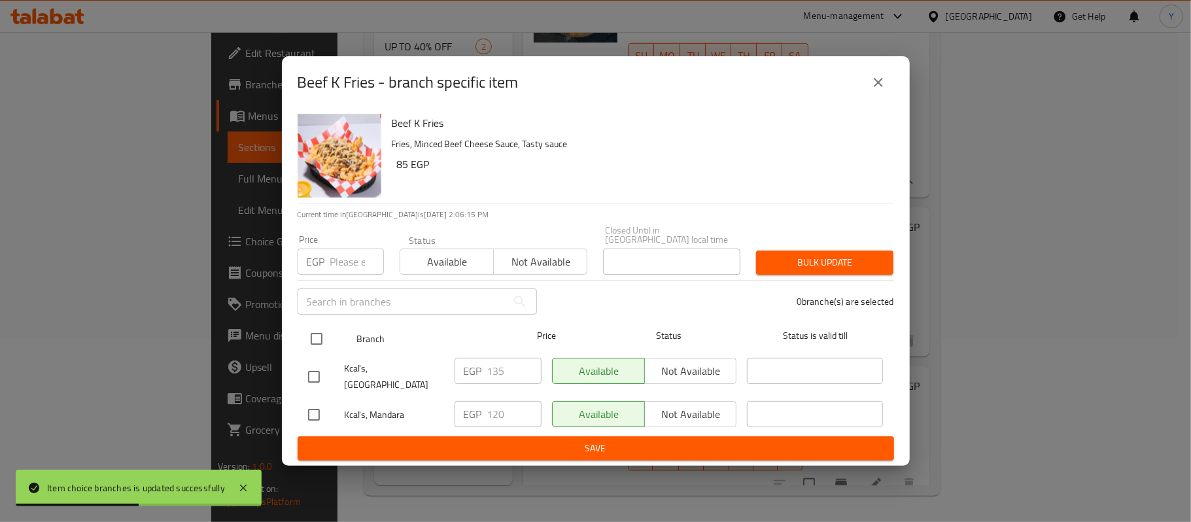
click at [303, 345] on input "checkbox" at bounding box center [316, 338] width 27 height 27
checkbox input "true"
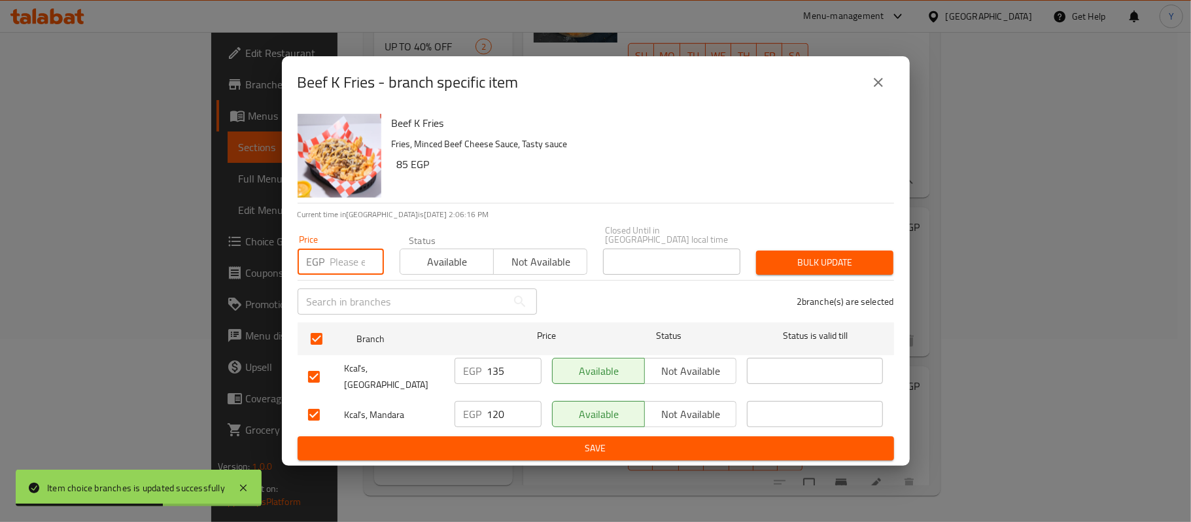
click at [330, 273] on input "number" at bounding box center [357, 262] width 54 height 26
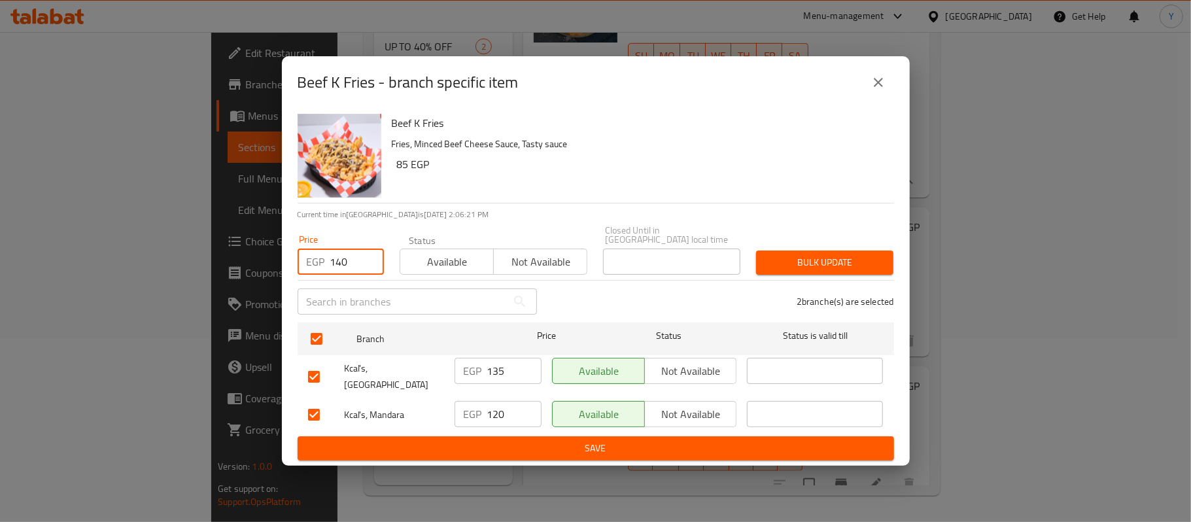
type input "140"
click at [774, 265] on span "Bulk update" at bounding box center [825, 262] width 116 height 16
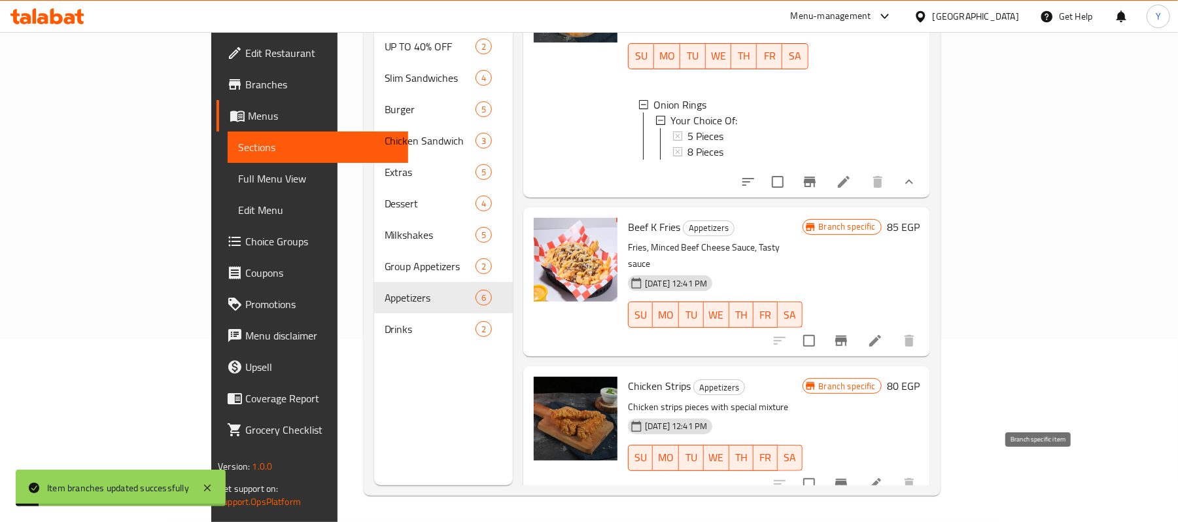
click at [849, 476] on icon "Branch-specific-item" at bounding box center [841, 484] width 16 height 16
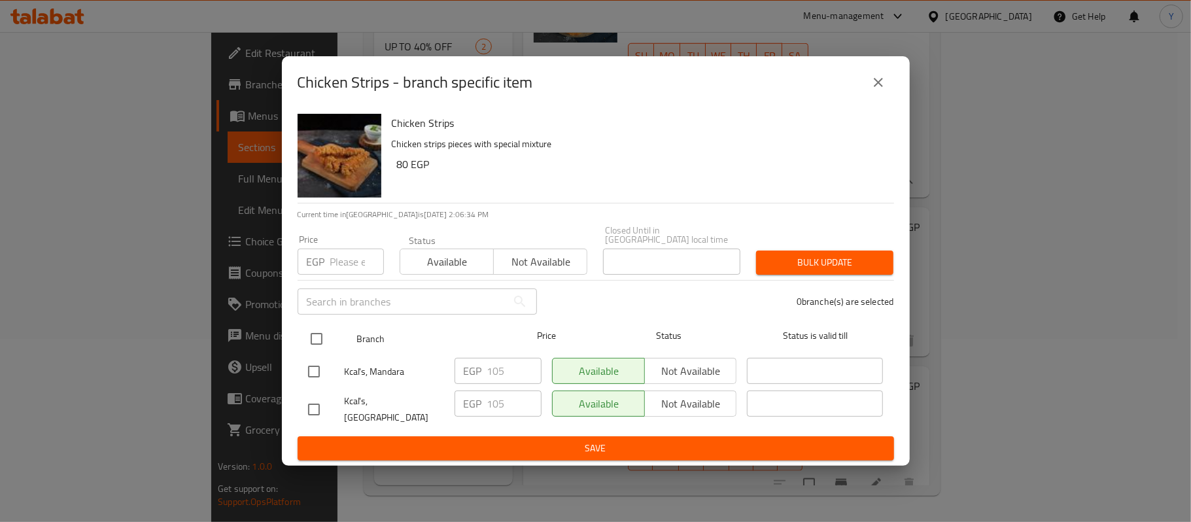
click at [309, 334] on input "checkbox" at bounding box center [316, 338] width 27 height 27
checkbox input "true"
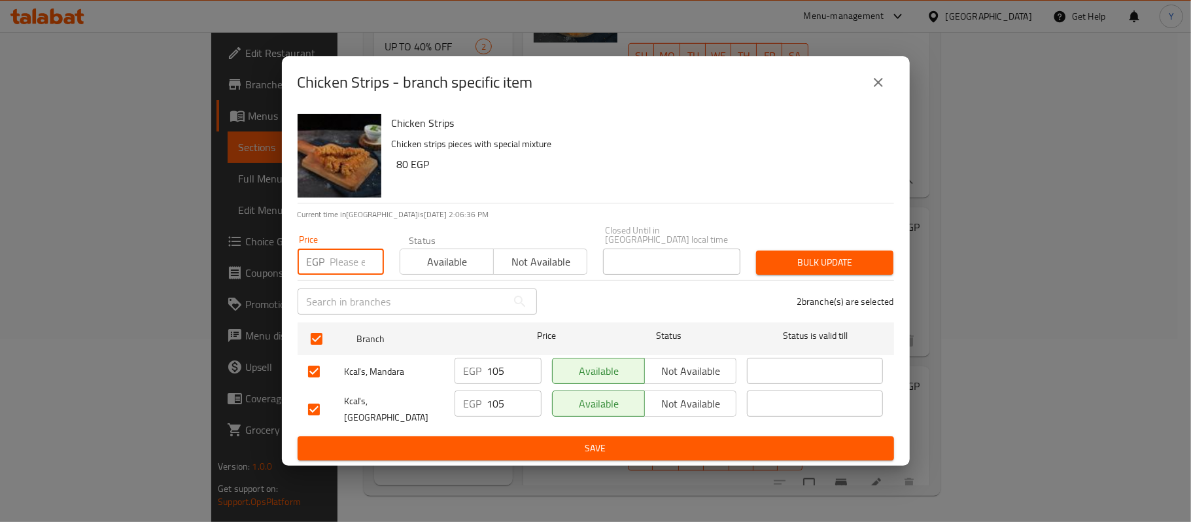
click at [334, 268] on input "number" at bounding box center [357, 262] width 54 height 26
type input "110"
click at [880, 284] on div "2 branche(s) are selected" at bounding box center [723, 301] width 357 height 47
click at [880, 268] on span "Bulk update" at bounding box center [825, 262] width 116 height 16
